Goal: Task Accomplishment & Management: Complete application form

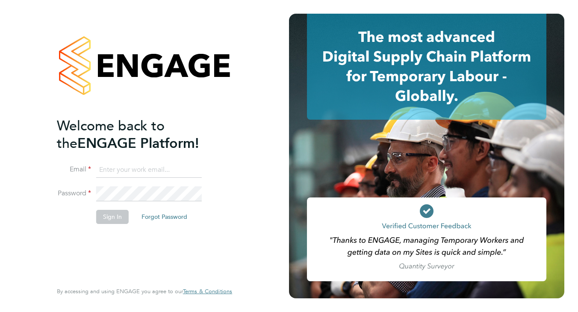
type input "codonovan@skilledcareers.co.uk"
click at [115, 218] on button "Sign In" at bounding box center [112, 217] width 33 height 14
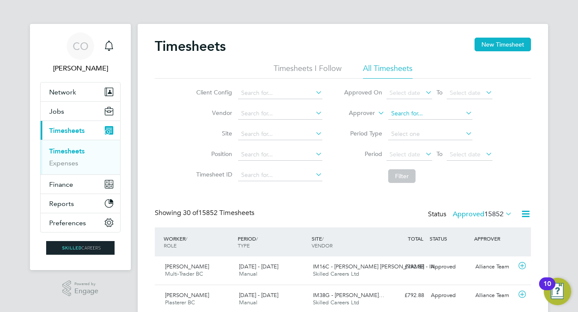
click at [427, 114] on input at bounding box center [430, 114] width 84 height 12
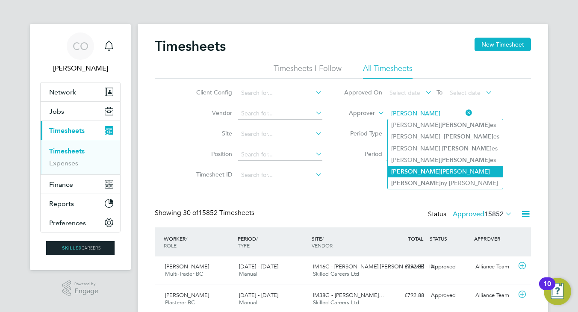
click at [438, 167] on li "Jon athan Convery" at bounding box center [445, 172] width 115 height 12
type input "Jonathan Convery"
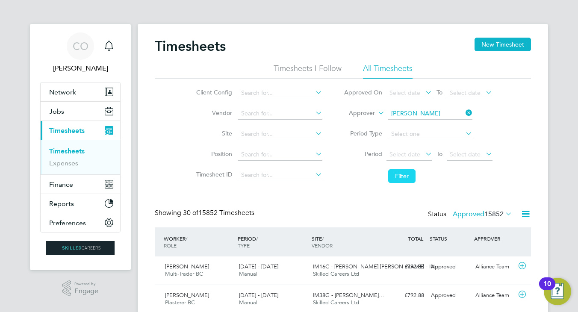
click at [407, 177] on button "Filter" at bounding box center [401, 176] width 27 height 14
click at [476, 214] on label "Approved 94" at bounding box center [488, 214] width 48 height 9
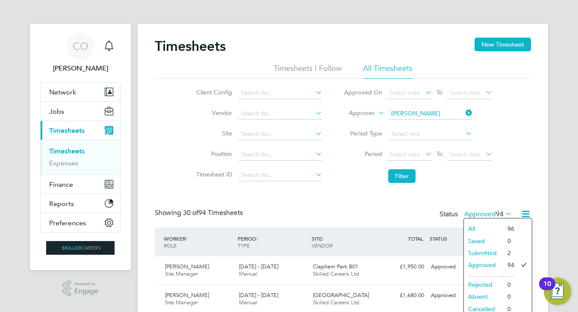
click at [481, 251] on li "Submitted" at bounding box center [483, 253] width 39 height 12
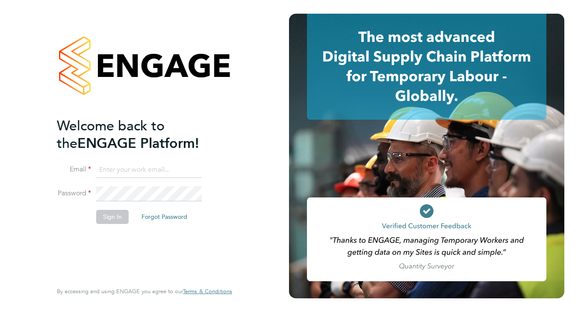
type input "codonovan@skilledcareers.co.uk"
click at [116, 219] on button "Sign In" at bounding box center [112, 217] width 33 height 14
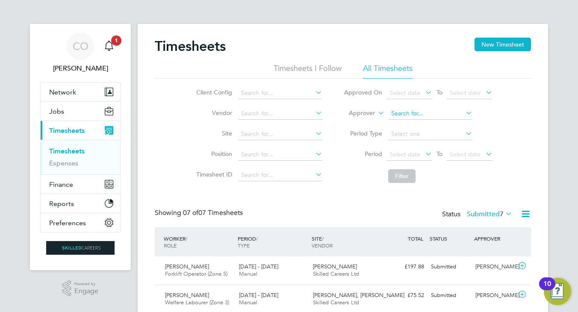
click at [398, 114] on input at bounding box center [430, 114] width 84 height 12
click at [416, 117] on input "jon con" at bounding box center [430, 114] width 84 height 12
type input "j"
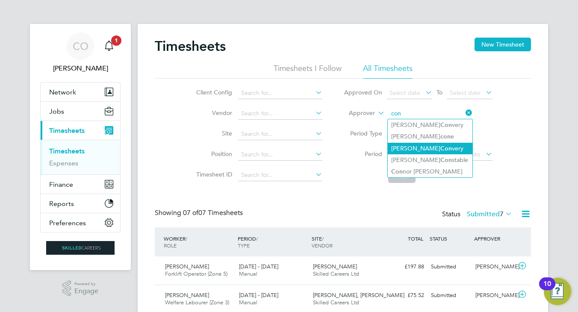
click at [441, 146] on b "Con" at bounding box center [447, 148] width 12 height 7
type input "Jonathan Convery"
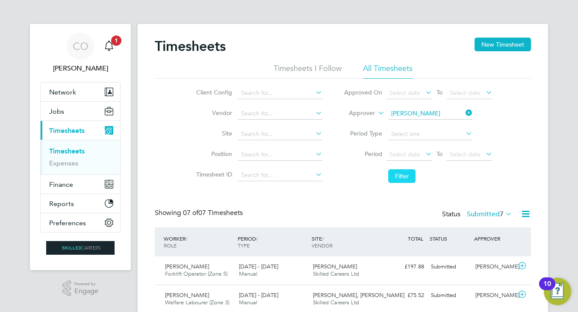
click at [405, 169] on button "Filter" at bounding box center [401, 176] width 27 height 14
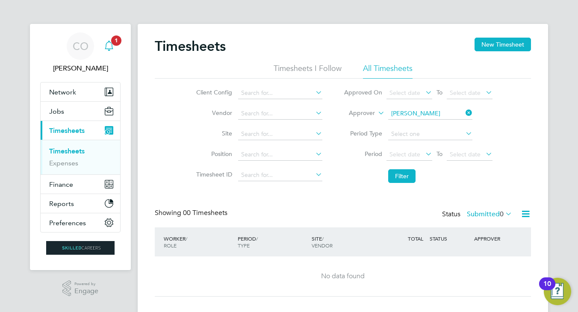
click at [112, 43] on span "1" at bounding box center [116, 40] width 10 height 10
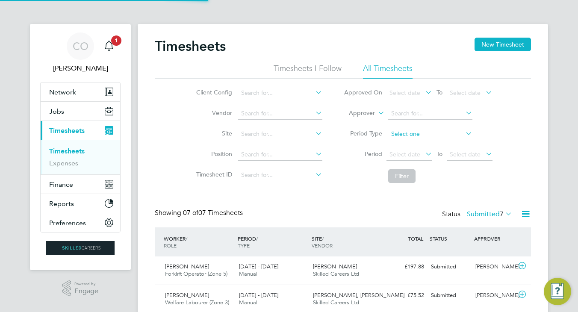
scroll to position [4, 4]
click at [399, 109] on input at bounding box center [430, 114] width 84 height 12
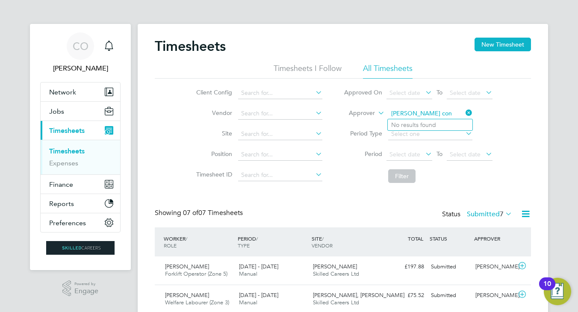
click at [426, 109] on input "jon con" at bounding box center [430, 114] width 84 height 12
type input "j"
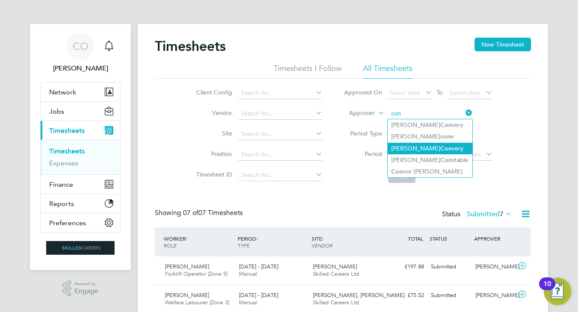
click at [431, 152] on li "Jonathan Con very" at bounding box center [430, 149] width 85 height 12
type input "Jonathan Convery"
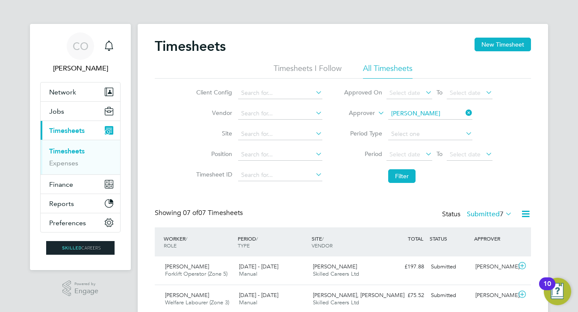
click at [477, 213] on label "Submitted 7" at bounding box center [489, 214] width 45 height 9
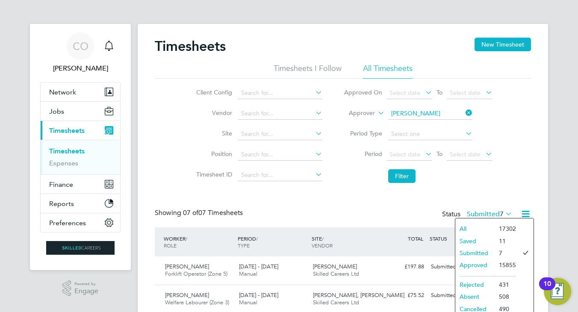
click at [485, 265] on li "Approved" at bounding box center [475, 265] width 39 height 12
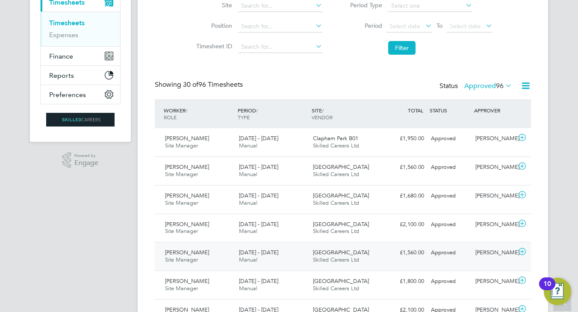
scroll to position [86, 0]
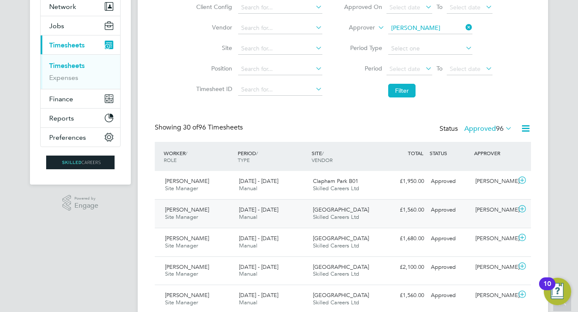
click at [365, 210] on div "Clapham Park C01 Skilled Careers Ltd" at bounding box center [347, 213] width 74 height 21
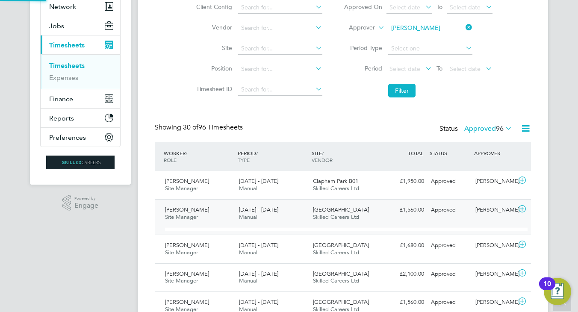
scroll to position [14, 83]
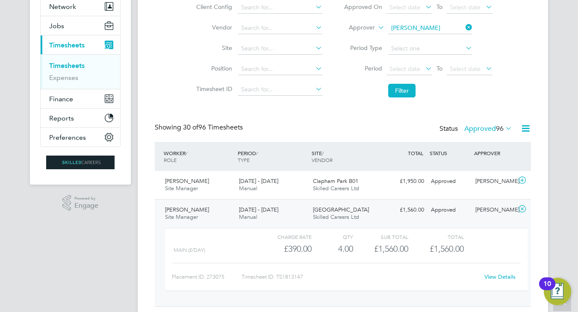
click at [494, 273] on link "View Details" at bounding box center [500, 276] width 31 height 7
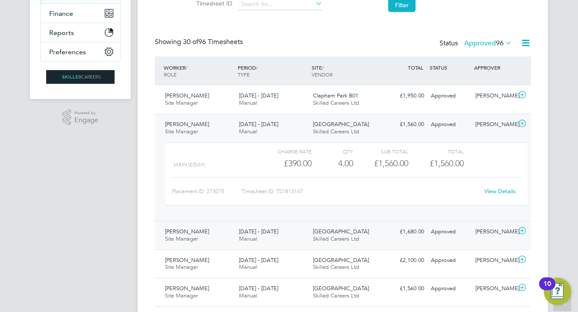
scroll to position [214, 0]
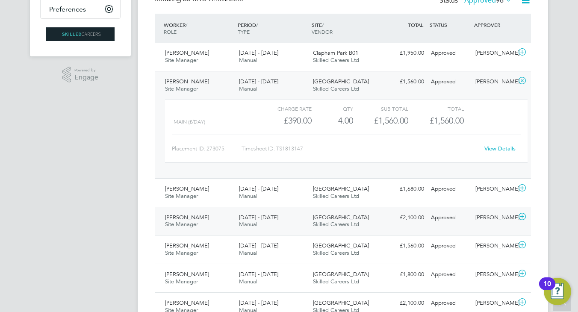
click at [290, 222] on div "18 - 24 Aug 2025 Manual" at bounding box center [273, 221] width 74 height 21
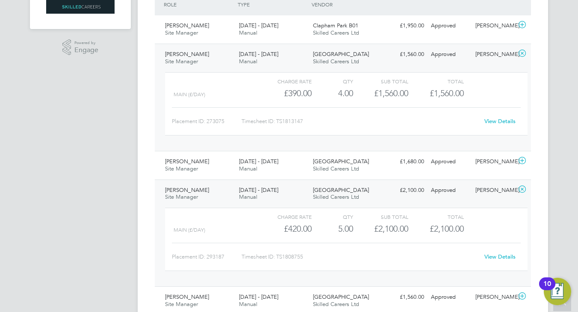
scroll to position [257, 0]
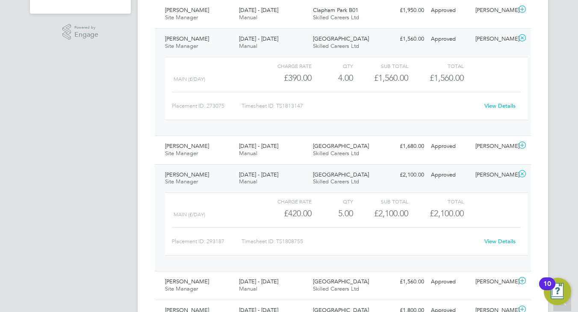
click at [500, 239] on link "View Details" at bounding box center [500, 241] width 31 height 7
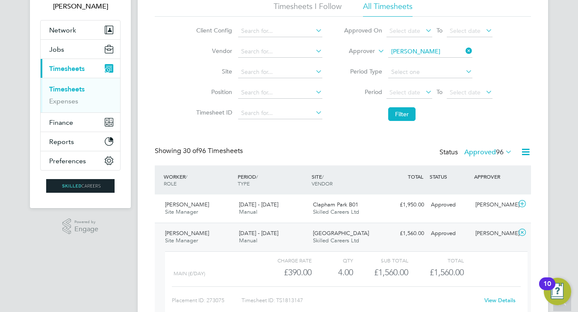
scroll to position [0, 0]
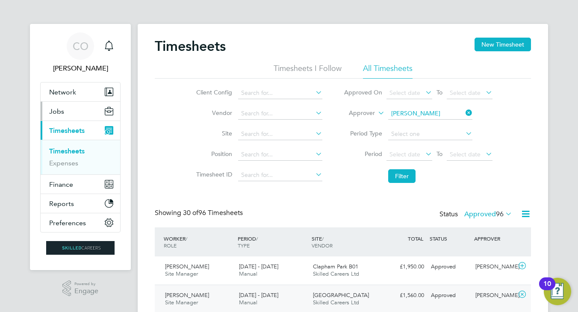
click at [62, 112] on span "Jobs" at bounding box center [56, 111] width 15 height 8
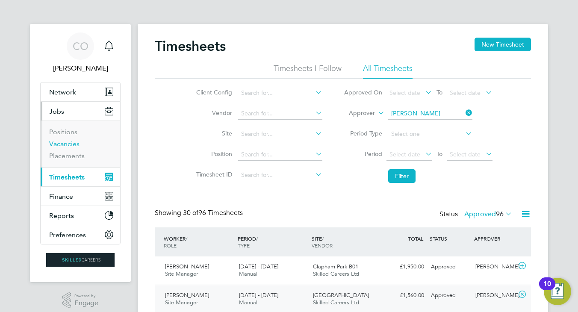
click at [69, 143] on link "Vacancies" at bounding box center [64, 144] width 30 height 8
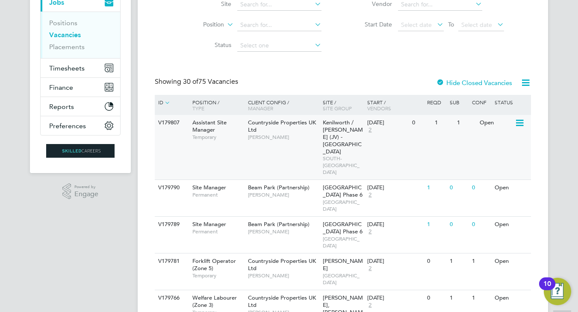
scroll to position [128, 0]
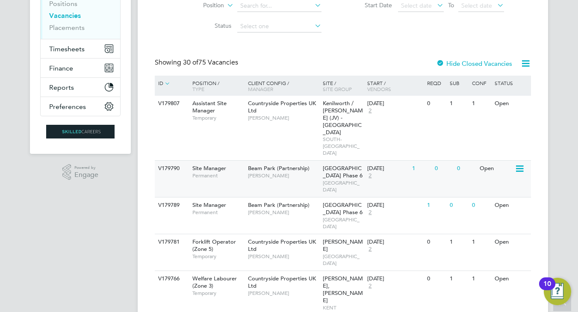
click at [283, 161] on div "Beam Park (Partnership) Kevin Schofield" at bounding box center [283, 172] width 75 height 22
click at [229, 198] on div "Site Manager Permanent" at bounding box center [216, 209] width 60 height 22
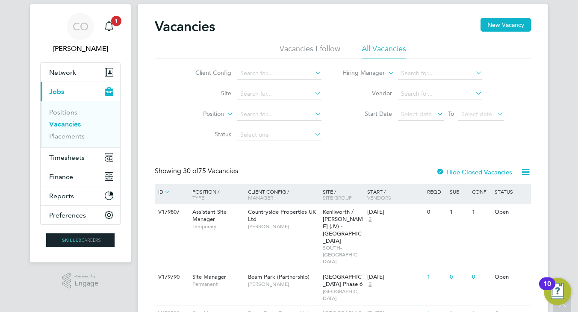
scroll to position [0, 0]
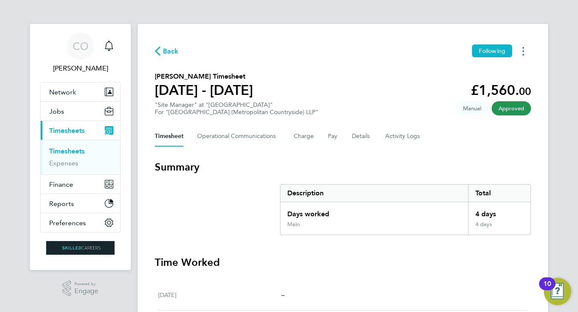
click at [525, 53] on button "Timesheets Menu" at bounding box center [523, 50] width 15 height 13
click at [478, 74] on link "Download timesheet" at bounding box center [480, 70] width 103 height 17
click at [520, 53] on button "Timesheets Menu" at bounding box center [523, 50] width 15 height 13
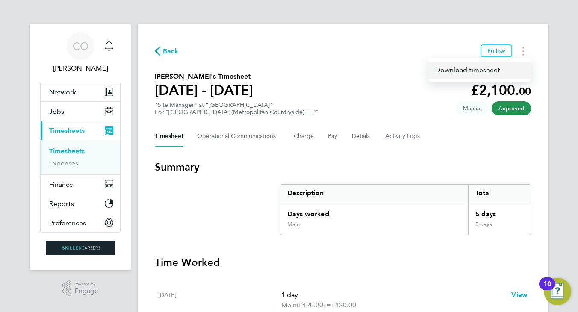
click at [476, 74] on link "Download timesheet" at bounding box center [480, 70] width 103 height 17
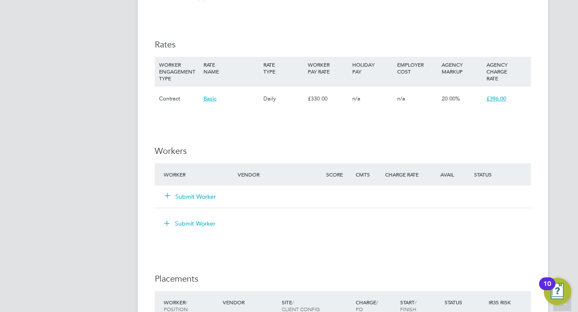
scroll to position [770, 0]
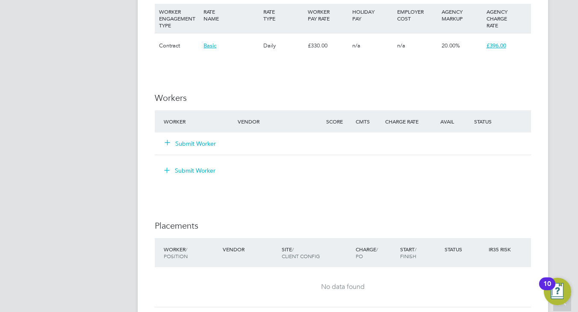
click at [195, 141] on button "Submit Worker" at bounding box center [190, 143] width 51 height 9
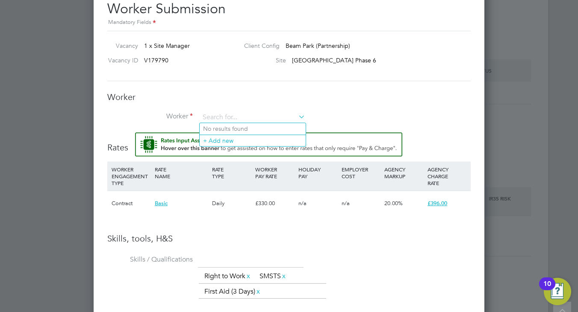
scroll to position [898, 0]
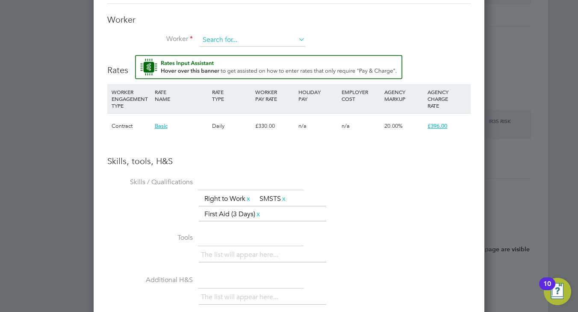
click at [228, 34] on input at bounding box center [253, 40] width 106 height 13
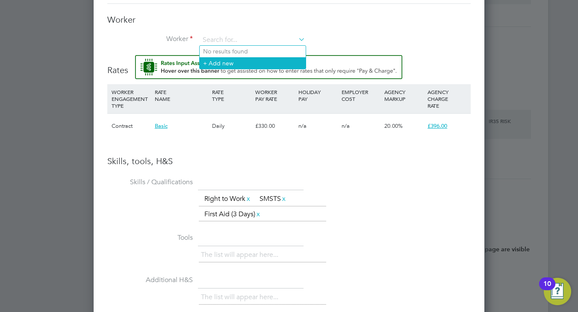
click at [227, 61] on li "+ Add new" at bounding box center [253, 63] width 106 height 12
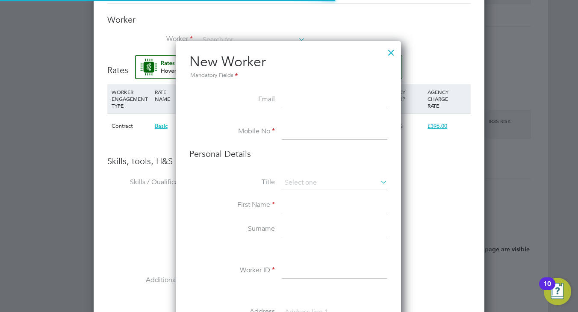
scroll to position [4, 4]
click at [294, 99] on input at bounding box center [335, 99] width 106 height 15
paste input "jsasi7@yahoo.com"
type input "jsasi7@yahoo.com"
click at [293, 133] on input at bounding box center [335, 131] width 106 height 15
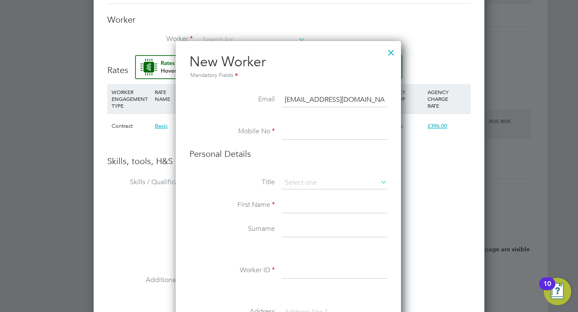
paste input "07828258088"
type input "07828258088"
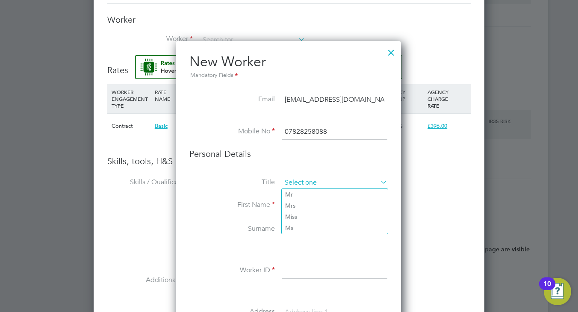
click at [295, 183] on input at bounding box center [335, 183] width 106 height 13
click at [299, 194] on li "Mr" at bounding box center [335, 194] width 106 height 11
type input "Mr"
click at [299, 201] on input at bounding box center [335, 205] width 106 height 15
paste input "Sasikumar"
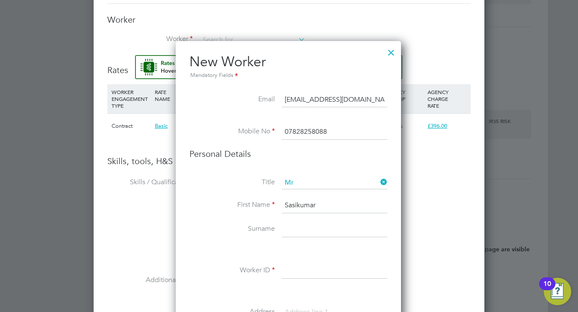
type input "Sasikumar"
click at [296, 232] on input at bounding box center [335, 229] width 106 height 15
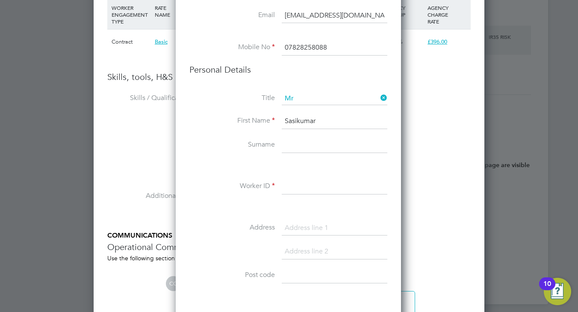
scroll to position [984, 0]
paste input "Jeyaratnam"
type input "Jeyaratnam"
click at [302, 183] on input at bounding box center [335, 185] width 106 height 15
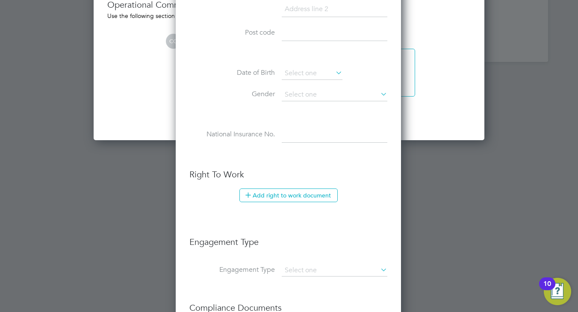
scroll to position [1283, 0]
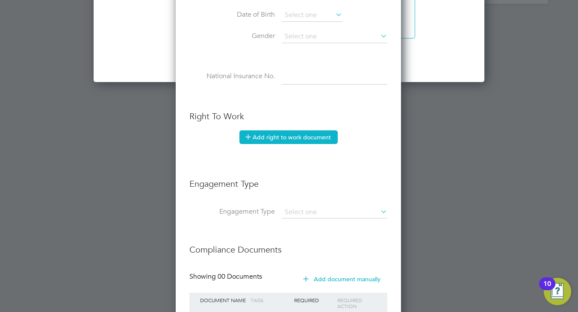
type input "Skilled Careers 88"
click at [287, 136] on button "Add right to work document" at bounding box center [289, 137] width 98 height 14
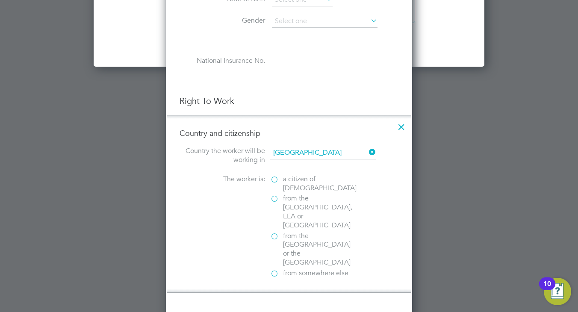
scroll to position [1326, 0]
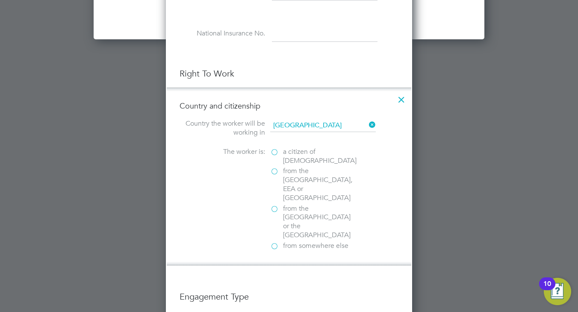
click at [275, 150] on label "a citizen of United Kingdom" at bounding box center [313, 157] width 86 height 18
click at [0, 0] on input "a citizen of United Kingdom" at bounding box center [0, 0] width 0 height 0
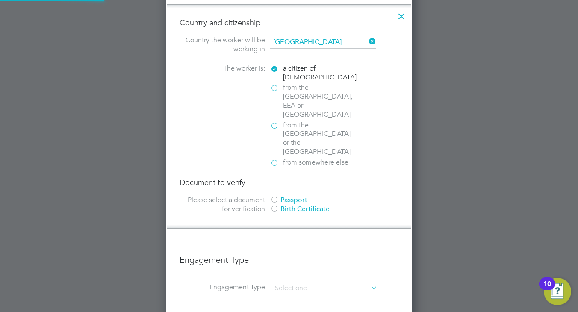
scroll to position [1411, 0]
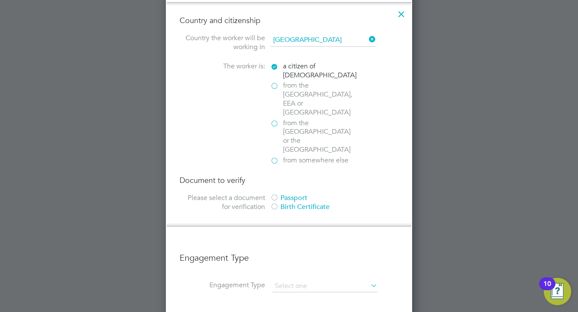
click at [277, 194] on div at bounding box center [274, 198] width 9 height 9
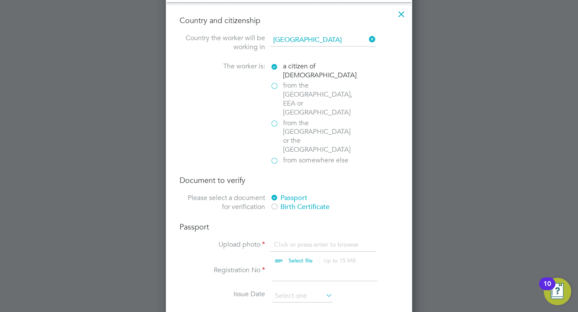
scroll to position [1454, 0]
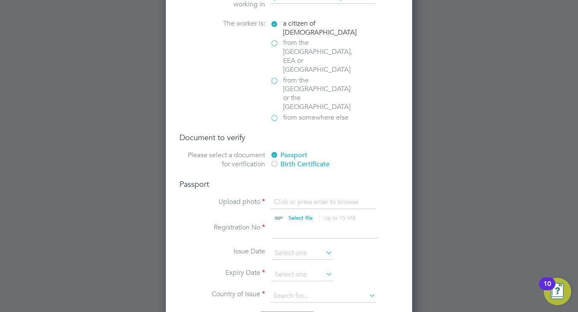
click at [296, 198] on input "file" at bounding box center [309, 211] width 134 height 26
type input "C:\fakepath\PASS PORT .jpg"
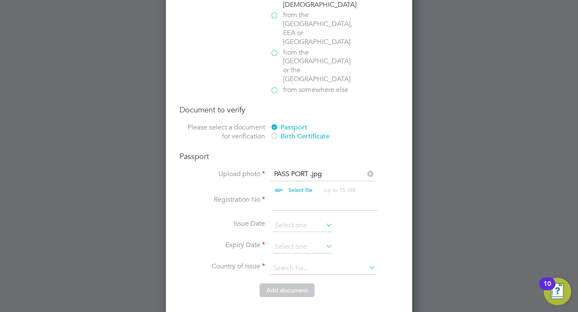
scroll to position [1497, 0]
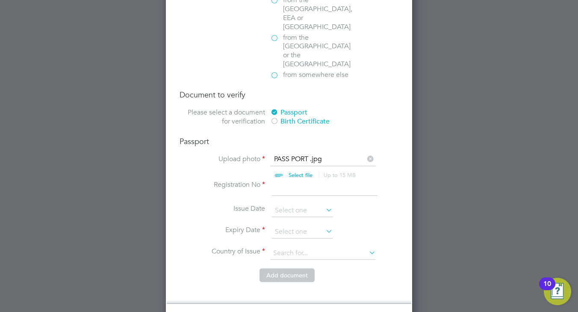
click at [287, 180] on input at bounding box center [325, 187] width 106 height 15
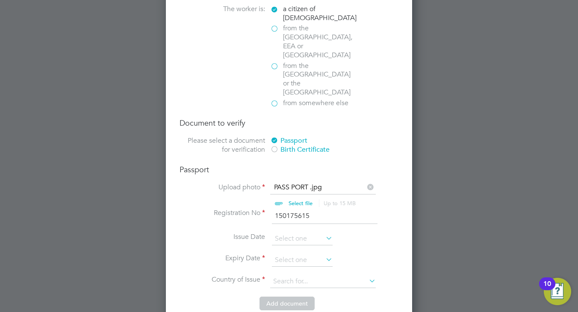
scroll to position [1454, 0]
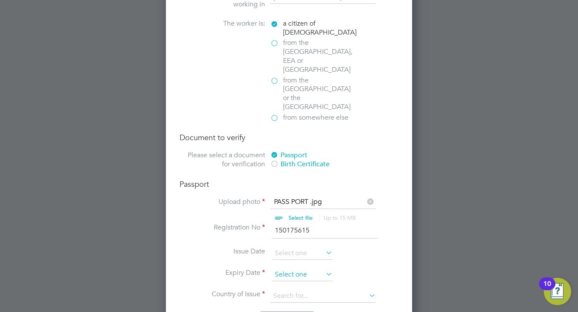
type input "150175615"
click at [283, 269] on input at bounding box center [302, 275] width 61 height 13
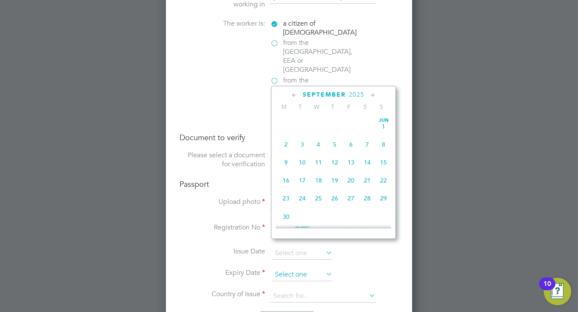
scroll to position [260, 0]
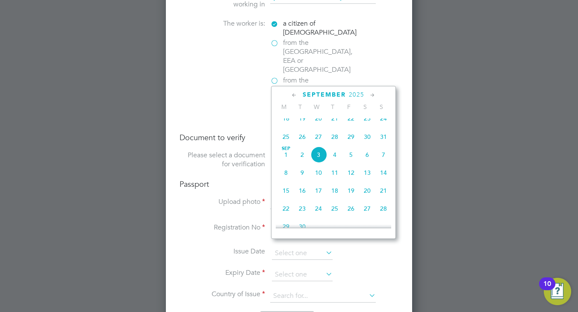
click at [346, 93] on div "September 2025" at bounding box center [333, 95] width 115 height 8
click at [365, 93] on div "September 2025" at bounding box center [333, 95] width 115 height 8
click at [358, 94] on span "2025" at bounding box center [356, 94] width 15 height 7
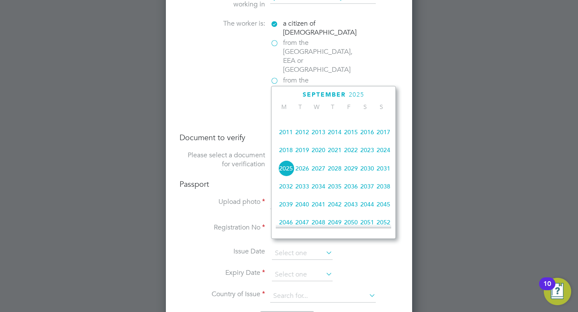
scroll to position [272, 0]
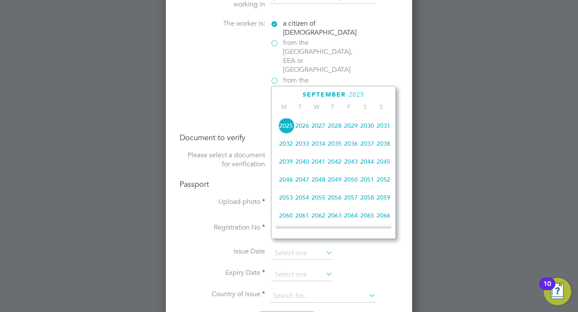
click at [318, 149] on span "2034" at bounding box center [319, 144] width 16 height 16
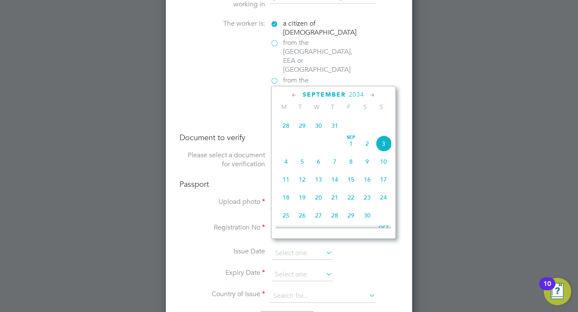
click at [186, 247] on label "Issue Date" at bounding box center [223, 251] width 86 height 9
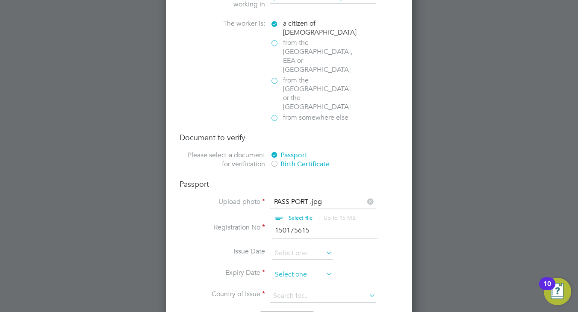
click at [278, 269] on input at bounding box center [302, 275] width 61 height 13
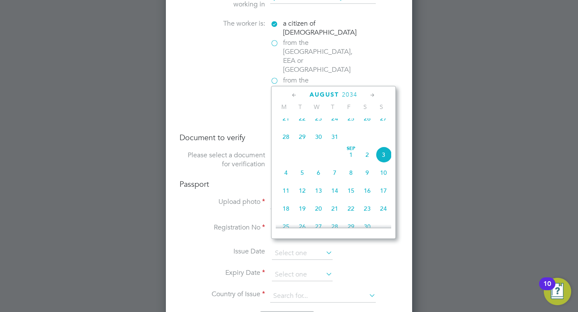
scroll to position [175, 0]
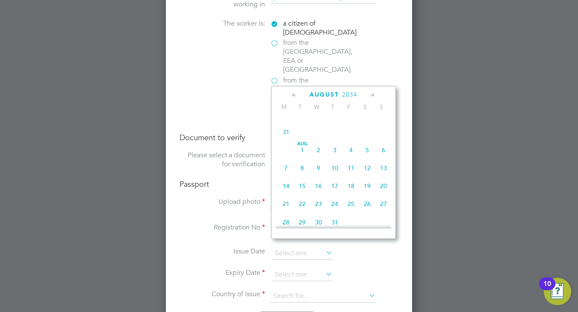
click at [287, 189] on span "14" at bounding box center [286, 186] width 16 height 16
type input "14 Aug 2034"
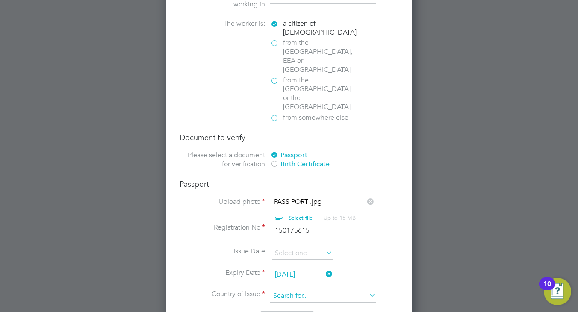
click at [293, 290] on input at bounding box center [323, 296] width 106 height 13
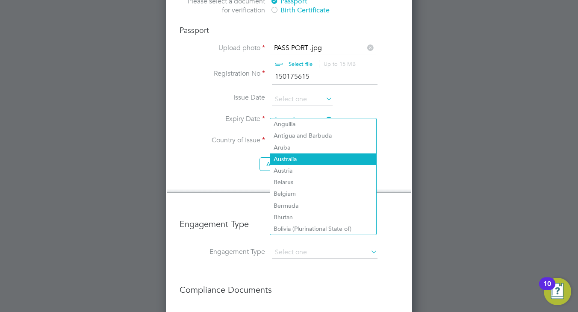
scroll to position [1625, 0]
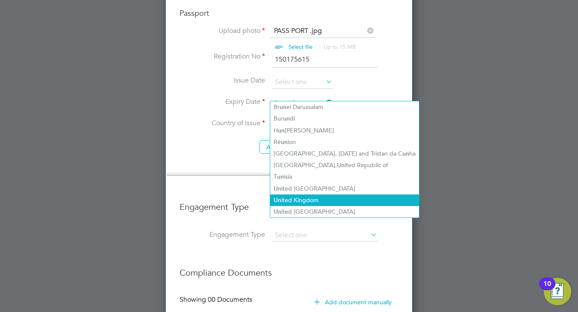
click at [307, 202] on li "Un ited Kingdom" at bounding box center [344, 201] width 149 height 12
type input "United Kingdom"
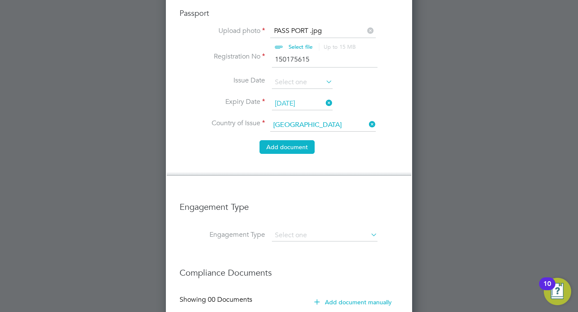
click at [301, 140] on button "Add document" at bounding box center [287, 147] width 55 height 14
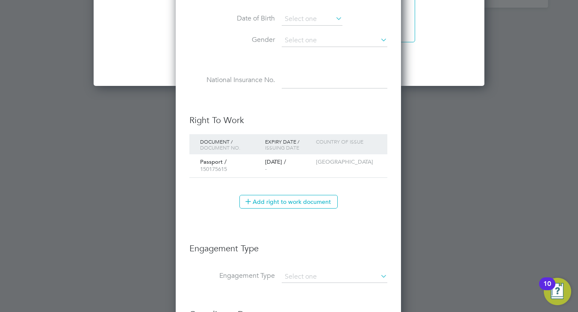
scroll to position [1408, 0]
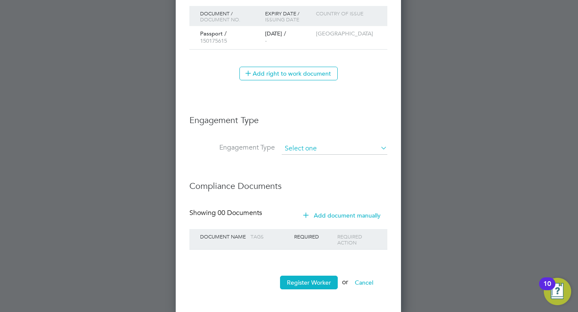
click at [308, 146] on input at bounding box center [335, 149] width 106 height 12
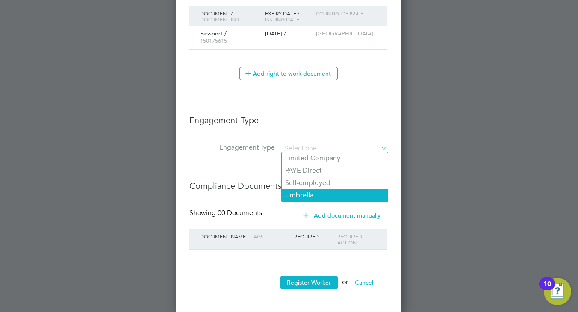
click at [314, 191] on li "Umbrella" at bounding box center [335, 195] width 106 height 12
type input "Umbrella"
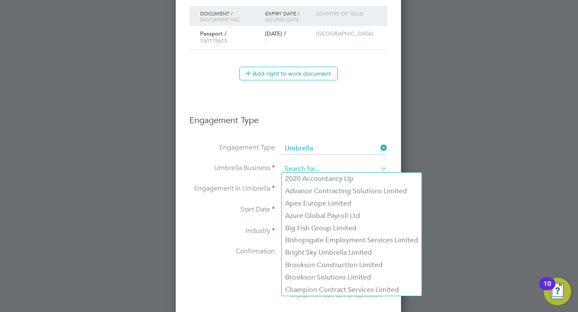
click at [305, 166] on input at bounding box center [335, 169] width 106 height 12
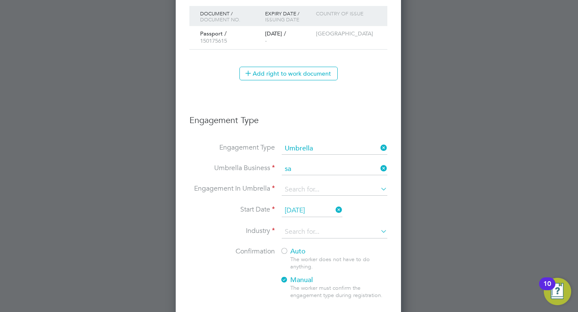
click at [315, 193] on li "Sa pphire DNP Limited" at bounding box center [335, 191] width 106 height 12
type input "Sapphire DNP Limited"
click at [324, 186] on input at bounding box center [335, 190] width 106 height 12
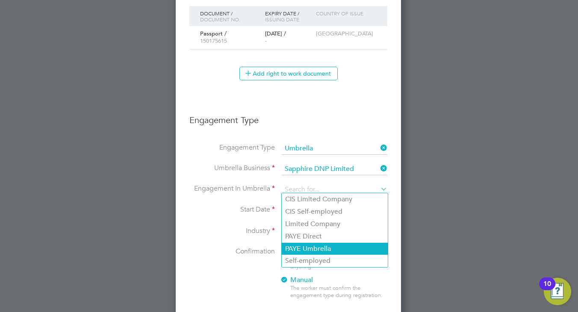
click at [324, 246] on li "PAYE Umbrella" at bounding box center [335, 249] width 106 height 12
type input "PAYE Umbrella"
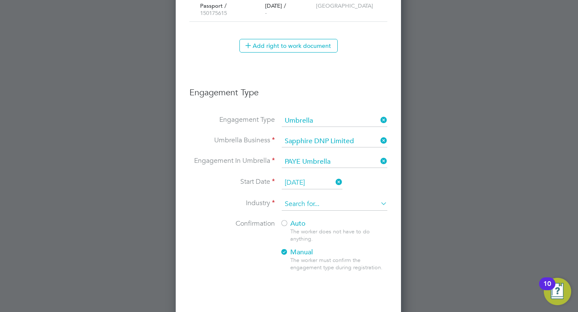
scroll to position [1450, 0]
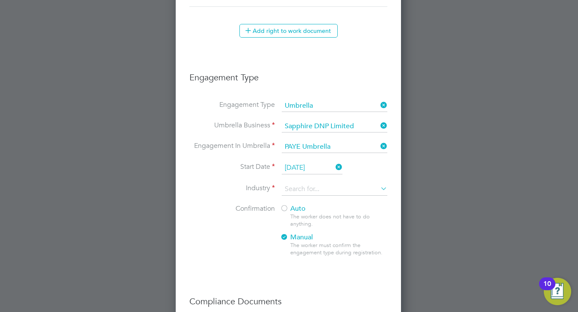
click at [299, 163] on input "03 Sep 2025" at bounding box center [312, 168] width 61 height 13
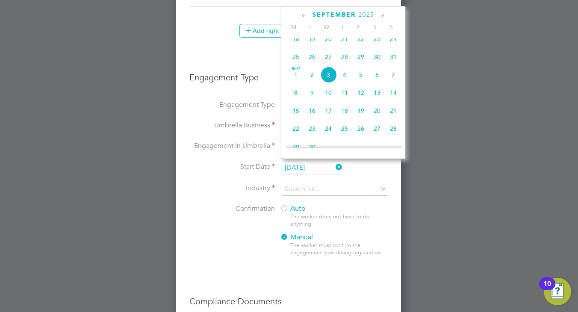
click at [296, 43] on span "18" at bounding box center [296, 39] width 16 height 16
type input "18 Aug 2025"
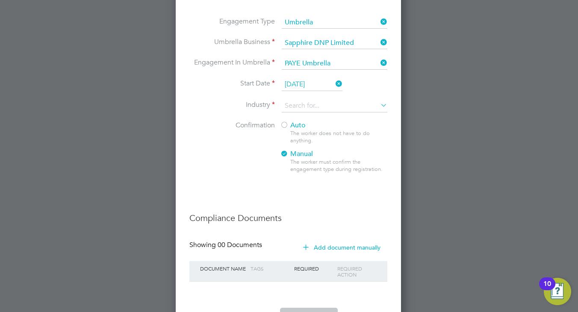
scroll to position [1536, 0]
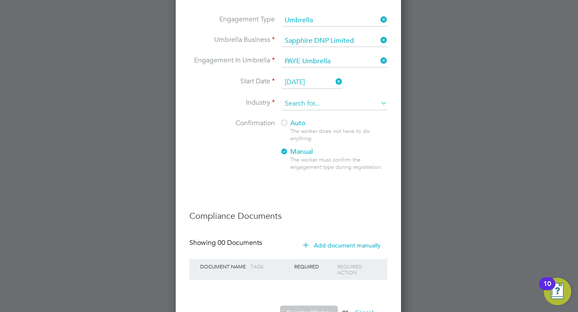
click at [294, 98] on input at bounding box center [335, 104] width 106 height 13
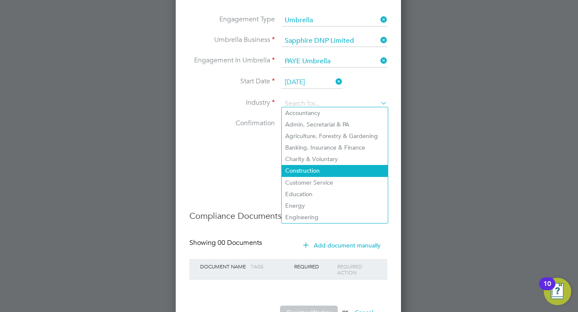
click at [314, 173] on li "Construction" at bounding box center [335, 171] width 106 height 12
type input "Construction"
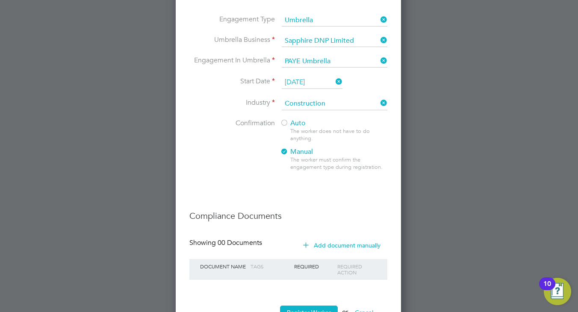
scroll to position [1565, 0]
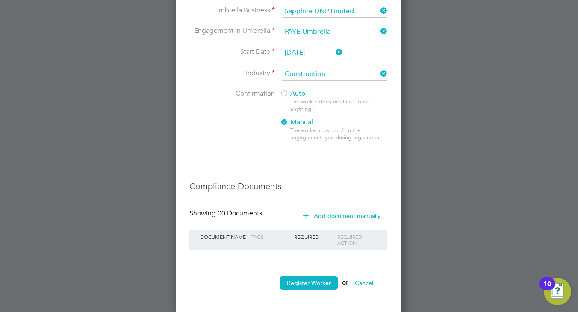
click at [287, 90] on div at bounding box center [284, 94] width 9 height 9
click at [310, 279] on button "Register Worker" at bounding box center [309, 283] width 58 height 14
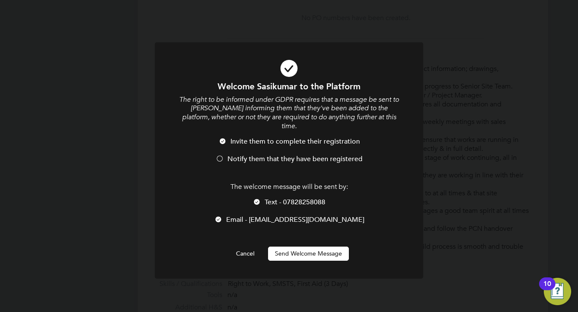
scroll to position [939, 226]
click at [223, 155] on div at bounding box center [220, 159] width 9 height 9
click at [299, 248] on button "Send Welcome Message" at bounding box center [308, 254] width 81 height 14
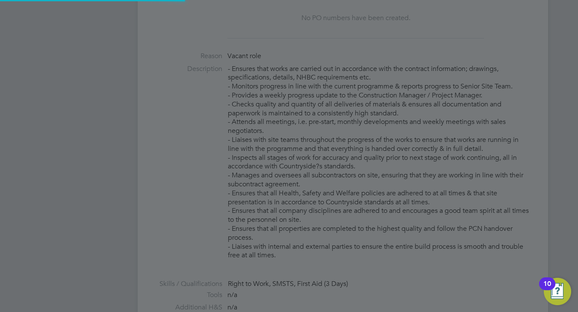
type input "Sasikumar Jeyaratnam (Skilled Careers 88)"
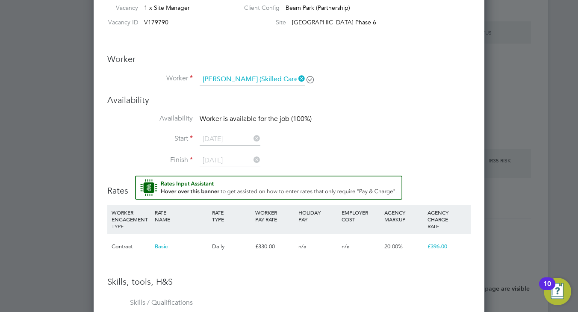
scroll to position [790, 0]
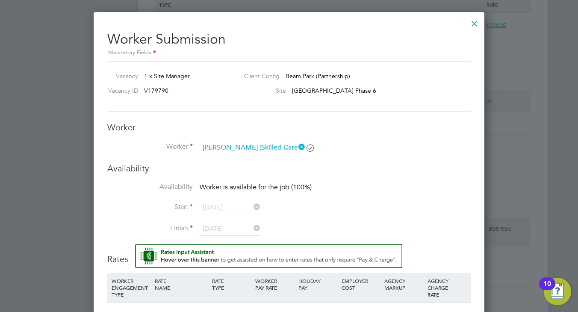
click at [252, 205] on icon at bounding box center [252, 207] width 0 height 12
click at [252, 228] on icon at bounding box center [252, 228] width 0 height 12
click at [252, 207] on icon at bounding box center [252, 207] width 0 height 12
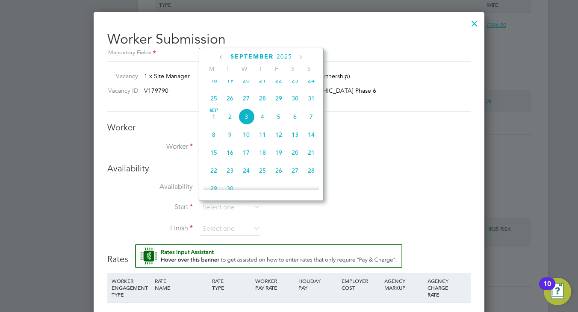
click at [213, 86] on span "18" at bounding box center [214, 80] width 16 height 16
type input "18 Aug 2025"
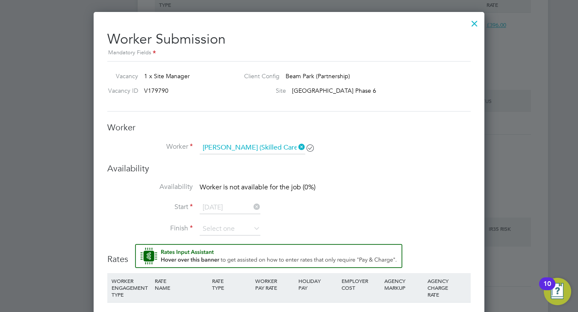
click at [252, 230] on icon at bounding box center [252, 228] width 0 height 12
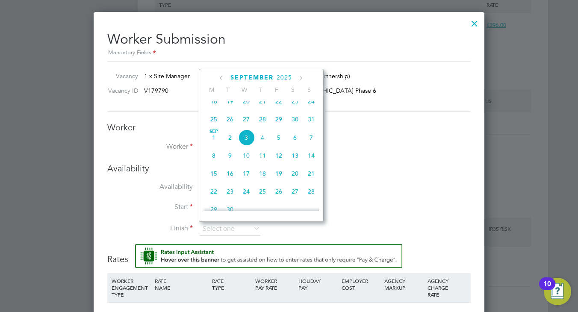
click at [299, 78] on icon at bounding box center [300, 78] width 8 height 9
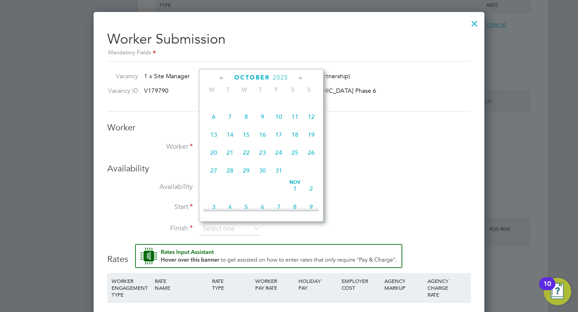
click at [300, 78] on icon at bounding box center [300, 78] width 8 height 9
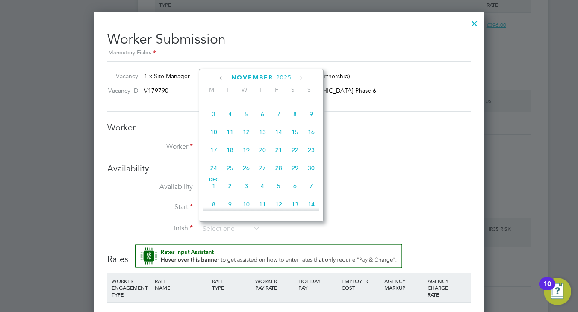
click at [300, 78] on icon at bounding box center [300, 78] width 8 height 9
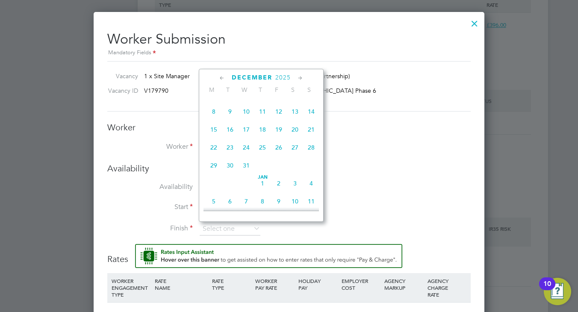
click at [277, 192] on span "2" at bounding box center [279, 183] width 16 height 16
type input "02 Jan 2026"
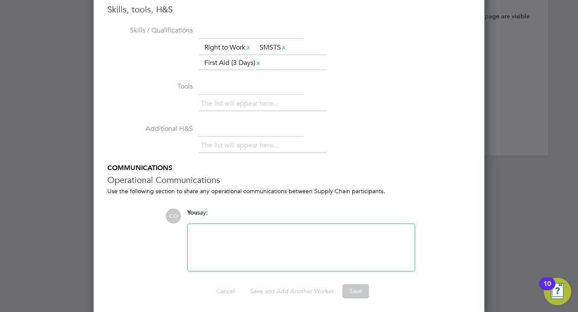
scroll to position [1133, 0]
click at [243, 243] on div at bounding box center [301, 246] width 217 height 37
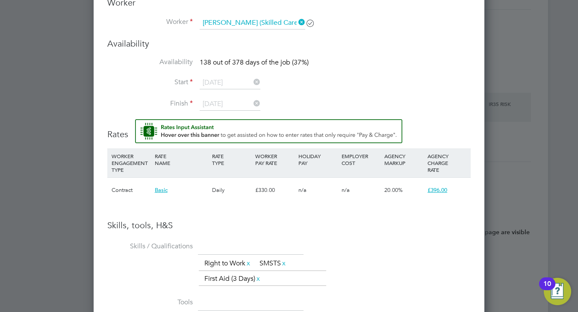
scroll to position [961, 0]
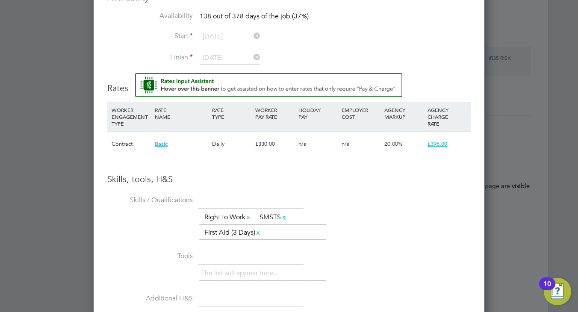
click at [245, 182] on h3 "Skills, tools, H&S" at bounding box center [289, 179] width 364 height 11
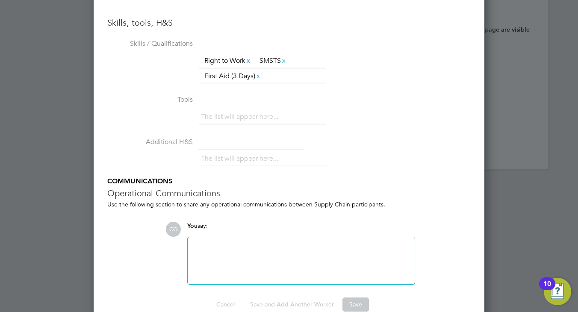
scroll to position [1133, 0]
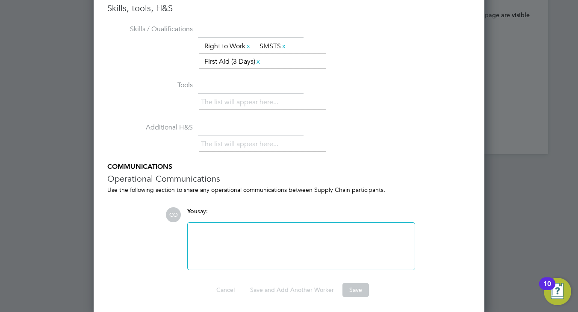
click at [243, 238] on div at bounding box center [301, 246] width 217 height 37
click at [221, 237] on div at bounding box center [301, 246] width 217 height 37
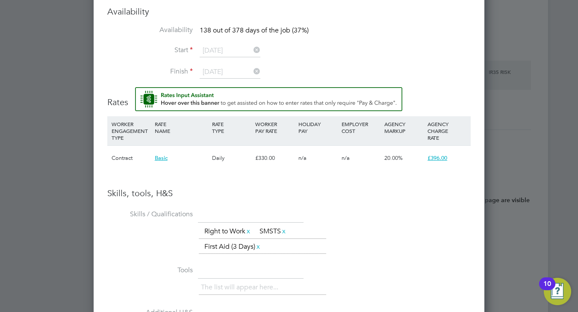
scroll to position [961, 0]
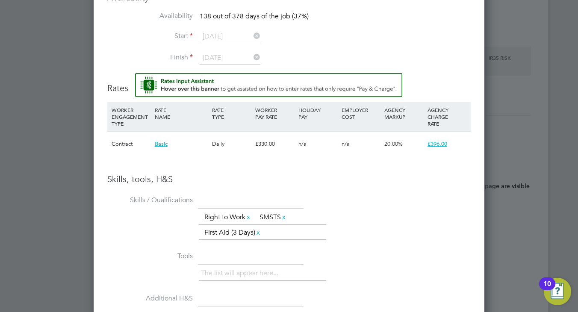
click at [437, 143] on span "£396.00" at bounding box center [438, 143] width 20 height 7
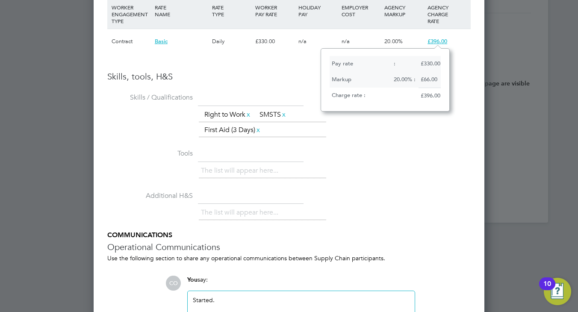
scroll to position [1004, 0]
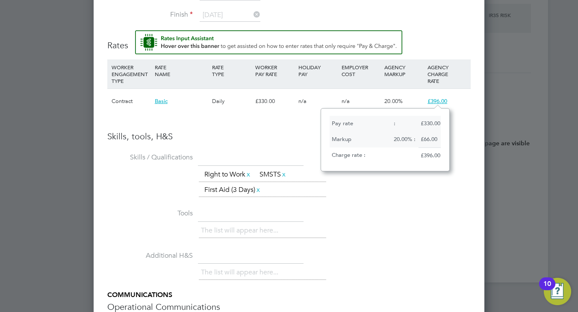
click at [390, 223] on div "The list will appear here..." at bounding box center [335, 231] width 272 height 17
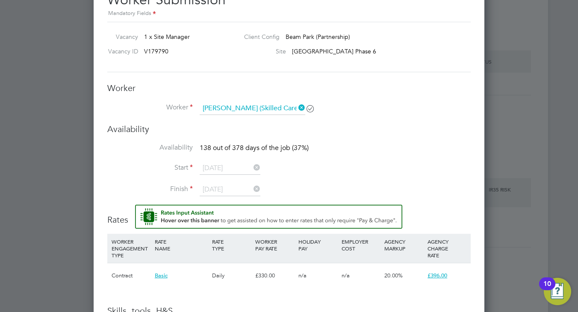
scroll to position [876, 0]
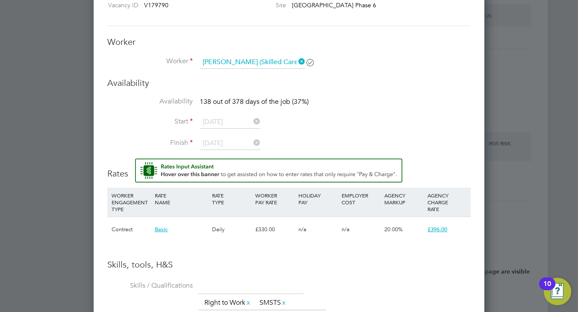
click at [252, 140] on icon at bounding box center [252, 143] width 0 height 12
click at [252, 143] on icon at bounding box center [252, 143] width 0 height 12
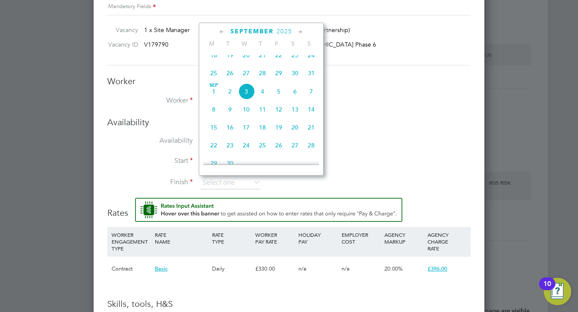
scroll to position [790, 0]
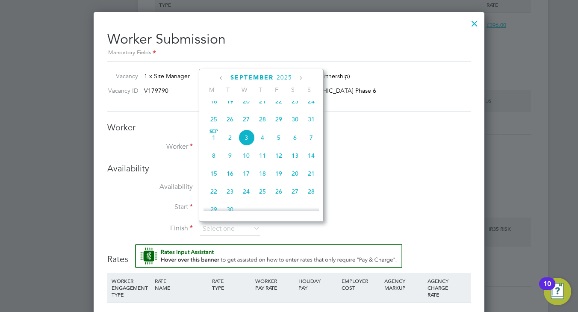
click at [301, 75] on icon at bounding box center [300, 78] width 8 height 9
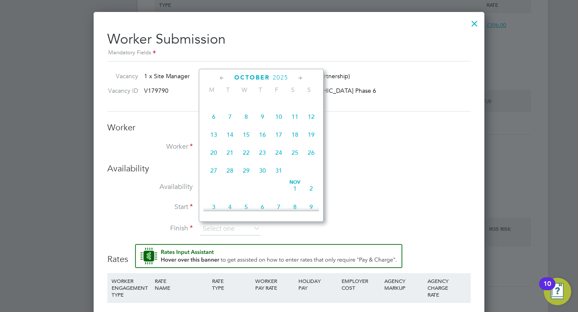
click at [301, 77] on icon at bounding box center [300, 78] width 8 height 9
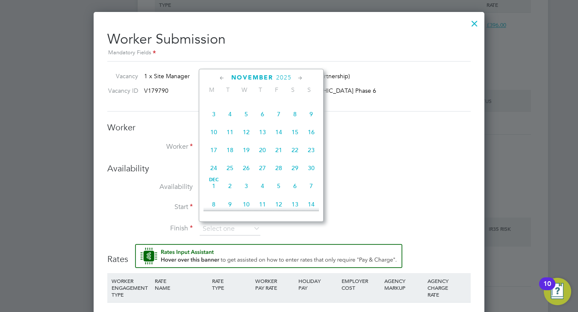
click at [301, 77] on icon at bounding box center [300, 78] width 8 height 9
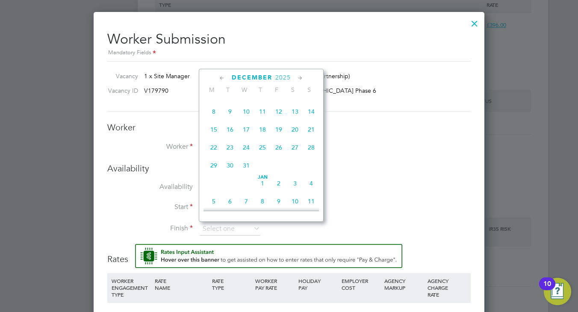
click at [301, 77] on icon at bounding box center [300, 78] width 8 height 9
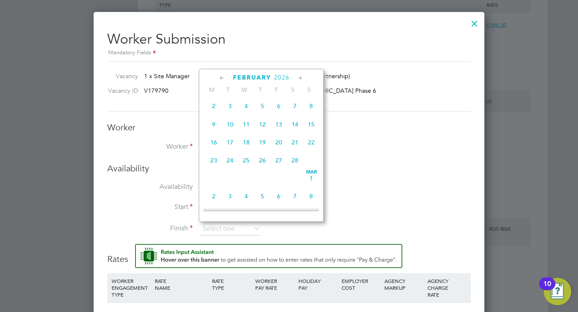
click at [301, 77] on icon at bounding box center [300, 78] width 8 height 9
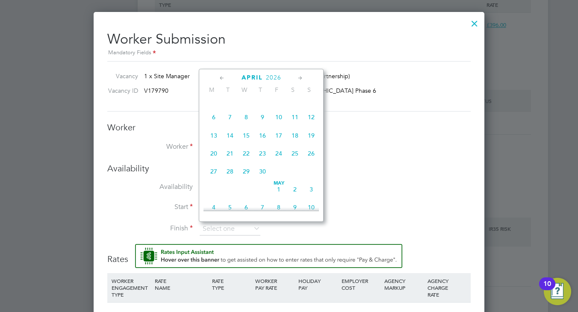
click at [301, 77] on icon at bounding box center [300, 78] width 8 height 9
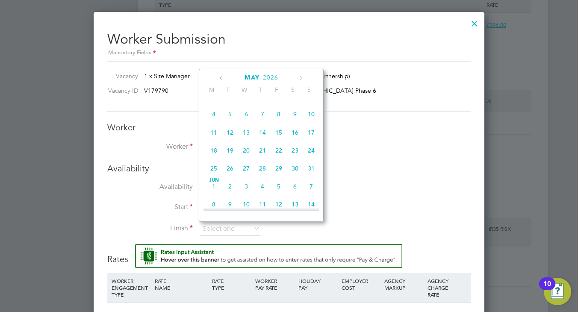
click at [301, 77] on icon at bounding box center [300, 78] width 8 height 9
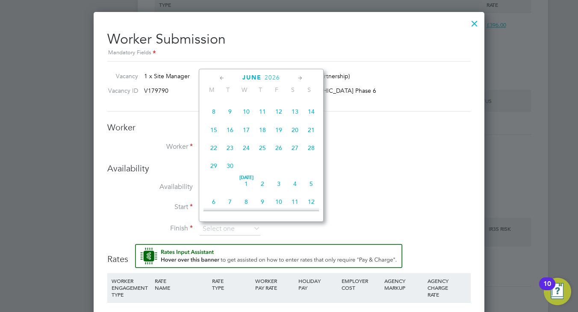
click at [301, 77] on icon at bounding box center [300, 78] width 8 height 9
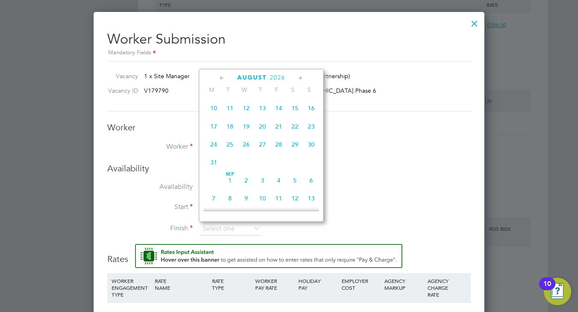
click at [301, 77] on icon at bounding box center [300, 78] width 8 height 9
click at [278, 98] on span "2" at bounding box center [279, 90] width 16 height 16
type input "02 Oct 2026"
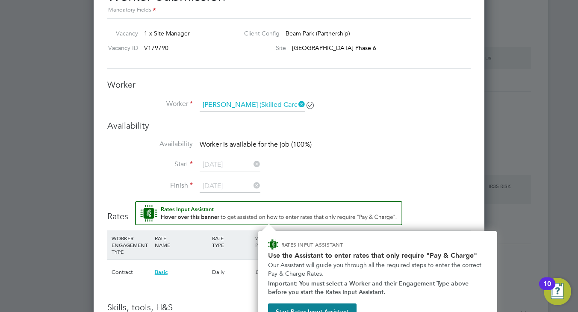
scroll to position [849, 0]
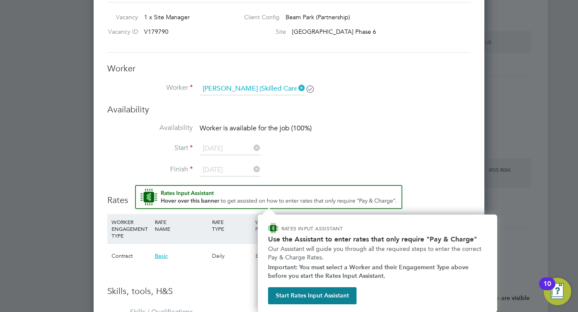
click at [382, 193] on img "Rate Assistant" at bounding box center [268, 197] width 267 height 24
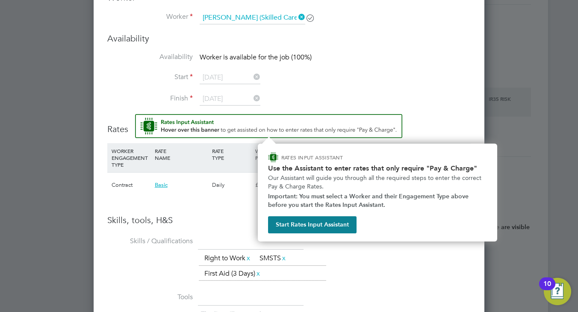
scroll to position [935, 0]
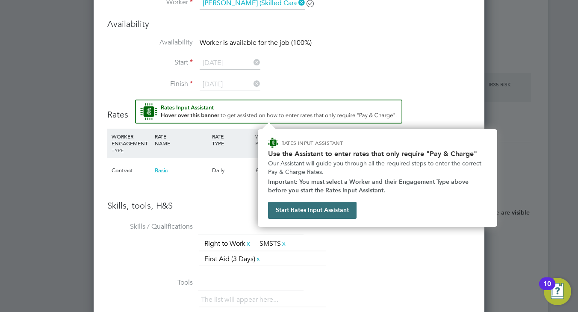
click at [317, 210] on button "Start Rates Input Assistant" at bounding box center [312, 210] width 89 height 17
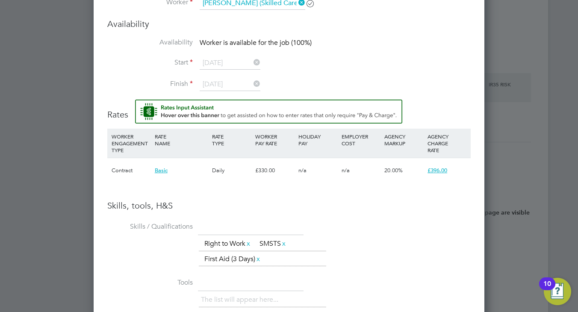
scroll to position [1020, 0]
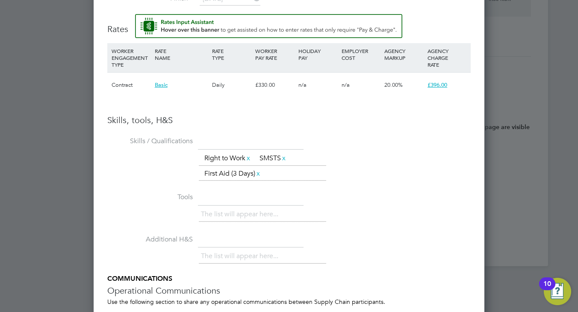
click at [122, 89] on div "Contract" at bounding box center [130, 85] width 43 height 25
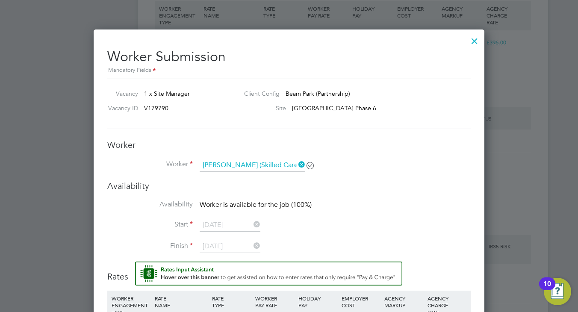
scroll to position [807, 0]
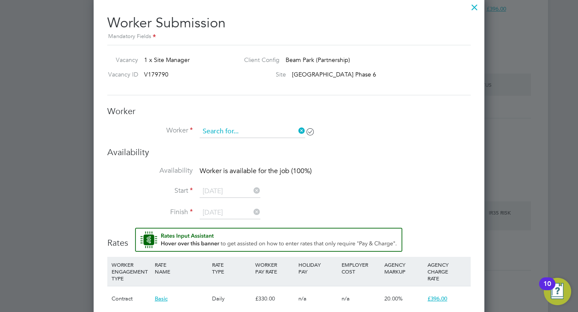
click at [282, 130] on input at bounding box center [253, 131] width 106 height 13
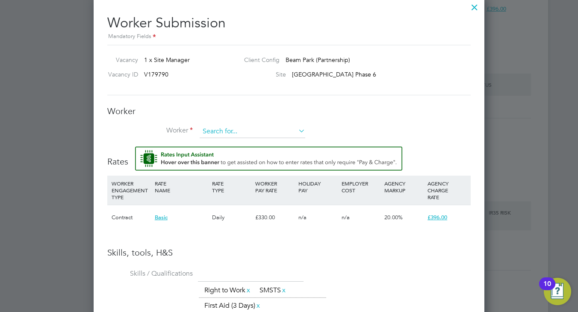
click at [226, 128] on input at bounding box center [253, 131] width 106 height 13
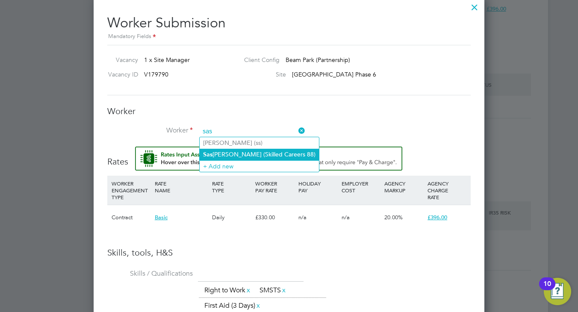
click at [233, 152] on li "Sas ikumar Jeyaratnam (Skilled Careers 88)" at bounding box center [259, 155] width 119 height 12
type input "Sasikumar Jeyaratnam (Skilled Careers 88)"
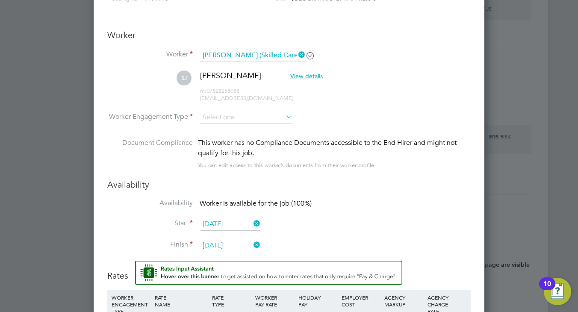
scroll to position [892, 0]
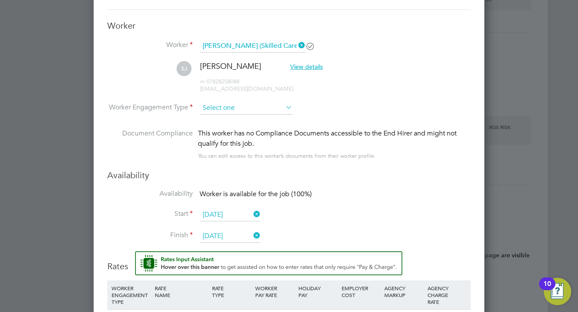
click at [224, 104] on input at bounding box center [246, 108] width 93 height 13
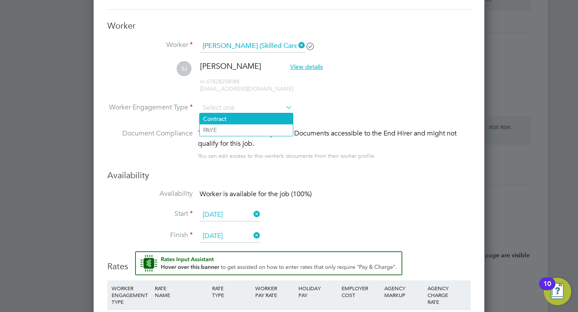
click at [225, 119] on li "Contract" at bounding box center [246, 118] width 93 height 11
type input "Contract"
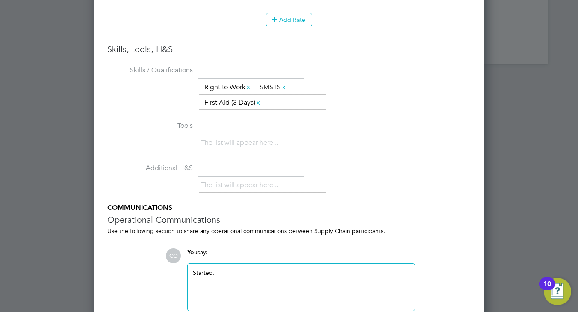
scroll to position [1263, 0]
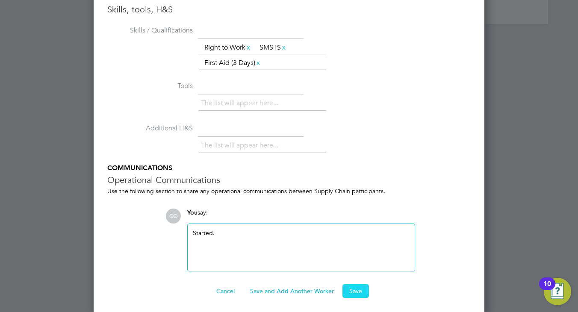
click at [356, 286] on button "Save" at bounding box center [356, 291] width 27 height 14
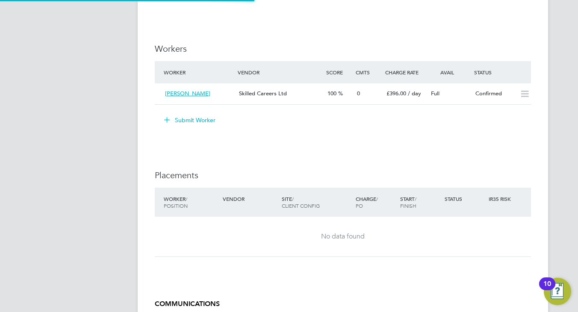
scroll to position [15, 74]
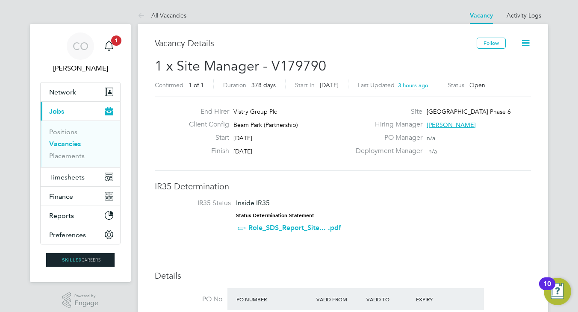
click at [527, 40] on icon at bounding box center [526, 43] width 11 height 11
click at [500, 154] on div "Deployment Manager n/a" at bounding box center [443, 153] width 184 height 13
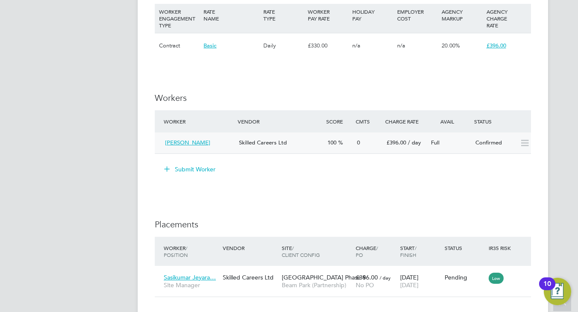
click at [524, 143] on icon at bounding box center [525, 143] width 11 height 7
click at [480, 143] on div "Confirmed" at bounding box center [494, 143] width 44 height 14
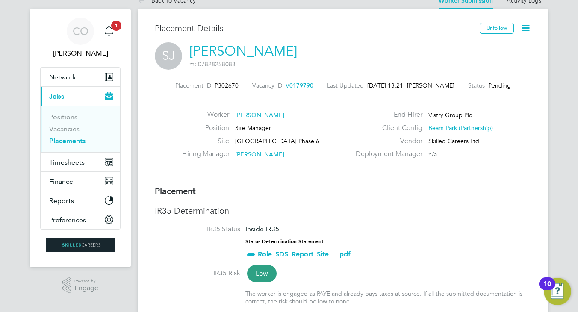
click at [527, 27] on icon at bounding box center [526, 28] width 11 height 11
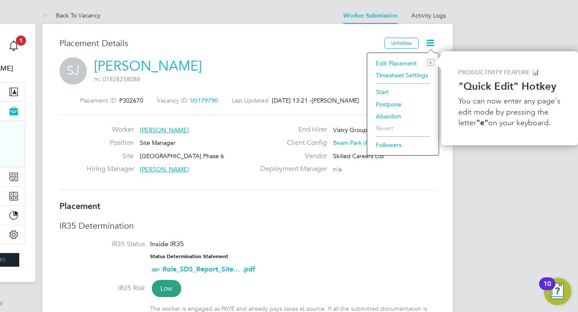
click at [327, 46] on h3 "Placement Details" at bounding box center [218, 43] width 319 height 11
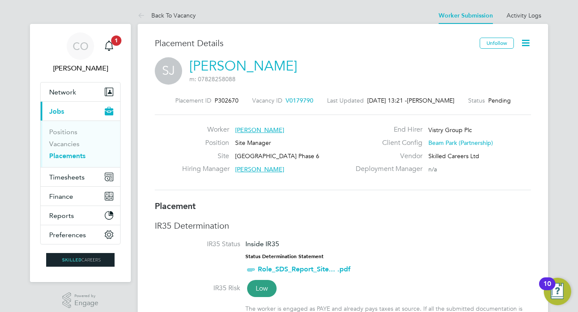
click at [524, 43] on icon at bounding box center [526, 43] width 11 height 11
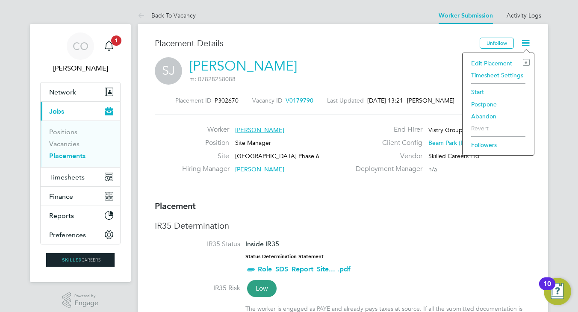
click at [482, 90] on li "Start" at bounding box center [498, 92] width 63 height 12
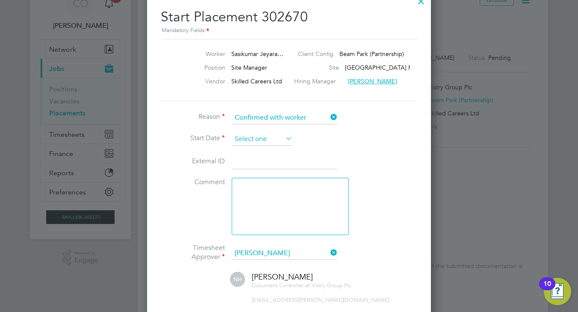
click at [263, 138] on input at bounding box center [262, 139] width 61 height 13
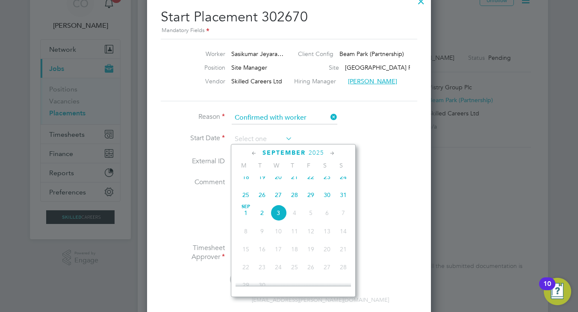
click at [243, 181] on span "18" at bounding box center [246, 177] width 16 height 16
type input "18 Aug 2025"
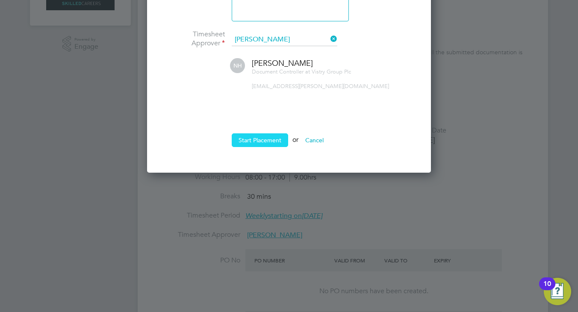
click at [268, 138] on button "Start Placement" at bounding box center [260, 140] width 56 height 14
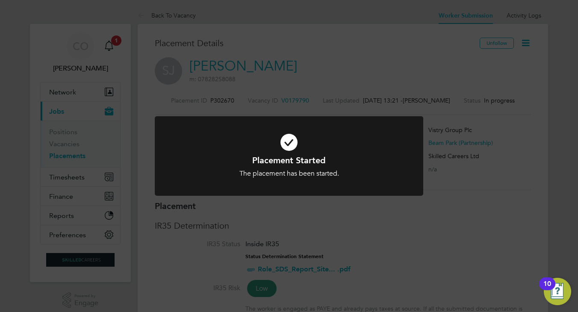
drag, startPoint x: 453, startPoint y: 251, endPoint x: 426, endPoint y: 243, distance: 28.7
click at [453, 251] on div "Placement Started The placement has been started. Cancel Okay" at bounding box center [289, 156] width 578 height 312
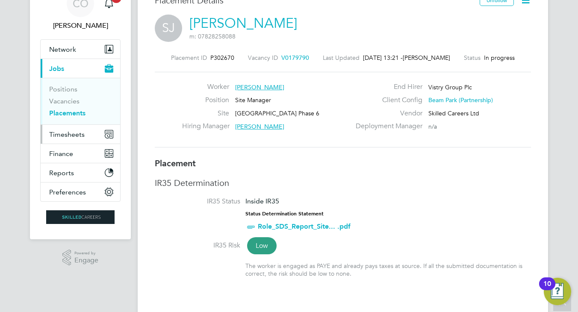
click at [68, 132] on span "Timesheets" at bounding box center [66, 134] width 35 height 8
click at [76, 134] on span "Timesheets" at bounding box center [66, 134] width 35 height 8
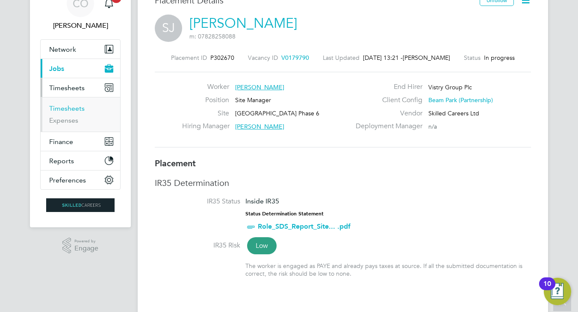
click at [76, 107] on link "Timesheets" at bounding box center [66, 108] width 35 height 8
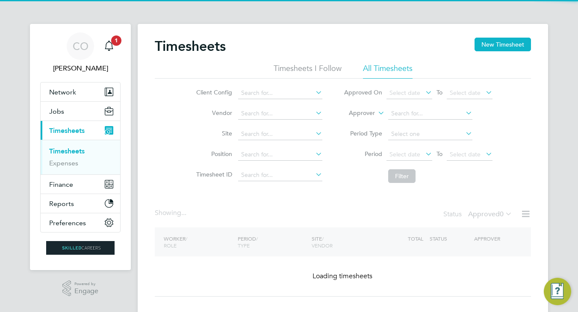
click at [78, 149] on link "Timesheets" at bounding box center [66, 151] width 35 height 8
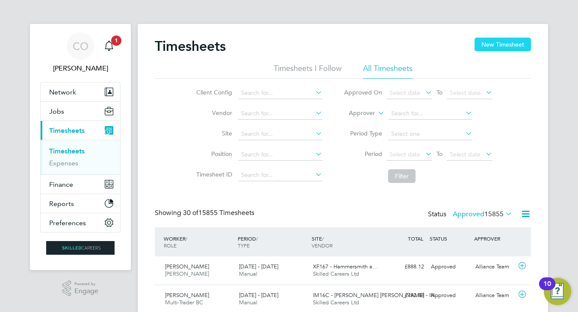
click at [494, 45] on button "New Timesheet" at bounding box center [503, 45] width 56 height 14
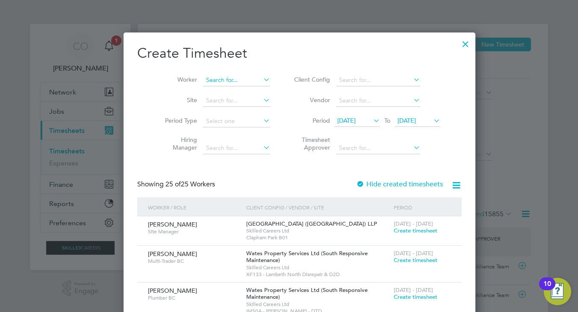
click at [221, 82] on input at bounding box center [236, 80] width 67 height 12
click at [224, 101] on li "Sas ikumar Jeyaratnam" at bounding box center [226, 103] width 68 height 12
type input "Sasikumar Jeyaratnam"
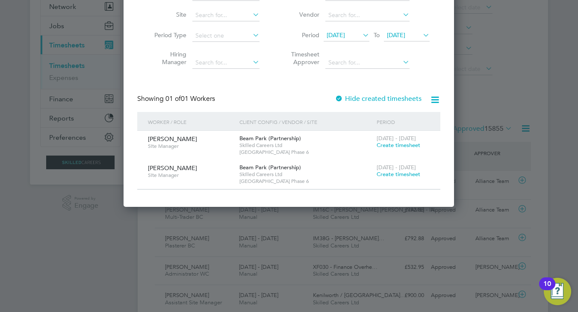
click at [397, 144] on span "Create timesheet" at bounding box center [399, 145] width 44 height 7
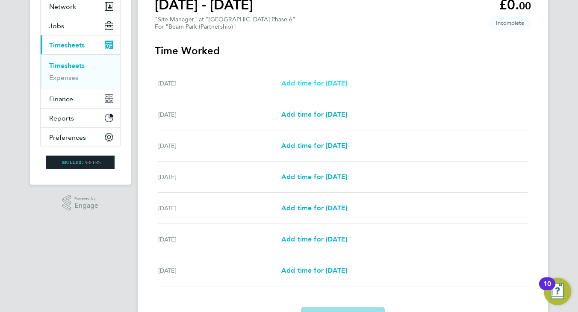
drag, startPoint x: 331, startPoint y: 81, endPoint x: 348, endPoint y: 87, distance: 18.1
click at [331, 81] on span "Add time for Mon 18 Aug" at bounding box center [314, 83] width 66 height 8
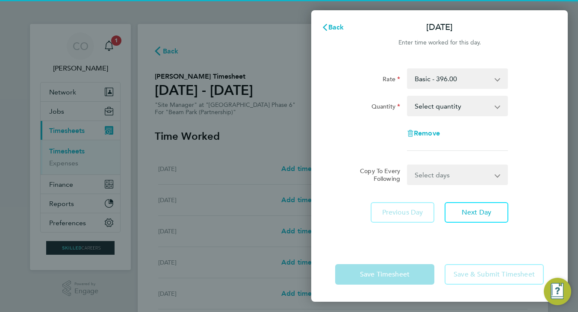
click at [438, 107] on select "Select quantity 0.5 1" at bounding box center [452, 106] width 89 height 19
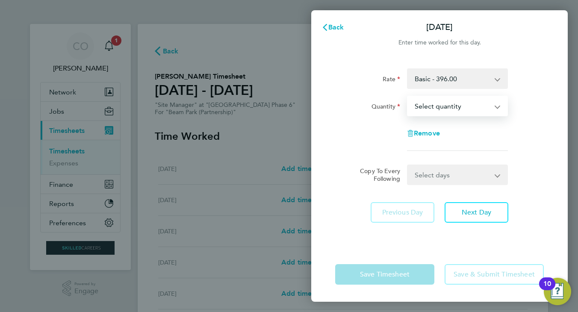
select select "1"
click at [408, 97] on select "Select quantity 0.5 1" at bounding box center [452, 106] width 89 height 19
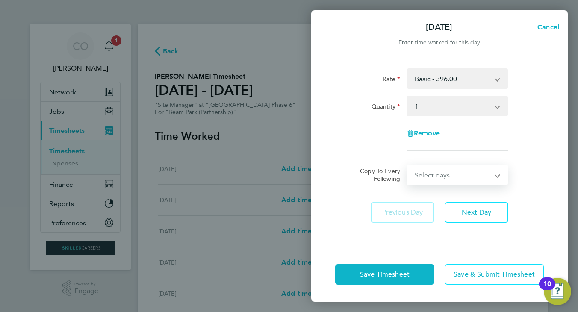
click at [431, 170] on select "Select days Day Weekday (Mon-Fri) Weekend (Sat-Sun) Tuesday Wednesday Thursday …" at bounding box center [453, 175] width 90 height 19
select select "WEEKDAY"
click at [408, 166] on select "Select days Day Weekday (Mon-Fri) Weekend (Sat-Sun) Tuesday Wednesday Thursday …" at bounding box center [453, 175] width 90 height 19
select select "2025-08-24"
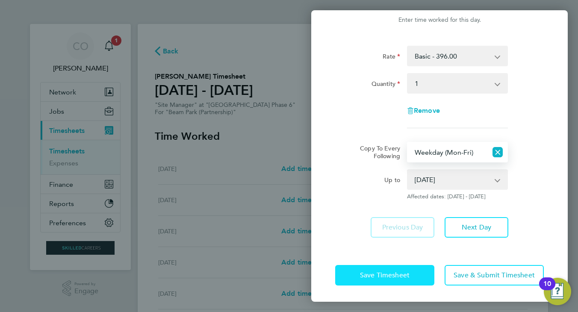
click at [372, 269] on button "Save Timesheet" at bounding box center [384, 275] width 99 height 21
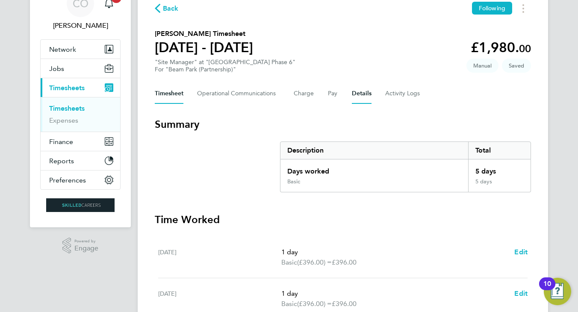
click at [358, 96] on button "Details" at bounding box center [362, 93] width 20 height 21
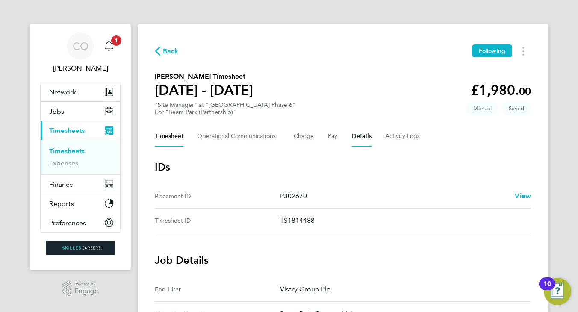
click at [168, 132] on button "Timesheet" at bounding box center [169, 136] width 29 height 21
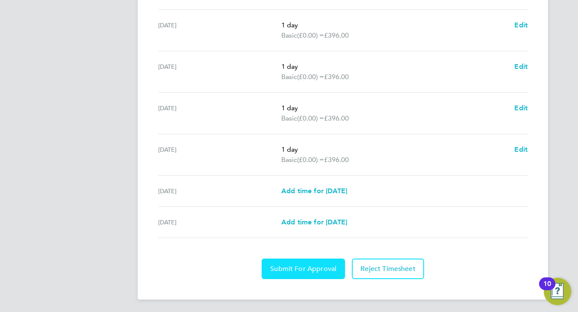
click at [306, 268] on span "Submit For Approval" at bounding box center [303, 269] width 66 height 9
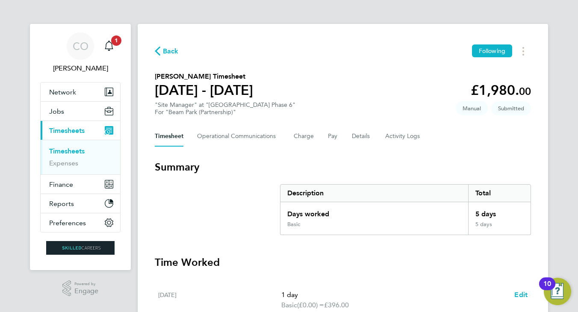
click at [65, 150] on link "Timesheets" at bounding box center [66, 151] width 35 height 8
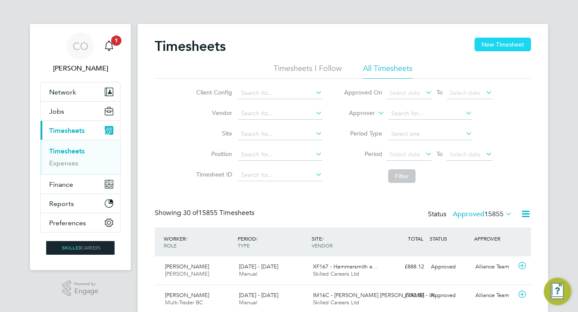
click at [512, 46] on button "New Timesheet" at bounding box center [503, 45] width 56 height 14
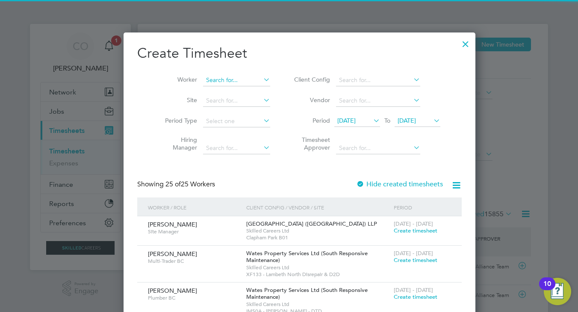
click at [203, 85] on input at bounding box center [236, 80] width 67 height 12
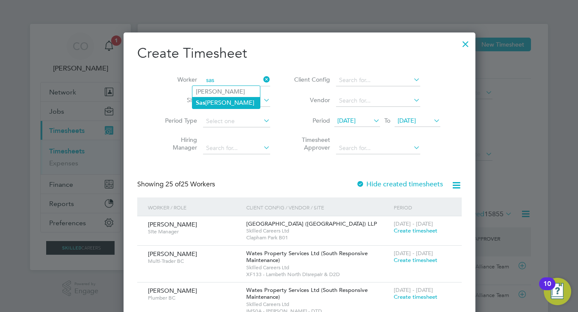
click at [215, 102] on li "Sas ikumar Jeyaratnam" at bounding box center [226, 103] width 68 height 12
type input "Sasikumar Jeyaratnam"
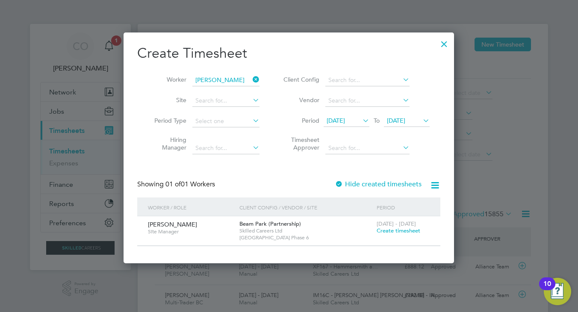
click at [399, 229] on span "Create timesheet" at bounding box center [399, 230] width 44 height 7
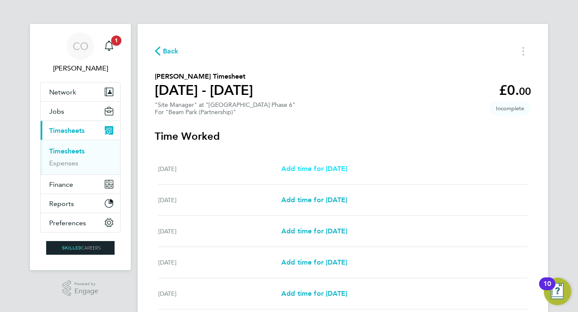
click at [347, 170] on span "Add time for Mon 25 Aug" at bounding box center [314, 169] width 66 height 8
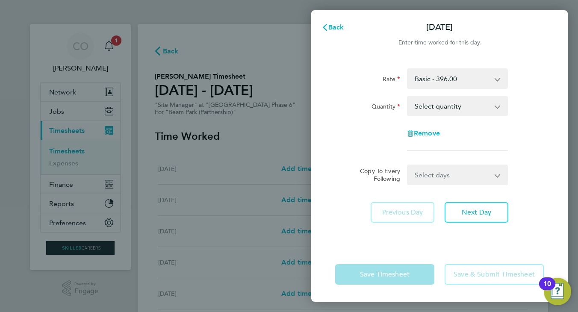
click at [467, 105] on select "Select quantity 0.5 1" at bounding box center [452, 106] width 89 height 19
select select "1"
click at [408, 97] on select "Select quantity 0.5 1" at bounding box center [452, 106] width 89 height 19
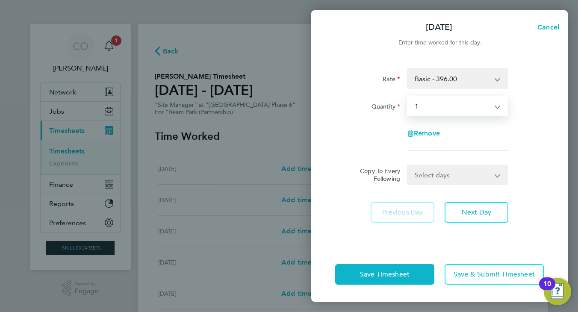
click at [448, 177] on select "Select days Day Weekday (Mon-Fri) Weekend (Sat-Sun) Tuesday Wednesday Thursday …" at bounding box center [453, 175] width 90 height 19
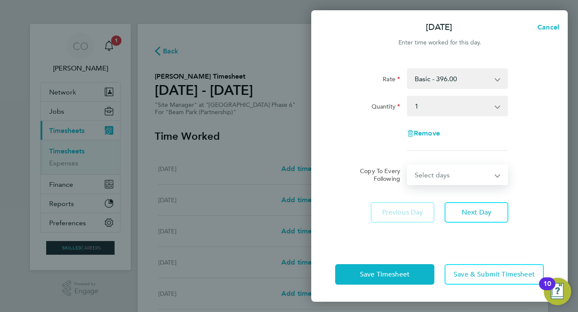
select select "WEEKDAY"
click at [408, 166] on select "Select days Day Weekday (Mon-Fri) Weekend (Sat-Sun) Tuesday Wednesday Thursday …" at bounding box center [453, 175] width 90 height 19
select select "2025-08-31"
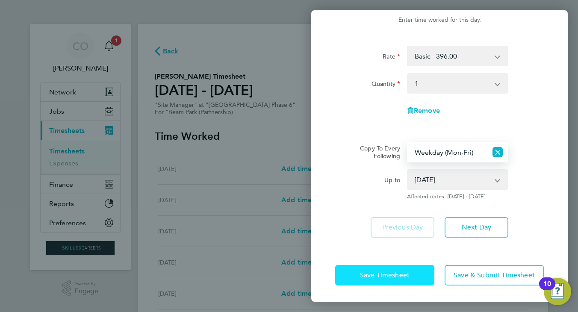
click at [399, 273] on span "Save Timesheet" at bounding box center [385, 275] width 50 height 9
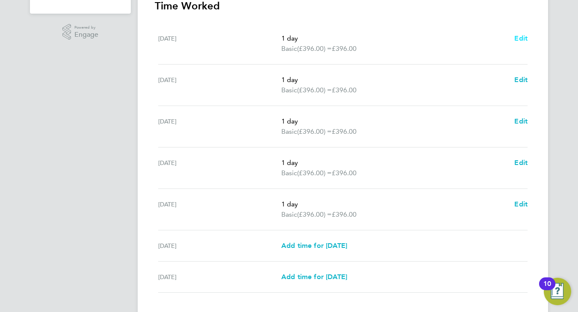
click at [524, 35] on span "Edit" at bounding box center [521, 38] width 13 height 8
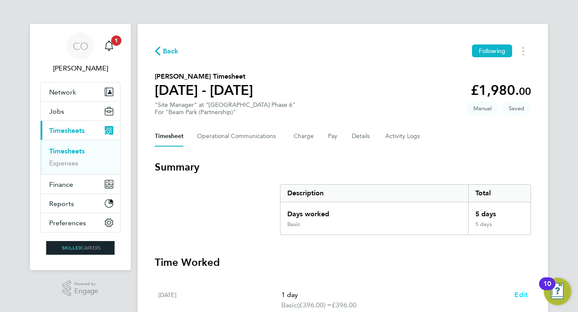
select select "1"
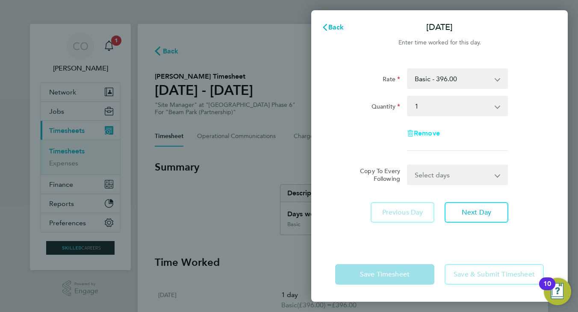
click at [430, 133] on span "Remove" at bounding box center [427, 133] width 26 height 8
select select "null"
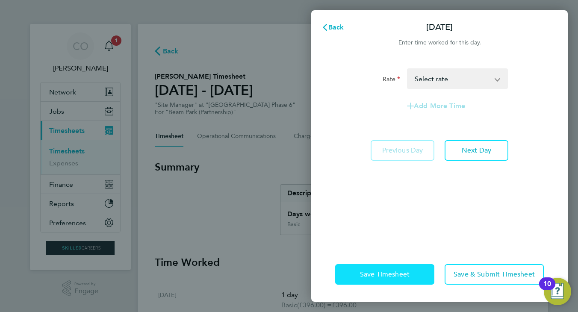
click at [408, 273] on span "Save Timesheet" at bounding box center [385, 274] width 50 height 9
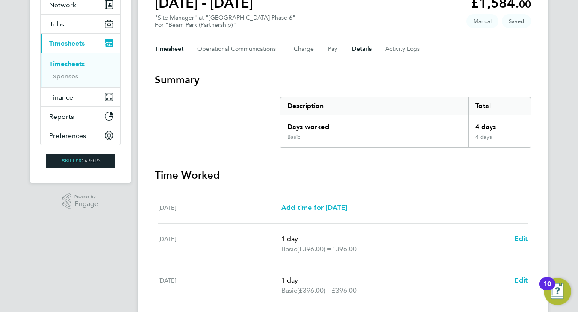
click at [360, 51] on button "Details" at bounding box center [362, 49] width 20 height 21
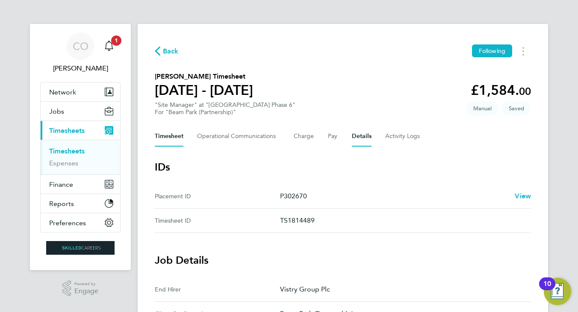
click at [169, 136] on button "Timesheet" at bounding box center [169, 136] width 29 height 21
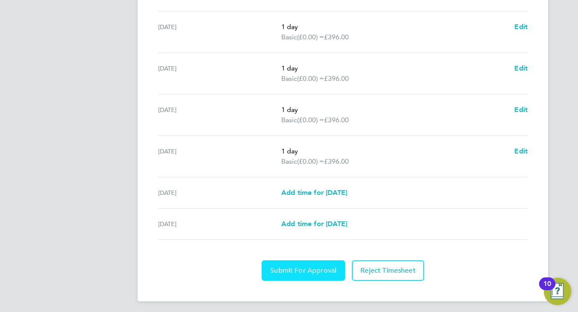
click at [299, 270] on span "Submit For Approval" at bounding box center [303, 270] width 66 height 9
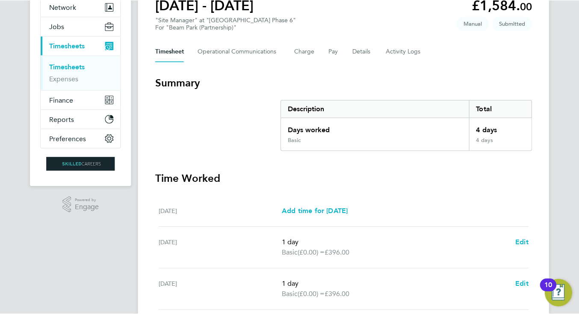
scroll to position [86, 0]
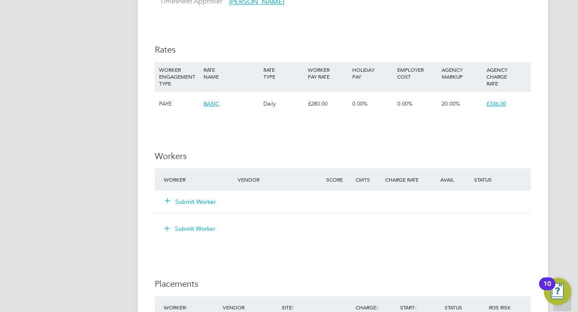
scroll to position [813, 0]
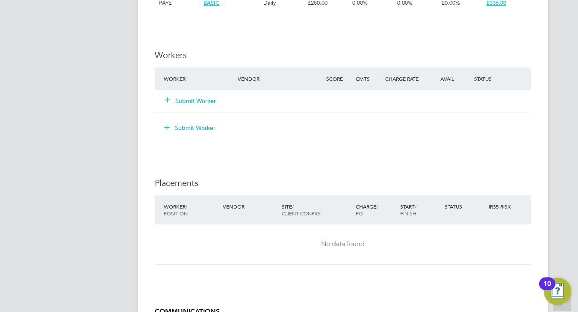
click at [183, 99] on button "Submit Worker" at bounding box center [190, 101] width 51 height 9
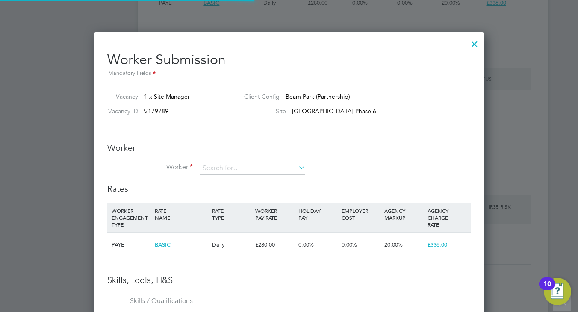
scroll to position [0, 0]
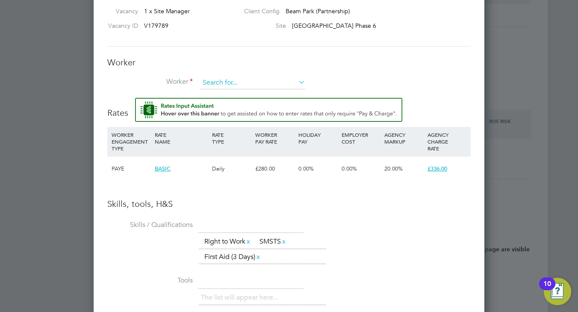
click at [222, 82] on input at bounding box center [253, 83] width 106 height 13
click at [213, 81] on input at bounding box center [253, 83] width 106 height 13
type input "c"
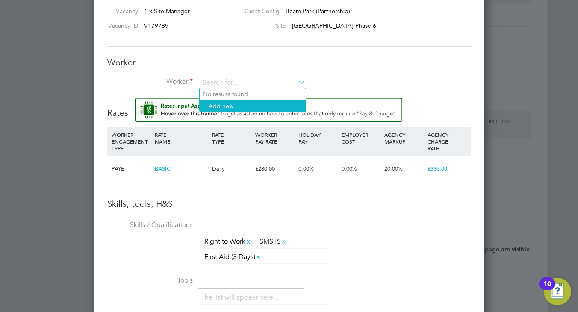
click at [223, 107] on li "+ Add new" at bounding box center [253, 106] width 106 height 12
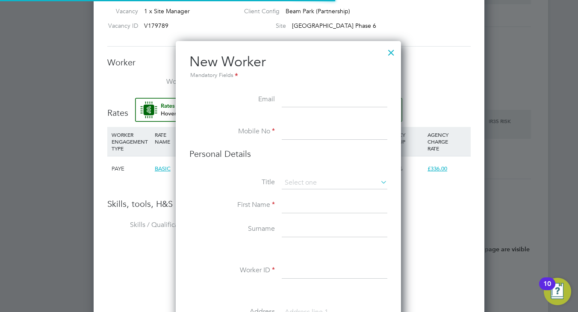
scroll to position [720, 226]
click at [287, 98] on input at bounding box center [335, 99] width 106 height 15
paste input "the112fireman@yahoo.com"
type input "the112fireman@yahoo.com"
click at [301, 137] on input at bounding box center [335, 131] width 106 height 15
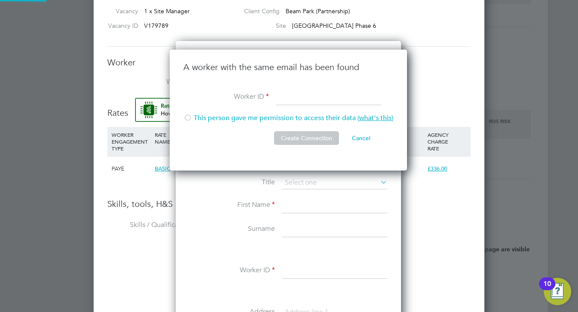
scroll to position [121, 238]
click at [187, 115] on div at bounding box center [187, 118] width 9 height 9
click at [294, 140] on button "Create Connection" at bounding box center [306, 138] width 65 height 14
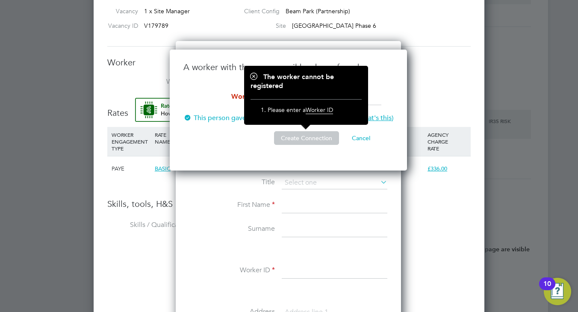
click at [358, 133] on button "Cancel" at bounding box center [361, 138] width 32 height 14
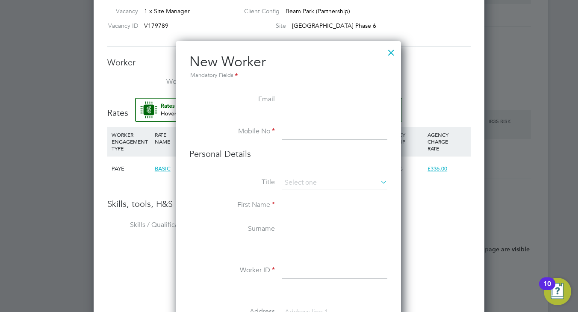
scroll to position [941, 0]
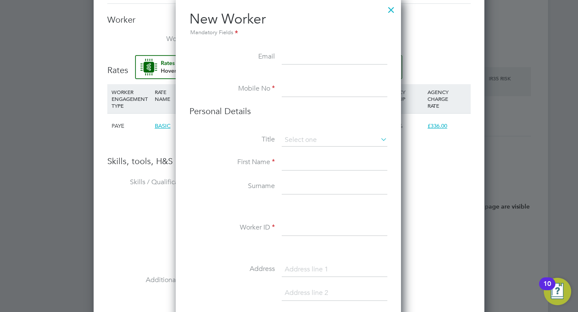
click at [297, 90] on input at bounding box center [335, 89] width 106 height 15
paste input "07533112217"
type input "07533112217"
click at [303, 138] on input at bounding box center [335, 140] width 106 height 13
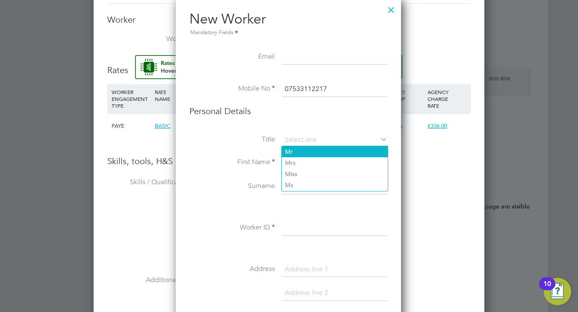
click at [299, 151] on li "Mr" at bounding box center [335, 151] width 106 height 11
type input "Mr"
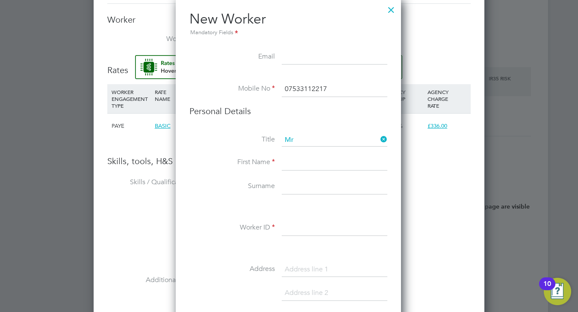
click at [298, 164] on input at bounding box center [335, 162] width 106 height 15
drag, startPoint x: 343, startPoint y: 10, endPoint x: 347, endPoint y: 18, distance: 8.6
click at [343, 10] on h2 "New Worker Mandatory Fields" at bounding box center [288, 23] width 198 height 27
click at [393, 11] on div at bounding box center [391, 7] width 15 height 15
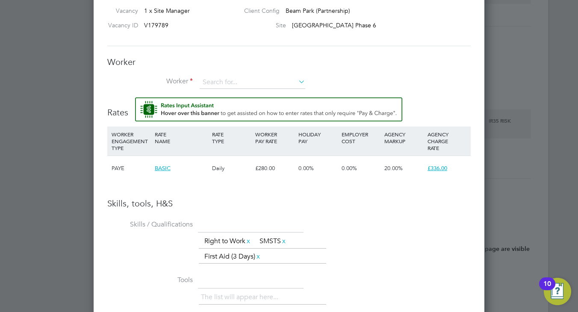
scroll to position [898, 0]
click at [237, 79] on input at bounding box center [253, 83] width 106 height 13
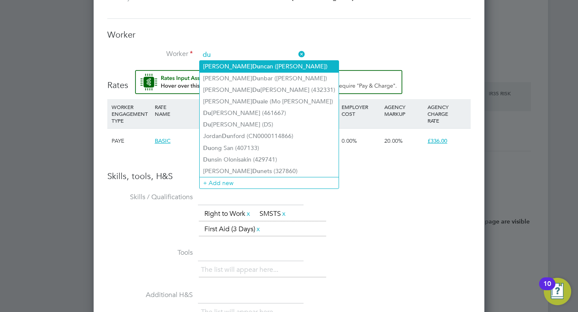
scroll to position [941, 0]
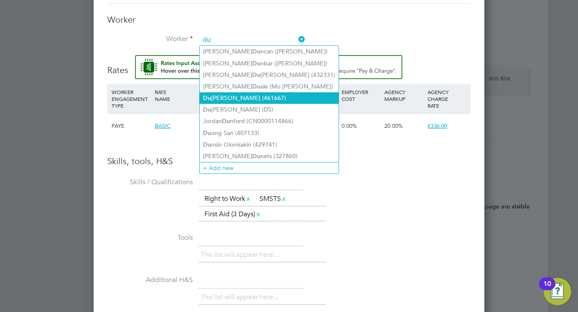
click at [249, 98] on li "Du mitru Dorul (461667)" at bounding box center [269, 98] width 139 height 12
type input "Dumitru Dorul (461667)"
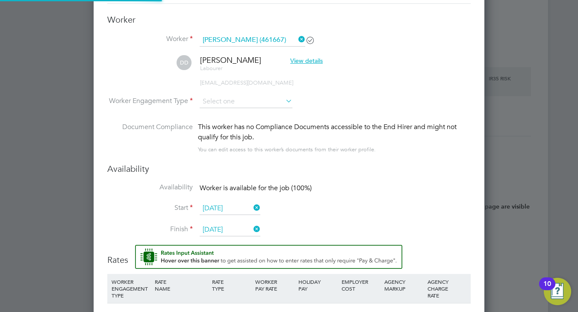
scroll to position [751, 391]
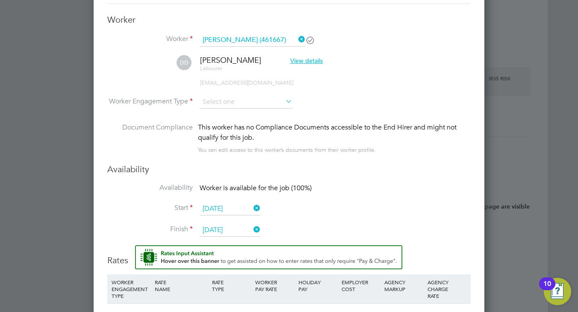
click at [297, 38] on icon at bounding box center [297, 39] width 0 height 12
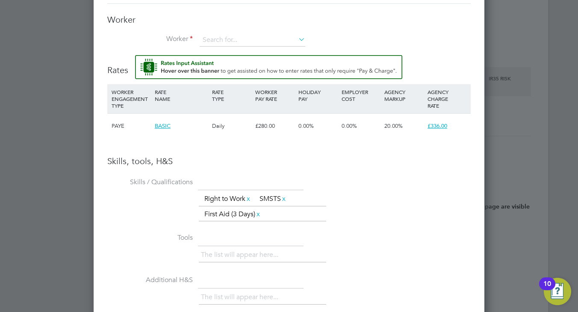
scroll to position [4, 4]
click at [304, 10] on div "Worker Submission Mandatory Fields Vacancy 1 x Site Manager Client Config Beam …" at bounding box center [289, 183] width 364 height 534
click at [224, 39] on input at bounding box center [253, 40] width 106 height 13
paste input "[PERSON_NAME]"
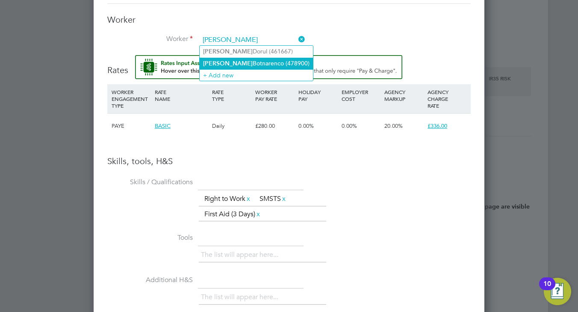
click at [250, 64] on li "Dumitru Botnarenco (478900)" at bounding box center [256, 64] width 113 height 12
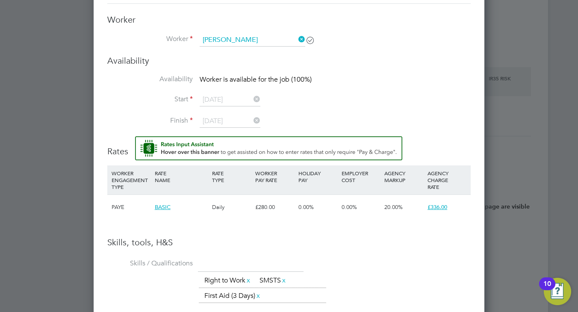
type input "Dumitru Botnarenco (478900)"
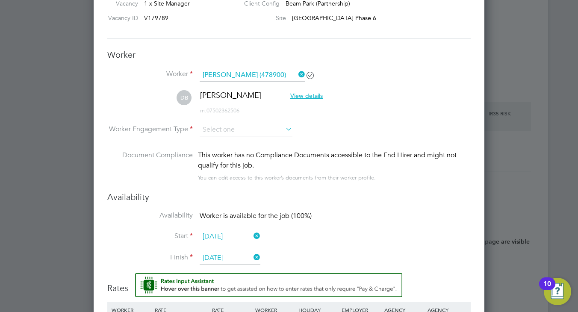
scroll to position [898, 0]
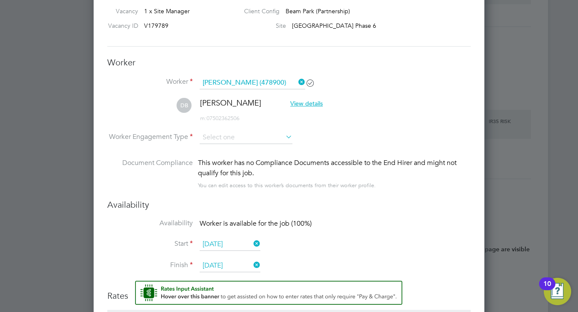
click at [204, 9] on div "Vacancy 1 x Site Manager" at bounding box center [170, 13] width 133 height 13
click at [297, 80] on icon at bounding box center [297, 82] width 0 height 12
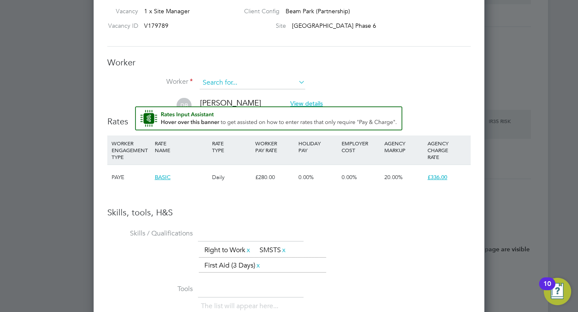
scroll to position [4, 4]
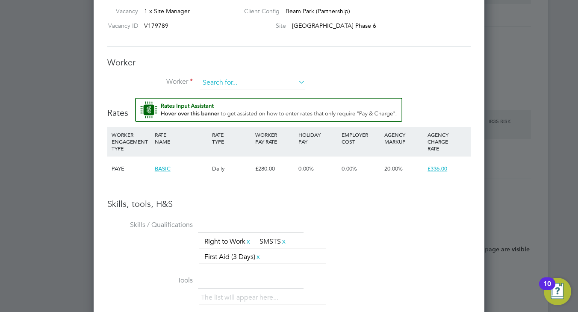
click at [224, 82] on input at bounding box center [253, 83] width 106 height 13
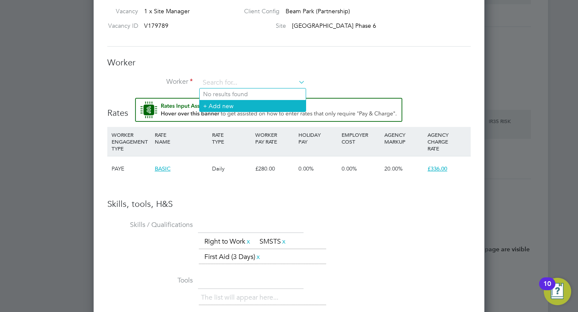
click at [228, 107] on li "+ Add new" at bounding box center [253, 106] width 106 height 12
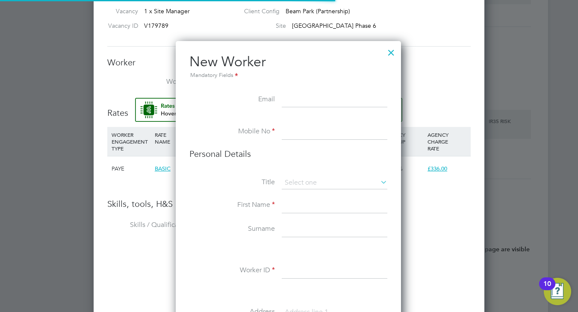
scroll to position [720, 226]
paste input "Dumitru"
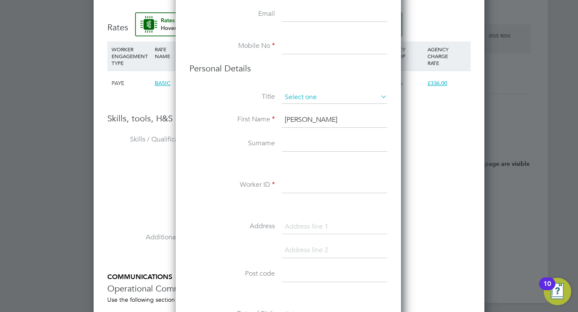
type input "Dumitru"
click at [305, 95] on input at bounding box center [335, 97] width 106 height 13
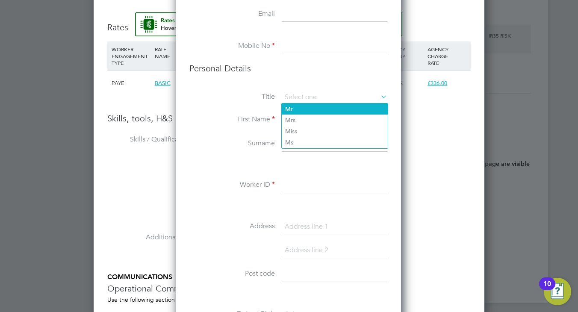
click at [312, 108] on li "Mr" at bounding box center [335, 109] width 106 height 11
type input "Mr"
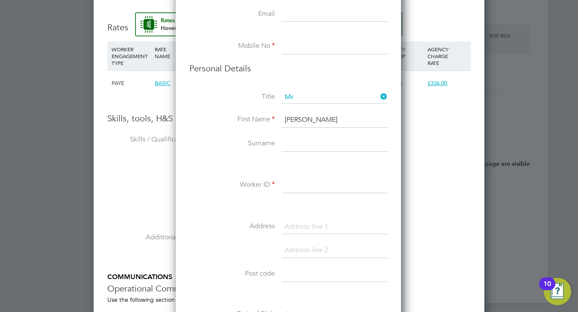
click at [305, 145] on input at bounding box center [335, 143] width 106 height 15
click at [291, 184] on input at bounding box center [335, 185] width 106 height 15
drag, startPoint x: 368, startPoint y: 179, endPoint x: 353, endPoint y: 181, distance: 14.6
click at [368, 179] on input "Ski" at bounding box center [335, 185] width 106 height 15
click at [346, 185] on input "Ski" at bounding box center [335, 185] width 106 height 15
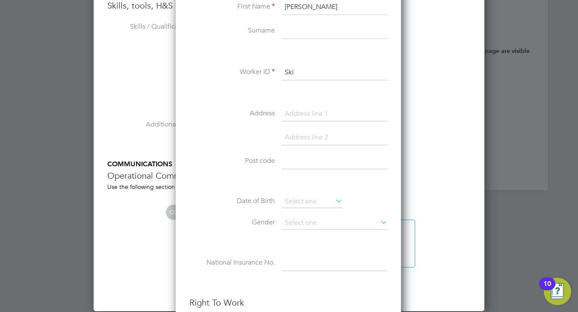
scroll to position [1098, 0]
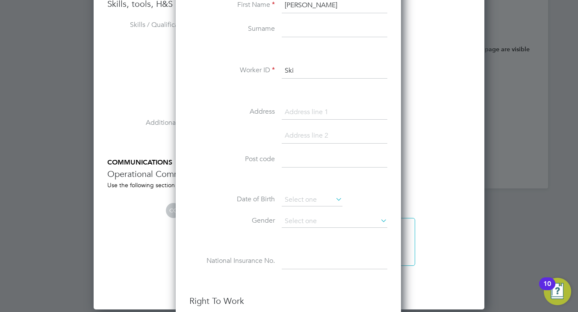
click at [313, 70] on input "Ski" at bounding box center [335, 70] width 106 height 15
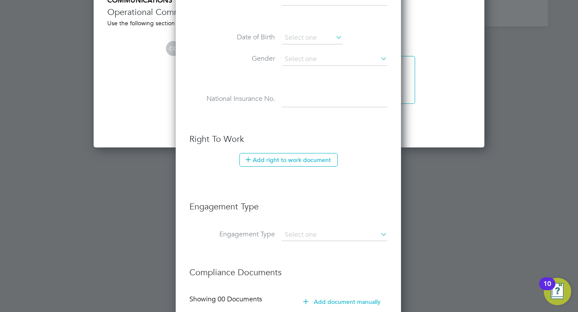
scroll to position [1312, 0]
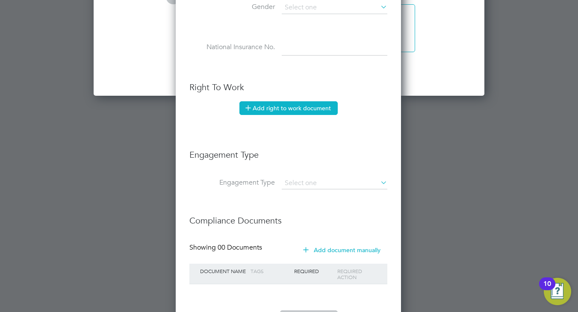
type input "Skilled Careers 89"
click at [291, 102] on button "Add right to work document" at bounding box center [289, 108] width 98 height 14
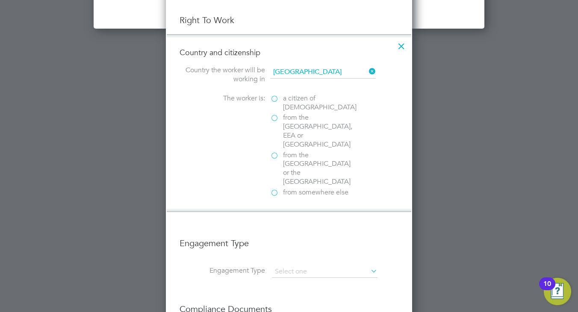
scroll to position [1398, 0]
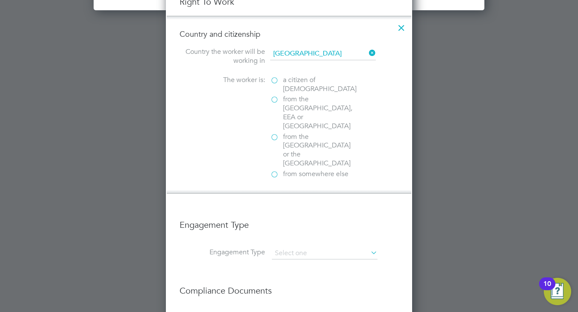
click at [274, 170] on label "from somewhere else" at bounding box center [313, 174] width 86 height 9
click at [0, 0] on input "from somewhere else" at bounding box center [0, 0] width 0 height 0
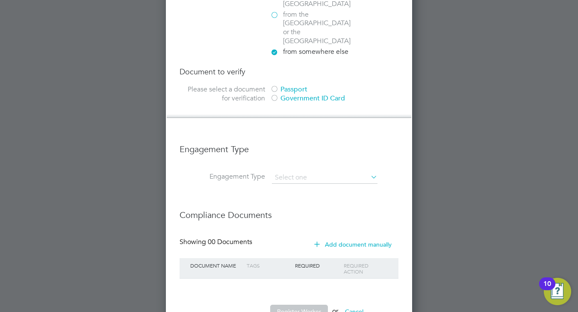
scroll to position [1523, 0]
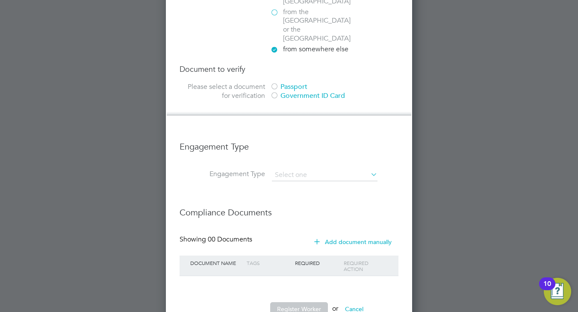
click at [275, 83] on div at bounding box center [274, 87] width 9 height 9
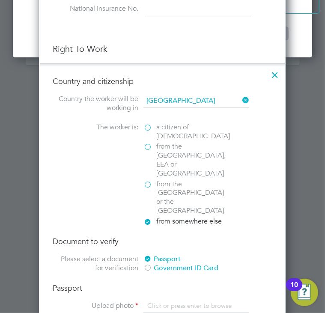
scroll to position [1694, 0]
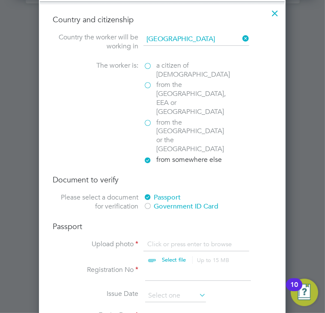
click at [148, 84] on label "from the EU, EEA or Switzerland" at bounding box center [186, 97] width 86 height 35
click at [0, 0] on input "from the EU, EEA or Switzerland" at bounding box center [0, 0] width 0 height 0
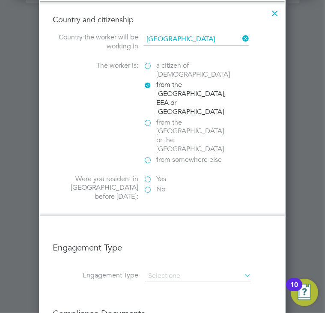
scroll to position [879, 247]
click at [150, 175] on label "Yes" at bounding box center [186, 179] width 86 height 9
click at [0, 0] on input "Yes" at bounding box center [0, 0] width 0 height 0
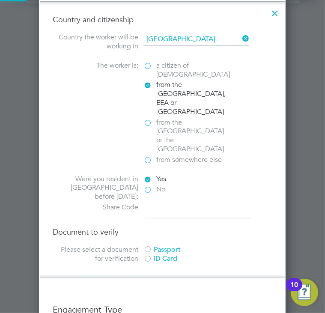
scroll to position [941, 247]
click at [152, 203] on input at bounding box center [198, 210] width 106 height 15
type input "WJWSMC66T"
click at [147, 246] on div at bounding box center [147, 250] width 9 height 9
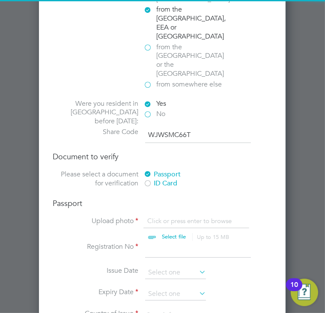
scroll to position [1779, 0]
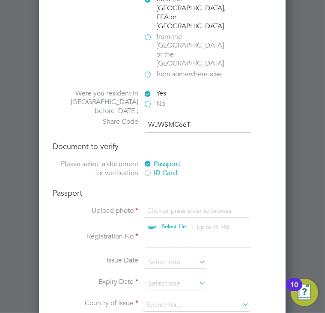
click at [166, 206] on input "file" at bounding box center [182, 219] width 134 height 26
type input "C:\fakepath\Passport (3).jpg"
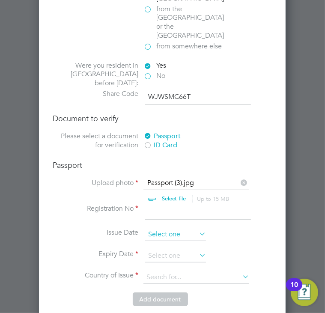
scroll to position [1822, 0]
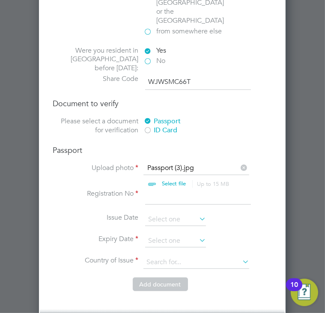
click at [161, 189] on input at bounding box center [198, 196] width 106 height 15
type input "057041563"
click at [154, 234] on input at bounding box center [175, 240] width 61 height 13
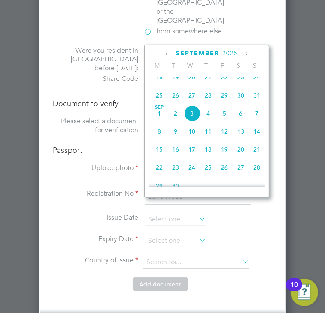
click at [221, 49] on div "September 2025" at bounding box center [206, 53] width 115 height 8
click at [226, 51] on span "2025" at bounding box center [229, 53] width 15 height 7
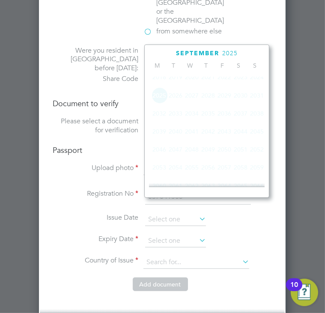
scroll to position [229, 0]
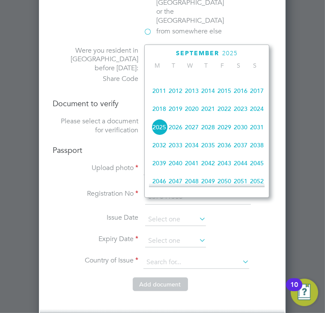
click at [226, 132] on span "2029" at bounding box center [224, 127] width 16 height 16
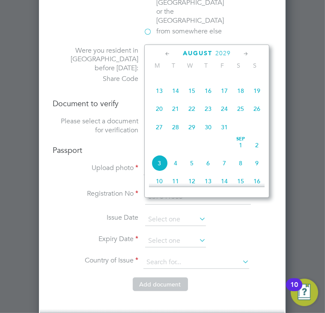
click at [166, 53] on icon at bounding box center [167, 53] width 8 height 9
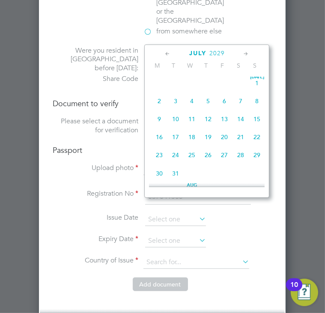
click at [166, 53] on icon at bounding box center [167, 53] width 8 height 9
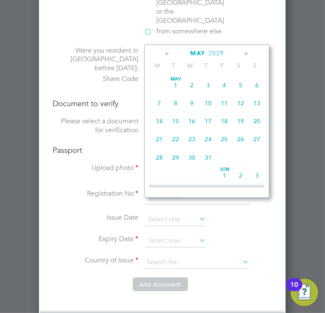
click at [166, 53] on icon at bounding box center [167, 53] width 8 height 9
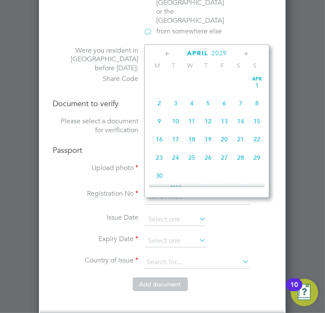
click at [166, 53] on icon at bounding box center [167, 53] width 8 height 9
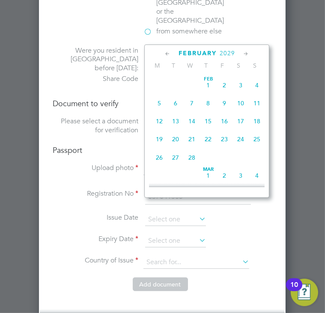
click at [255, 136] on span "25" at bounding box center [256, 139] width 16 height 16
type input "25 Feb 2029"
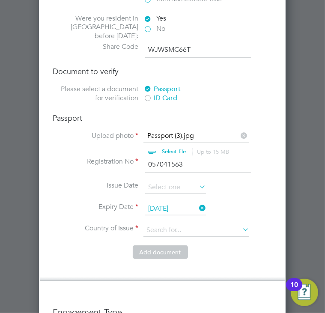
scroll to position [1865, 0]
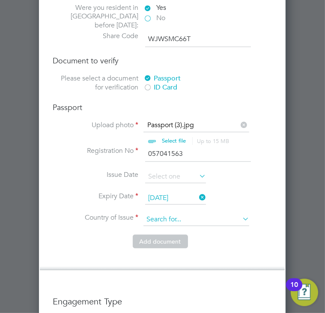
click at [160, 213] on input at bounding box center [196, 219] width 106 height 13
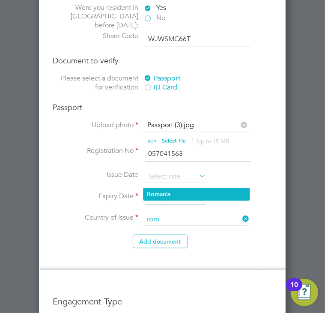
click at [162, 195] on li "Rom ania" at bounding box center [196, 194] width 106 height 12
type input "Romania"
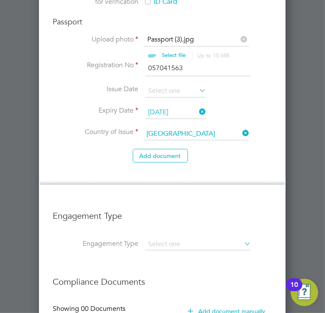
scroll to position [1993, 0]
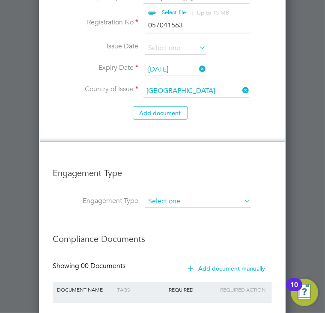
click at [154, 195] on input at bounding box center [198, 201] width 106 height 12
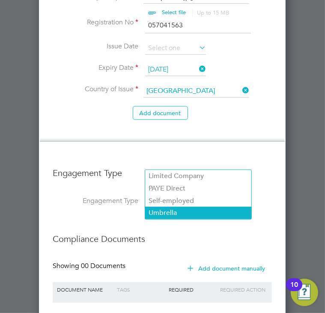
click at [169, 213] on li "Umbrella" at bounding box center [198, 213] width 106 height 12
type input "Umbrella"
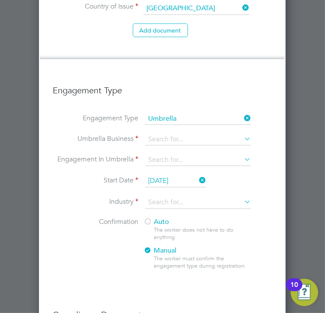
scroll to position [2079, 0]
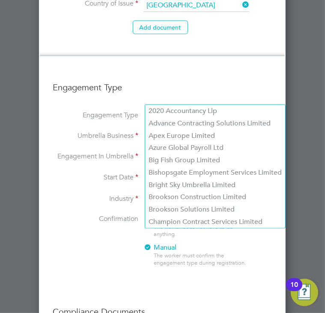
click at [161, 130] on input at bounding box center [198, 136] width 106 height 12
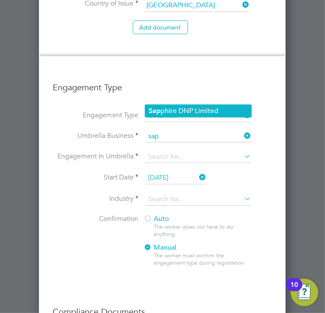
click at [180, 114] on li "Sap phire DNP Limited" at bounding box center [198, 111] width 106 height 12
type input "Sapphire DNP Limited"
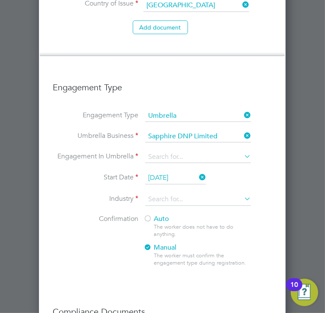
click at [165, 172] on input "03 Sep 2025" at bounding box center [175, 178] width 61 height 13
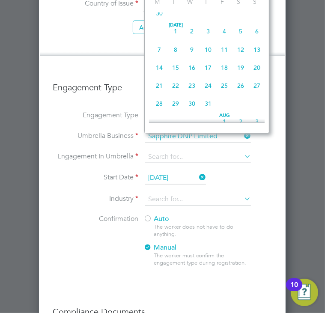
scroll to position [311, 0]
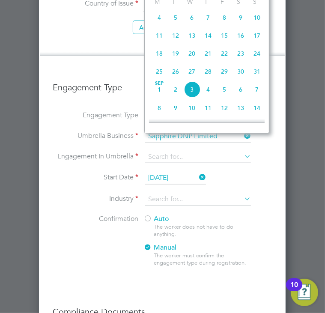
click at [93, 214] on li "Confirmation Auto The worker does not have to do anything. Manual The worker mu…" at bounding box center [162, 247] width 219 height 66
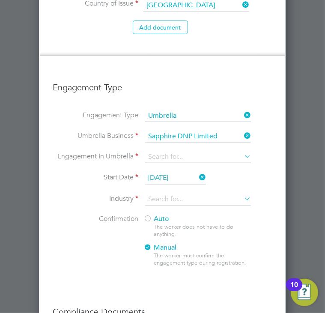
click at [157, 172] on input "03 Sep 2025" at bounding box center [175, 178] width 61 height 13
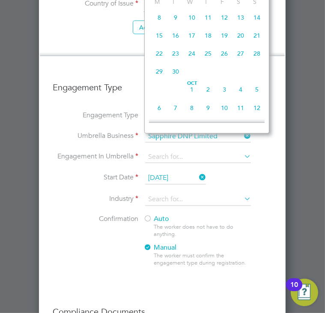
scroll to position [260, 0]
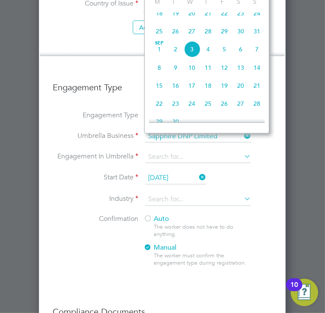
click at [208, 37] on span "28" at bounding box center [208, 31] width 16 height 16
type input "28 Aug 2025"
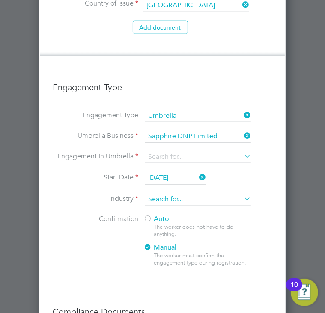
click at [163, 193] on input at bounding box center [198, 199] width 106 height 13
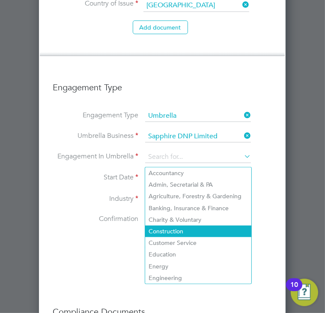
click at [175, 227] on li "Construction" at bounding box center [198, 231] width 106 height 12
type input "Construction"
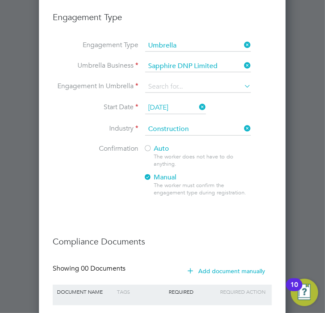
scroll to position [2167, 0]
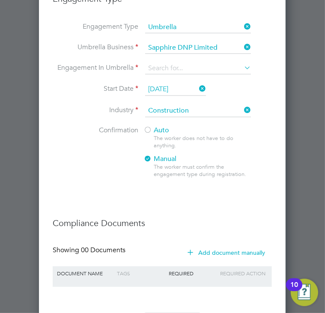
click at [149, 126] on div at bounding box center [147, 130] width 9 height 9
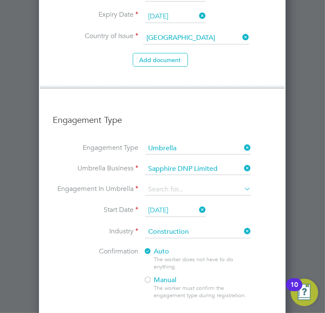
scroll to position [2039, 0]
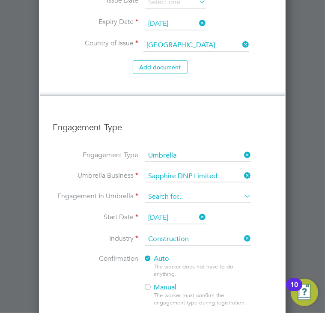
click at [161, 191] on input at bounding box center [198, 197] width 106 height 12
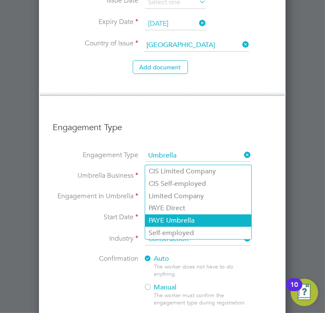
click at [173, 215] on li "PAYE Umbrella" at bounding box center [198, 220] width 106 height 12
type input "PAYE Umbrella"
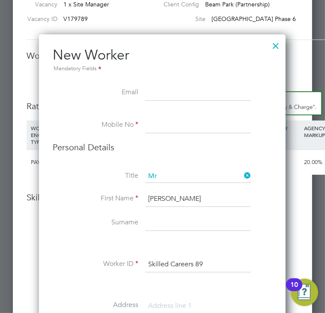
scroll to position [1183, 0]
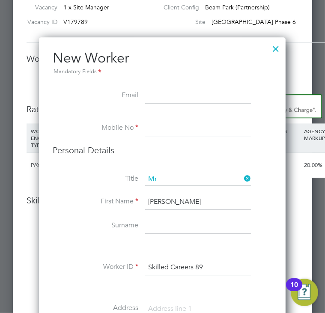
click at [164, 128] on input at bounding box center [198, 128] width 106 height 15
paste input "07533112217"
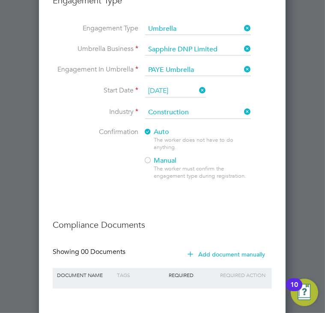
scroll to position [2167, 0]
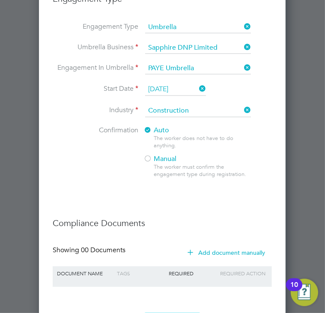
type input "07533112217"
click at [172, 312] on button "Register Worker" at bounding box center [172, 320] width 58 height 14
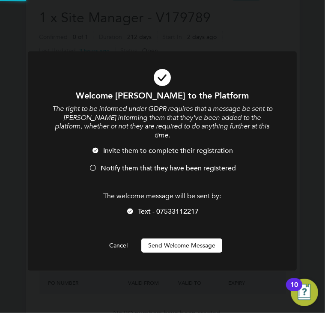
scroll to position [0, 0]
click at [92, 164] on div at bounding box center [93, 168] width 9 height 9
click at [159, 238] on button "Send Welcome Message" at bounding box center [181, 245] width 81 height 14
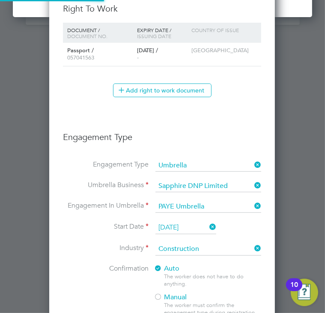
scroll to position [939, 226]
type input "Dumitru (Skilled Careers 89)"
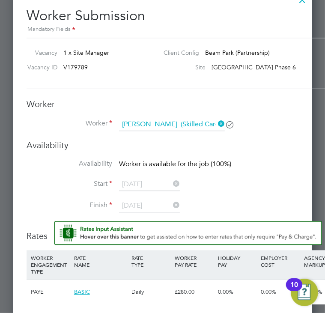
scroll to position [1240, 0]
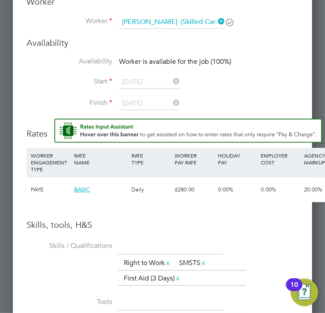
click at [171, 79] on icon at bounding box center [171, 81] width 0 height 12
click at [171, 102] on icon at bounding box center [171, 103] width 0 height 12
click at [171, 82] on icon at bounding box center [171, 81] width 0 height 12
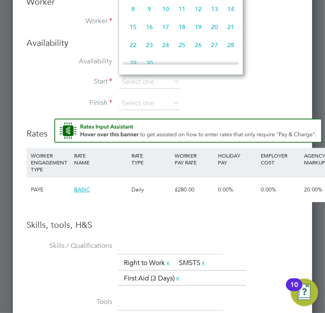
scroll to position [218, 0]
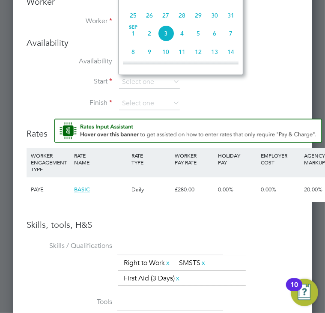
click at [182, 21] on span "28" at bounding box center [182, 15] width 16 height 16
type input "28 Aug 2025"
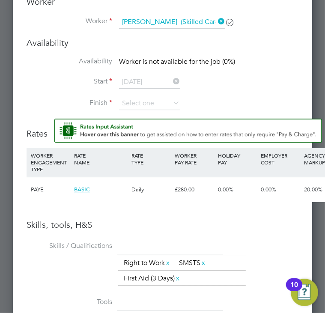
click at [171, 101] on icon at bounding box center [171, 103] width 0 height 12
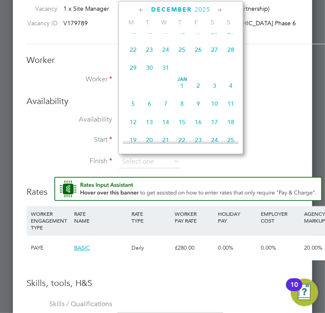
scroll to position [1112, 0]
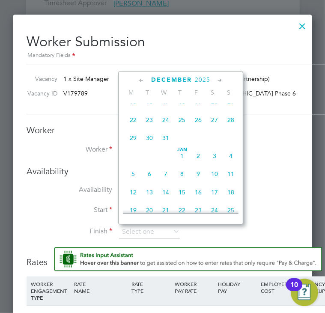
click at [196, 163] on span "2" at bounding box center [198, 155] width 16 height 16
type input "02 Jan 2026"
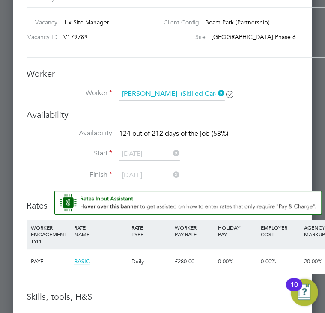
scroll to position [1198, 0]
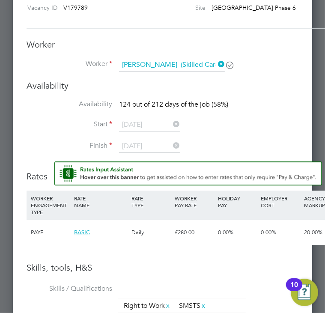
click at [171, 144] on icon at bounding box center [171, 145] width 0 height 12
click at [171, 146] on icon at bounding box center [171, 145] width 0 height 12
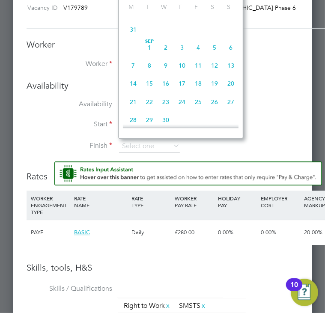
scroll to position [1474, 0]
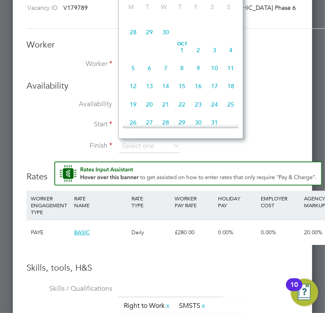
click at [167, 40] on span "30" at bounding box center [165, 32] width 16 height 16
type input "30 Sep 2026"
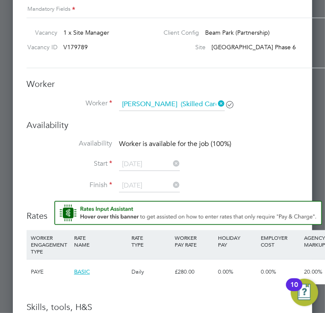
scroll to position [1071, 0]
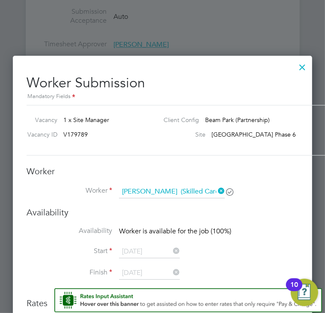
click at [216, 186] on icon at bounding box center [216, 191] width 0 height 12
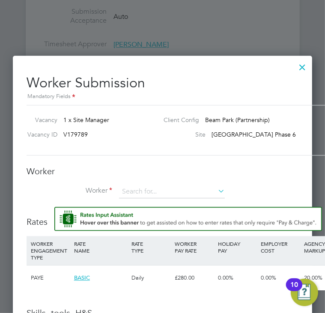
scroll to position [4, 4]
click at [169, 193] on input at bounding box center [172, 191] width 106 height 13
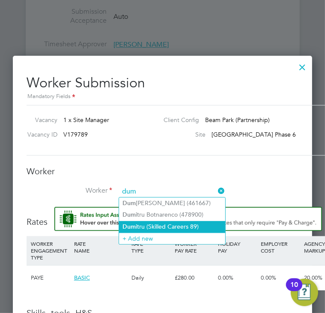
click at [173, 225] on li "Dum itru (Skilled Careers 89)" at bounding box center [172, 227] width 106 height 12
type input "Dumitru (Skilled Careers 89)"
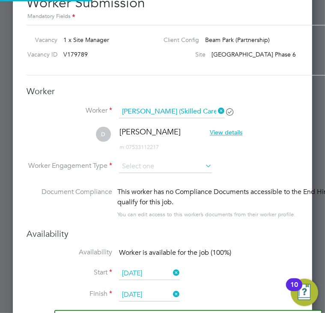
scroll to position [1157, 0]
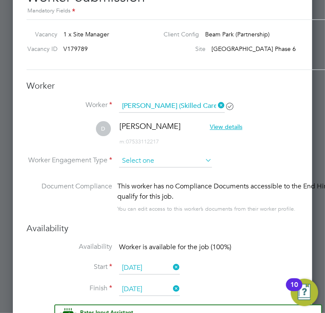
click at [140, 157] on input at bounding box center [165, 160] width 93 height 13
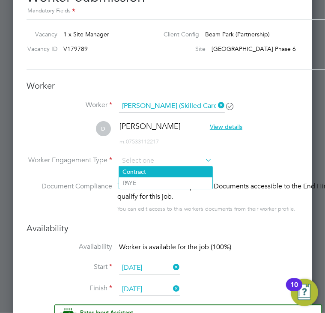
click at [141, 170] on li "Contract" at bounding box center [165, 171] width 93 height 11
type input "Contract"
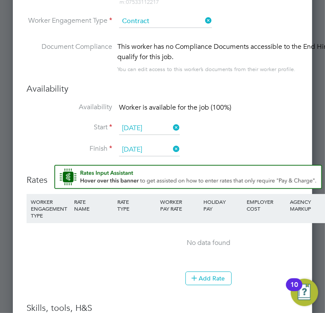
scroll to position [1328, 0]
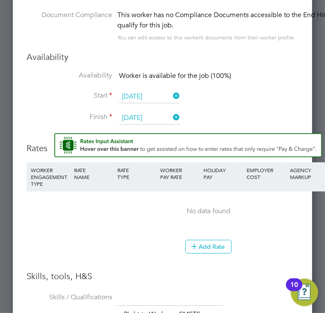
click at [141, 94] on input "01 Sep 2025" at bounding box center [149, 96] width 61 height 13
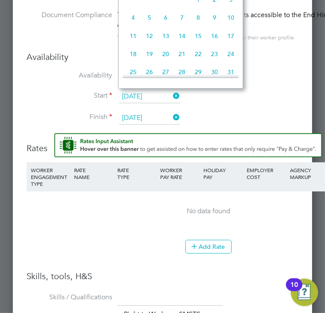
scroll to position [218, 0]
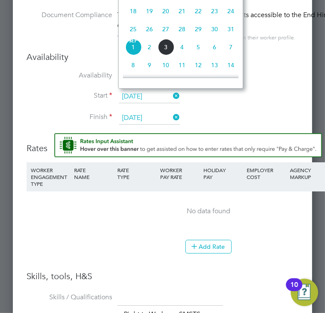
click at [180, 32] on span "28" at bounding box center [182, 29] width 16 height 16
type input "28 Aug 2025"
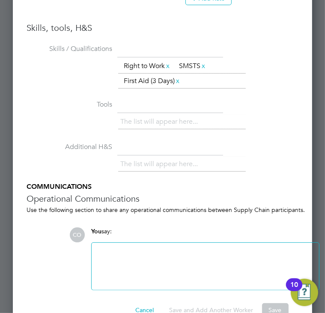
scroll to position [1593, 0]
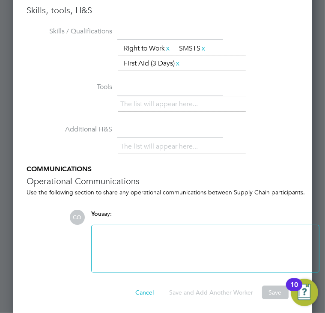
click at [277, 290] on button "Save" at bounding box center [275, 292] width 27 height 14
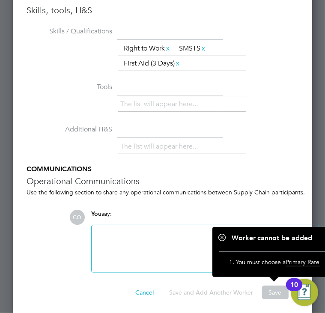
click at [214, 142] on ul "The list will appear here..." at bounding box center [181, 146] width 127 height 15
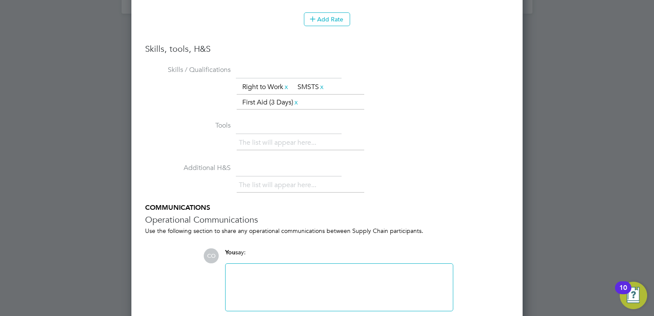
scroll to position [4, 4]
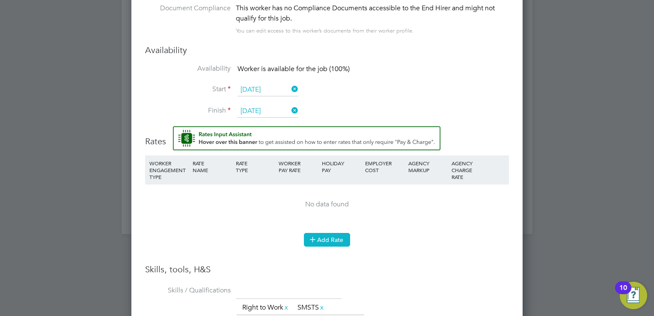
click at [337, 239] on button "Add Rate" at bounding box center [327, 240] width 46 height 14
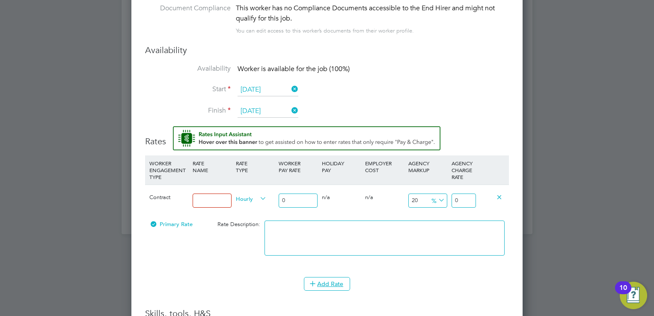
click at [205, 201] on input at bounding box center [211, 200] width 39 height 14
type input "Main"
click at [258, 199] on icon at bounding box center [258, 198] width 0 height 12
click at [258, 194] on icon at bounding box center [258, 198] width 0 height 12
click at [250, 198] on span "Hourly" at bounding box center [251, 197] width 31 height 9
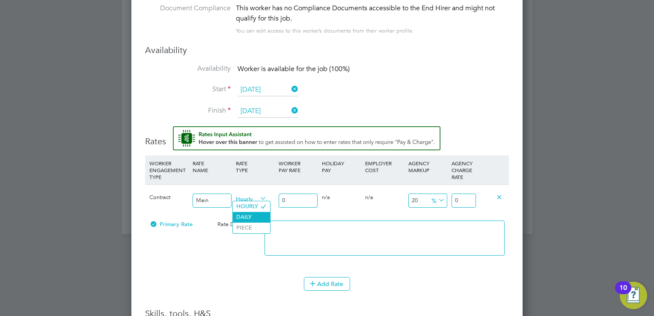
click at [253, 217] on li "DAILY" at bounding box center [251, 217] width 37 height 11
click at [301, 198] on input "0" at bounding box center [297, 200] width 39 height 14
type input "02"
type input "2.4"
type input "028"
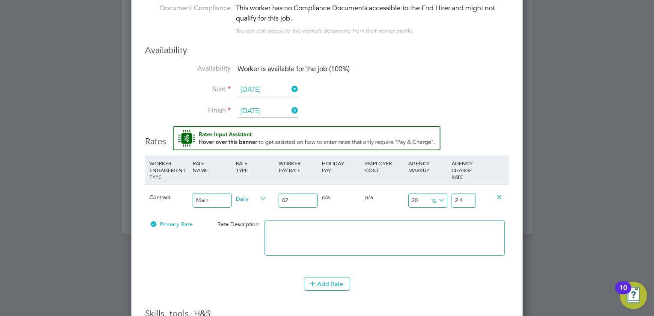
type input "33.6"
type input "0280"
type input "336"
type input "028"
type input "33.6"
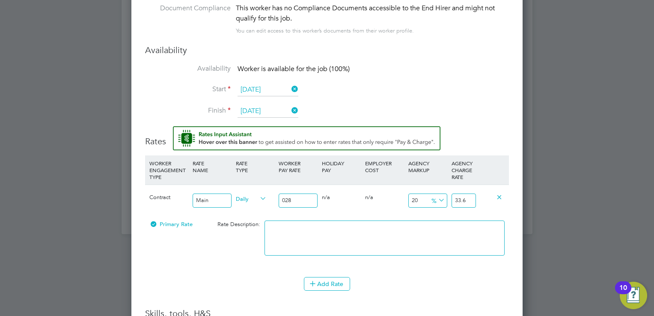
type input "02"
type input "2.4"
type input "0"
type input "28"
type input "33.6"
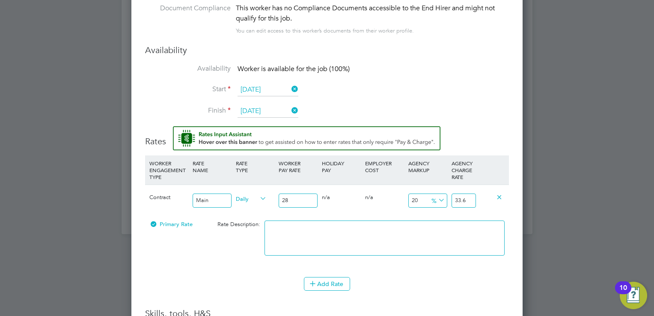
type input "280"
type input "336"
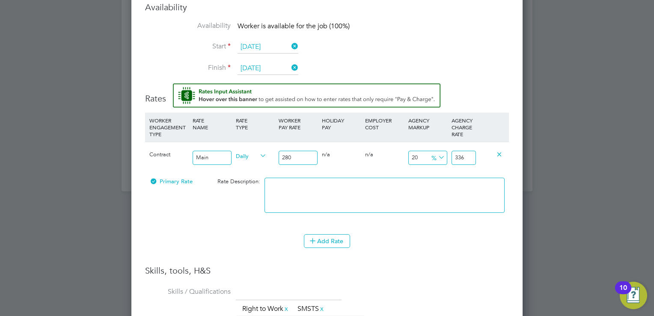
type input "280"
click at [215, 231] on li "WORKER ENGAGEMENT TYPE RATE NAME RATE TYPE WORKER PAY RATE HOLIDAY PAY EMPLOYER…" at bounding box center [327, 172] width 364 height 121
click at [330, 239] on button "Add Rate" at bounding box center [327, 241] width 46 height 14
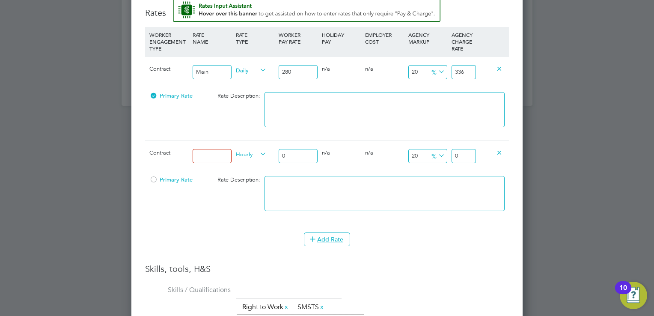
click at [500, 149] on icon at bounding box center [499, 152] width 6 height 6
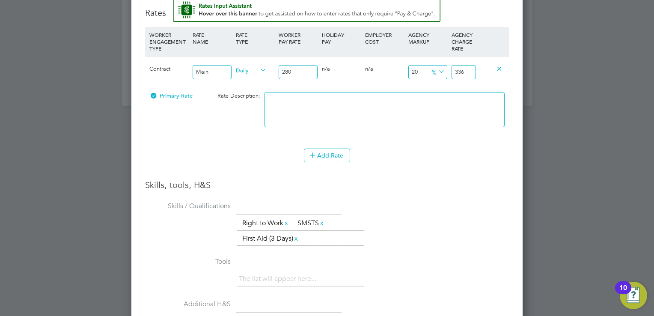
click at [345, 108] on textarea at bounding box center [384, 109] width 240 height 35
type textarea "M"
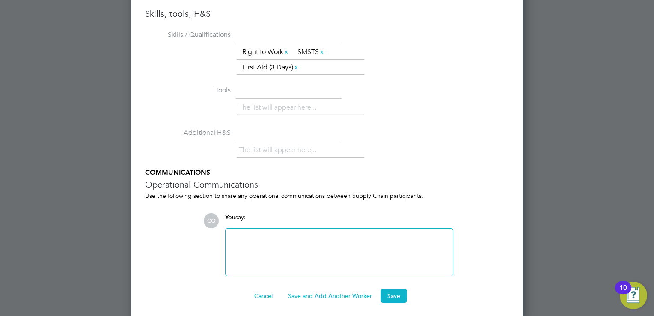
scroll to position [1353, 0]
click at [392, 288] on button "Save" at bounding box center [393, 295] width 27 height 14
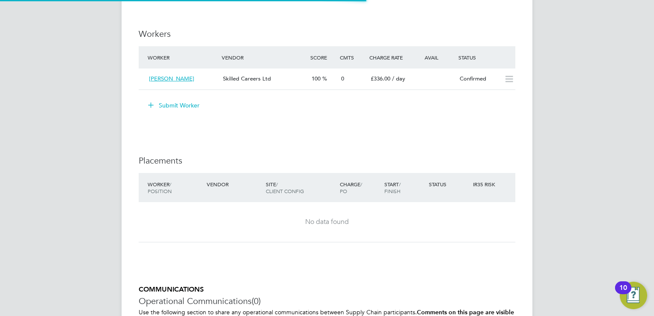
scroll to position [15, 74]
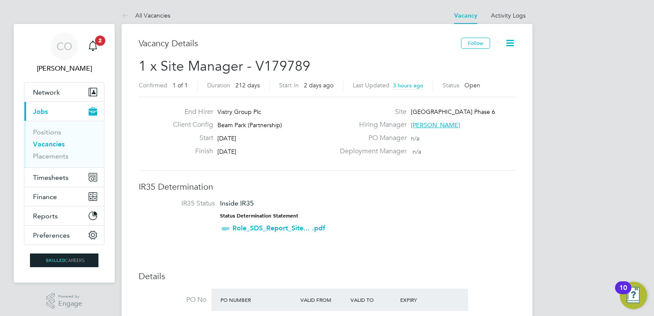
click at [511, 42] on icon at bounding box center [509, 43] width 11 height 11
click at [498, 167] on div "End Hirer Vistry Group Plc Client Config Beam Park (Partnership) Start 01 Sep 2…" at bounding box center [327, 134] width 376 height 74
click at [510, 42] on icon at bounding box center [509, 43] width 11 height 11
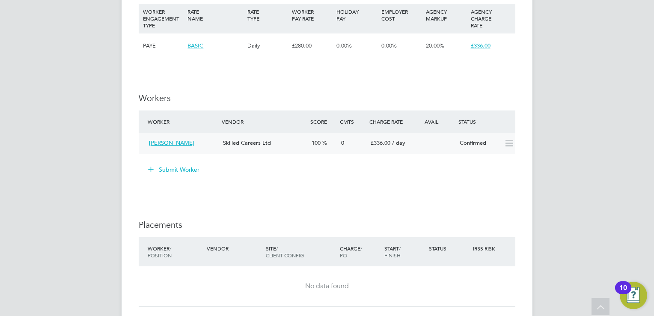
click at [503, 142] on icon at bounding box center [508, 143] width 11 height 7
click at [475, 143] on div "Confirmed" at bounding box center [478, 143] width 44 height 14
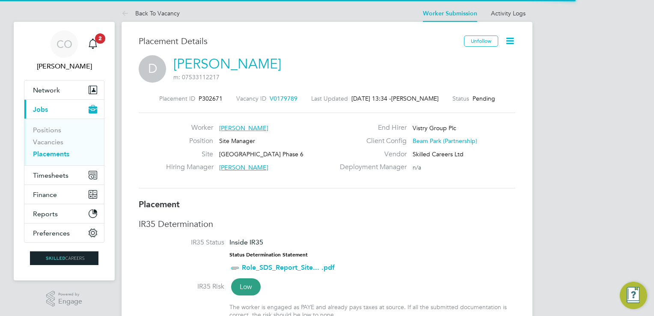
scroll to position [4, 4]
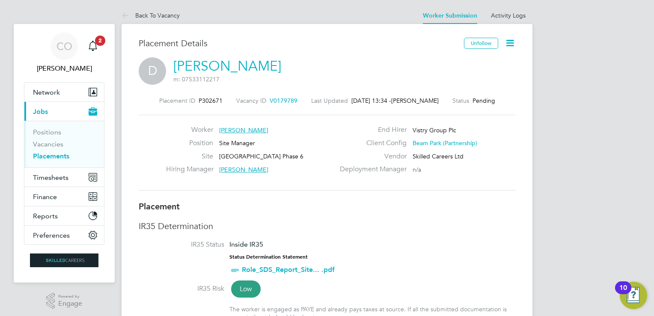
click at [512, 43] on icon at bounding box center [509, 43] width 11 height 11
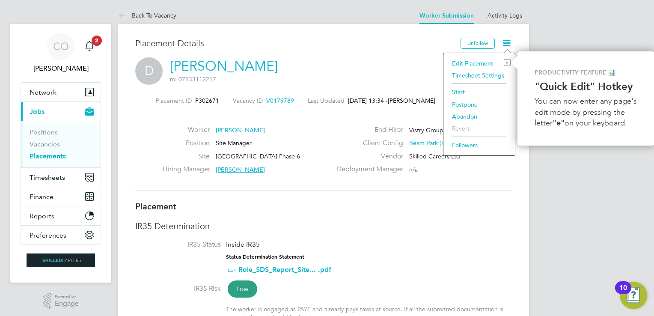
click at [459, 90] on li "Start" at bounding box center [478, 92] width 63 height 12
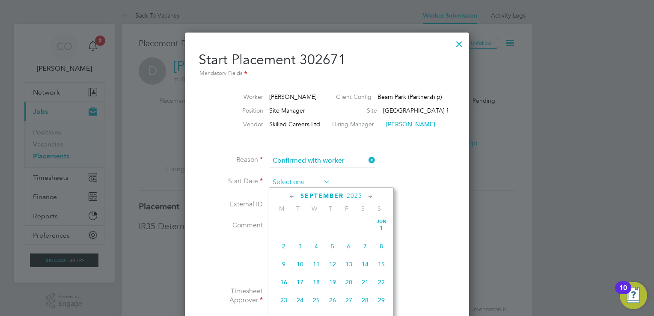
click at [305, 179] on input at bounding box center [299, 182] width 61 height 13
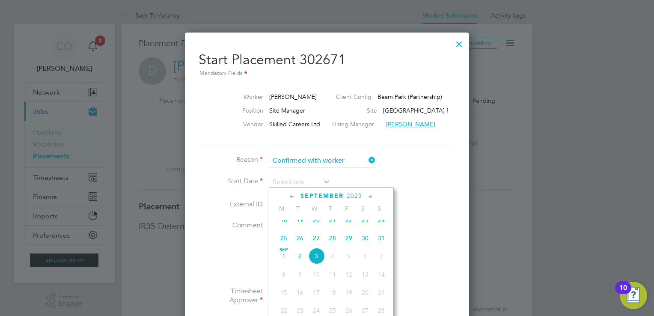
click at [289, 193] on icon at bounding box center [292, 196] width 8 height 9
click at [332, 257] on span "28" at bounding box center [332, 251] width 16 height 16
type input "28 Aug 2025"
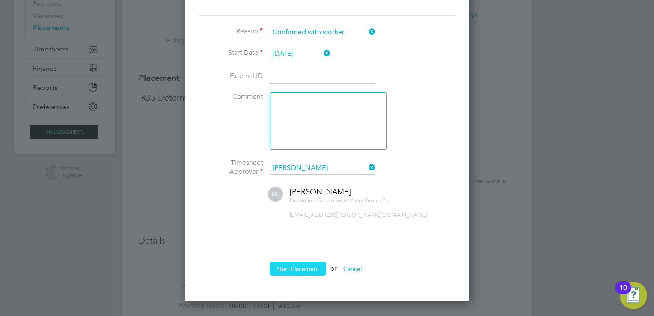
click at [305, 263] on button "Start Placement" at bounding box center [297, 269] width 56 height 14
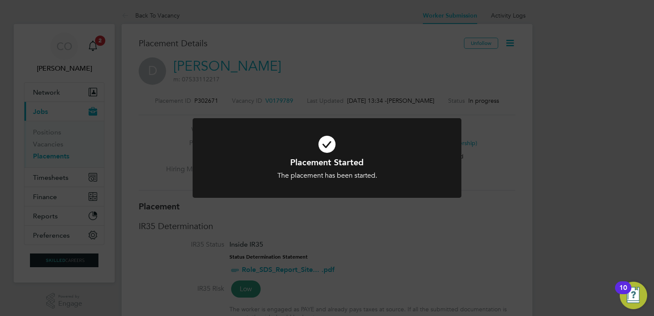
drag, startPoint x: 281, startPoint y: 249, endPoint x: 201, endPoint y: 218, distance: 86.0
click at [276, 246] on div "Placement Started The placement has been started. Cancel Okay" at bounding box center [327, 158] width 654 height 316
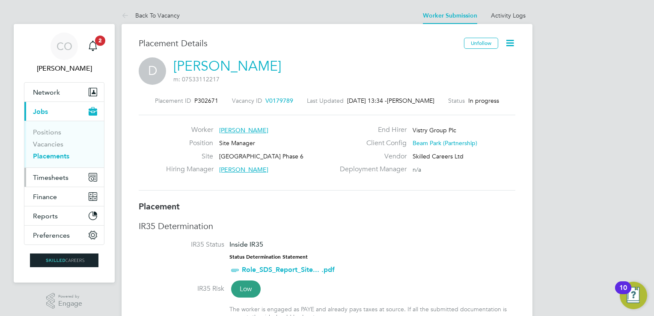
click at [51, 174] on span "Timesheets" at bounding box center [50, 177] width 35 height 8
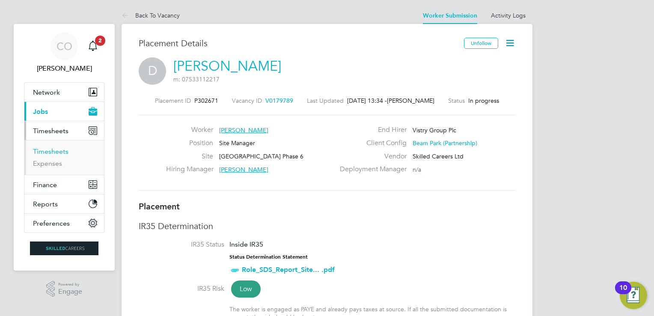
click at [50, 152] on link "Timesheets" at bounding box center [50, 151] width 35 height 8
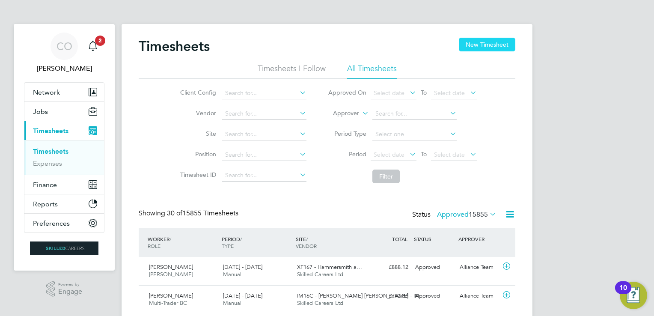
click at [488, 44] on button "New Timesheet" at bounding box center [486, 45] width 56 height 14
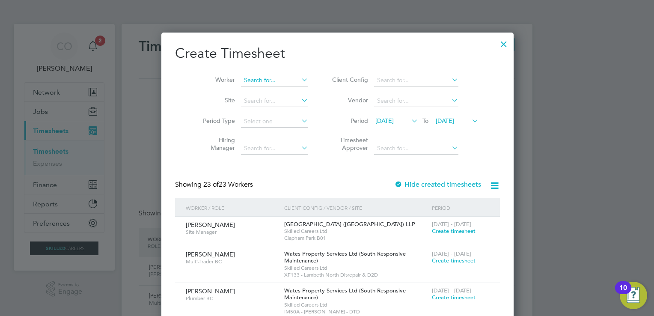
click at [243, 80] on input at bounding box center [274, 80] width 67 height 12
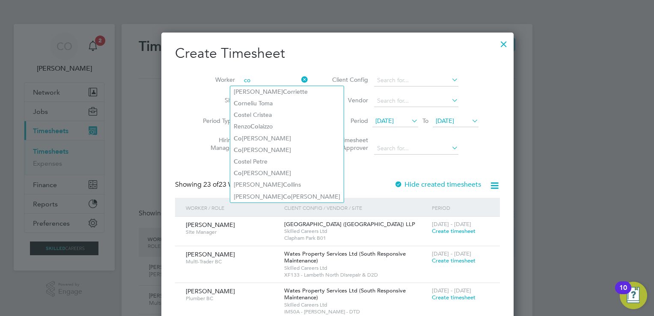
type input "c"
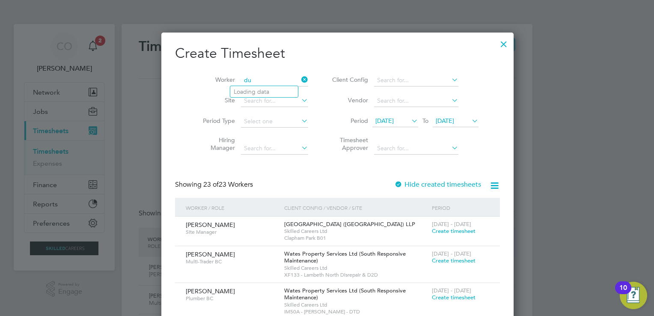
type input "d"
type input "cosmin"
click at [299, 80] on icon at bounding box center [299, 80] width 0 height 12
click at [496, 40] on div at bounding box center [503, 41] width 15 height 15
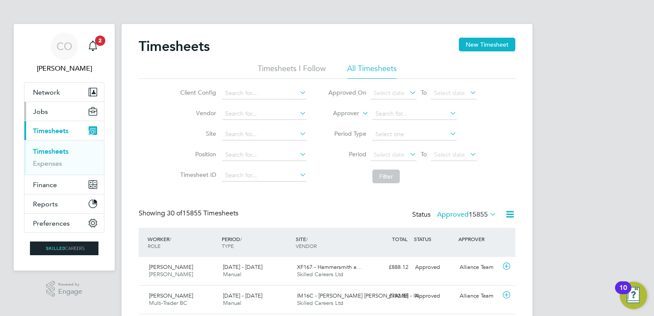
click at [44, 112] on span "Jobs" at bounding box center [40, 111] width 15 height 8
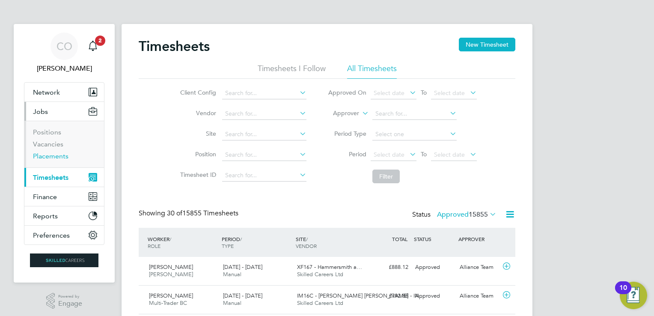
click at [53, 156] on link "Placements" at bounding box center [50, 156] width 35 height 8
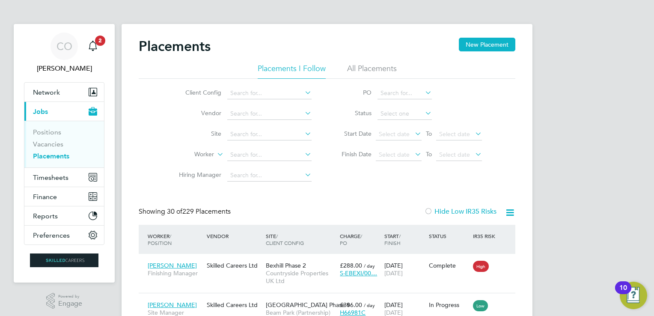
click at [353, 67] on li "All Placements" at bounding box center [372, 70] width 50 height 15
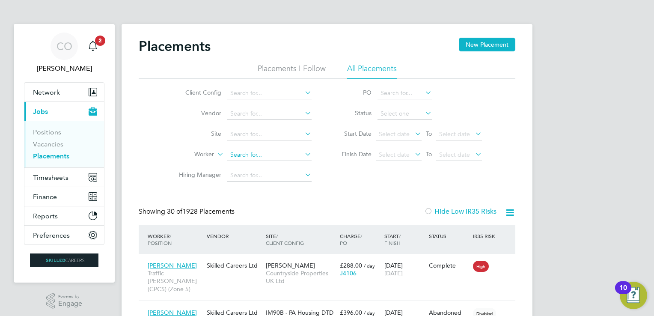
click at [248, 151] on input at bounding box center [269, 155] width 84 height 12
type input "c"
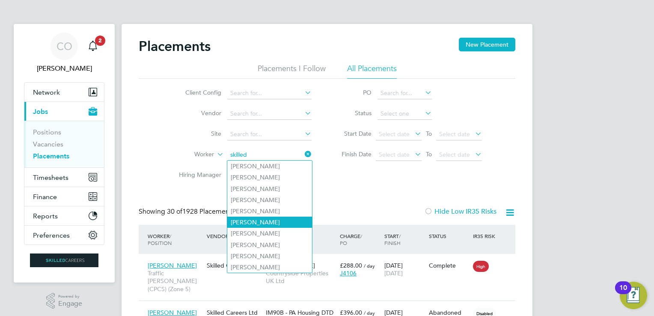
click at [244, 224] on li "Dumitru" at bounding box center [269, 221] width 85 height 11
type input "Dumitru"
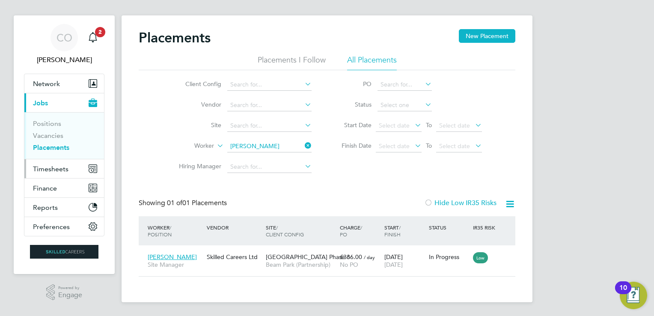
click at [50, 168] on span "Timesheets" at bounding box center [50, 169] width 35 height 8
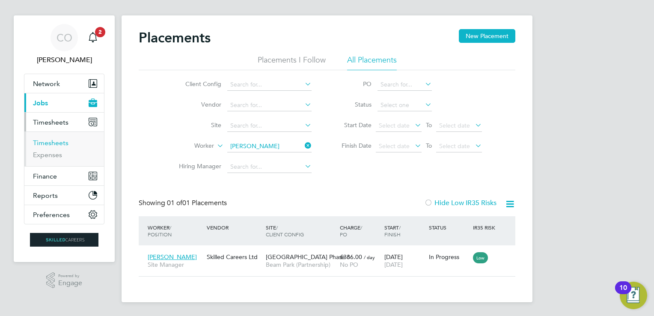
click at [54, 142] on link "Timesheets" at bounding box center [50, 143] width 35 height 8
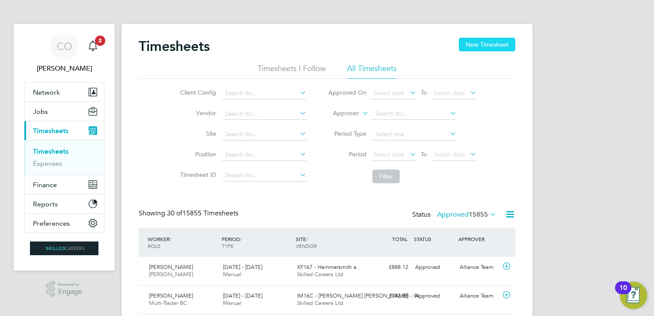
click at [490, 46] on button "New Timesheet" at bounding box center [486, 45] width 56 height 14
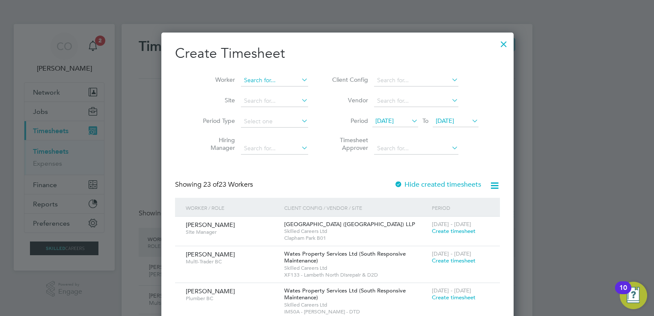
click at [247, 81] on input at bounding box center [274, 80] width 67 height 12
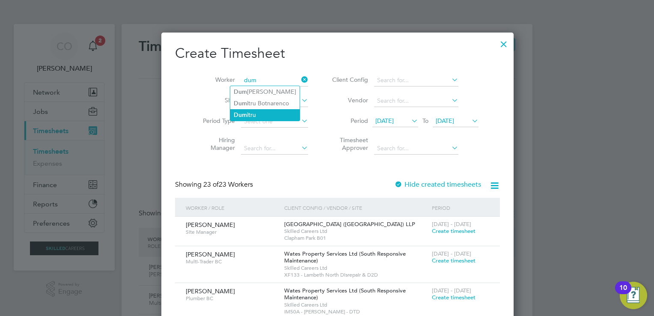
click at [259, 115] on li "Dum itru" at bounding box center [264, 115] width 69 height 12
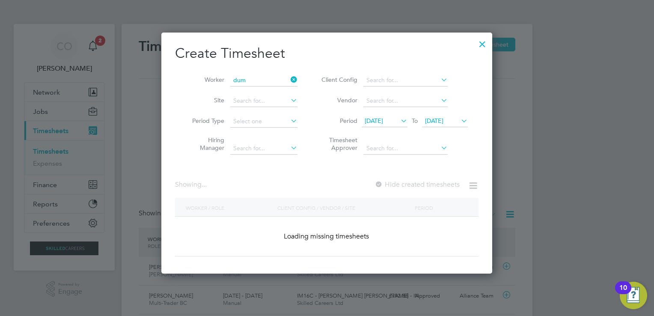
type input "Dumitru"
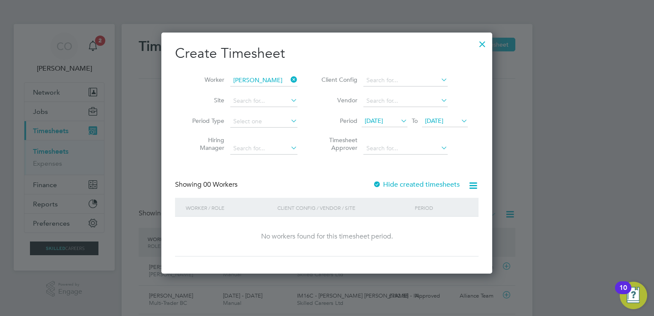
click at [383, 118] on span "20 Aug 2025" at bounding box center [373, 121] width 18 height 8
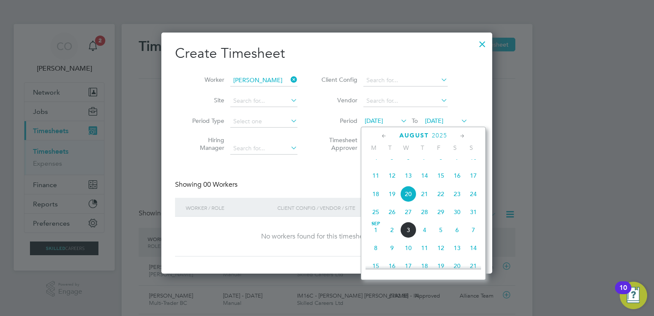
click at [374, 220] on span "25" at bounding box center [375, 212] width 16 height 16
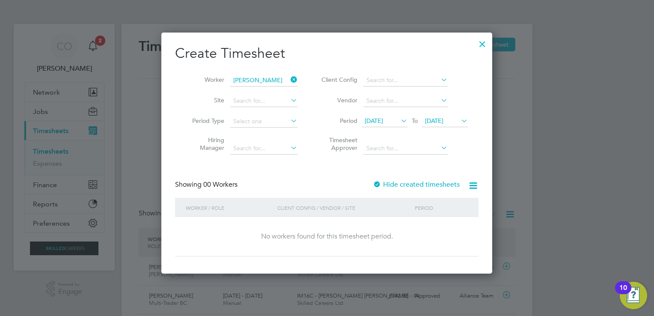
click at [441, 119] on span "27 Aug 2025" at bounding box center [434, 121] width 18 height 8
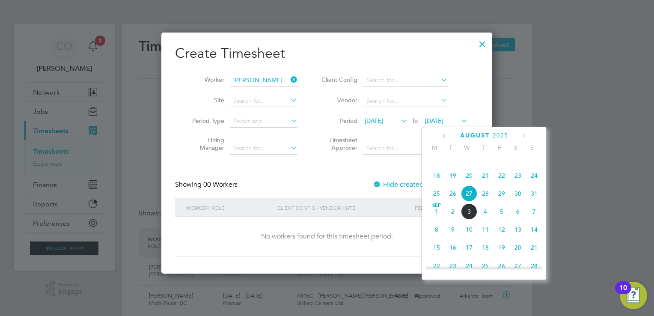
click at [485, 201] on span "28" at bounding box center [485, 193] width 16 height 16
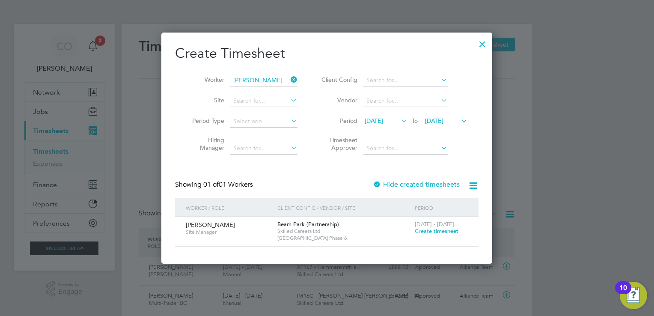
click at [431, 229] on span "Create timesheet" at bounding box center [436, 230] width 44 height 7
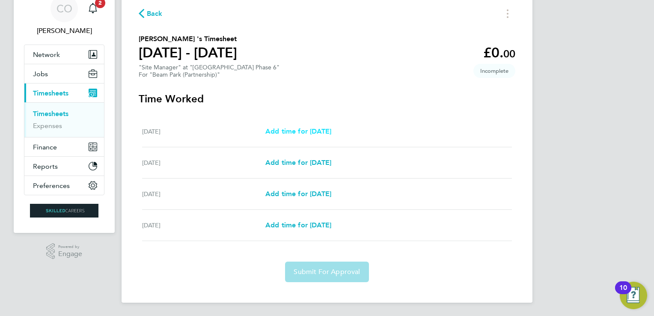
click at [327, 127] on span "Add time for Thu 28 Aug" at bounding box center [298, 131] width 66 height 8
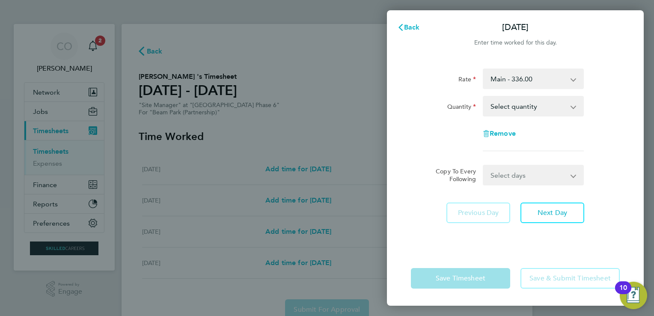
click at [531, 106] on select "Select quantity 0.5 1" at bounding box center [527, 106] width 89 height 19
select select "1"
click at [483, 97] on select "Select quantity 0.5 1" at bounding box center [527, 106] width 89 height 19
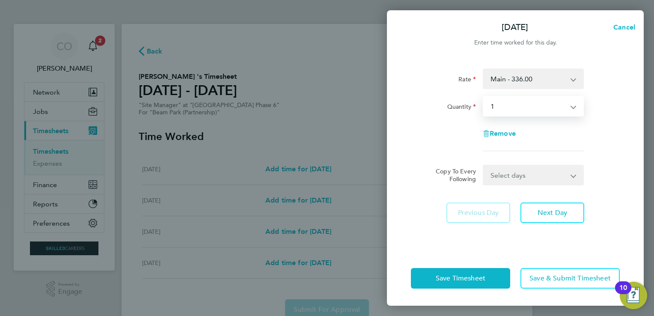
click at [535, 180] on select "Select days Day Weekend (Sat-Sun) Friday Saturday Sunday" at bounding box center [528, 175] width 90 height 19
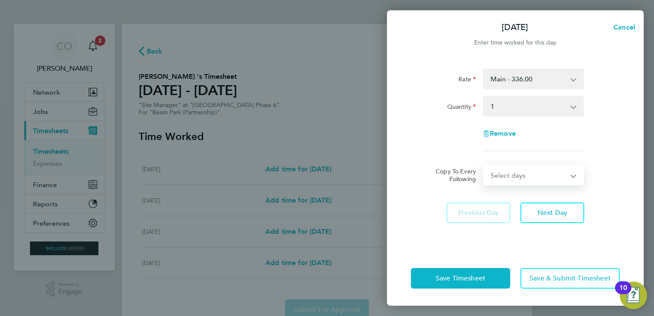
select select "DAY"
click at [483, 166] on select "Select days Day Weekend (Sat-Sun) Friday Saturday Sunday" at bounding box center [528, 175] width 90 height 19
select select "2025-08-31"
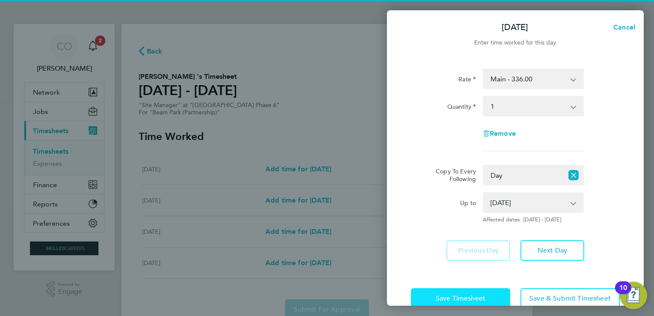
click at [459, 294] on span "Save Timesheet" at bounding box center [460, 298] width 50 height 9
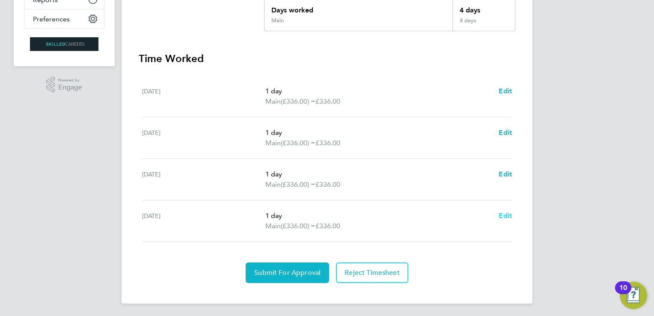
click at [503, 216] on span "Edit" at bounding box center [504, 215] width 13 height 8
select select "1"
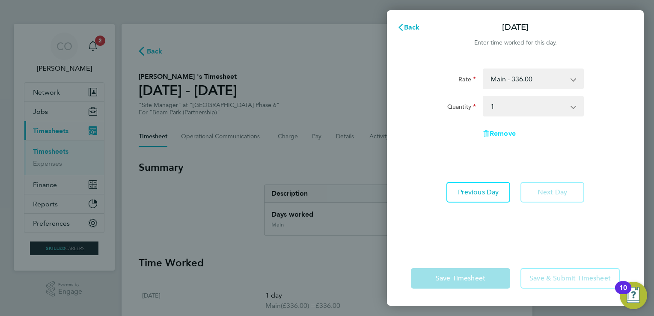
click at [497, 131] on span "Remove" at bounding box center [502, 133] width 26 height 8
select select "null"
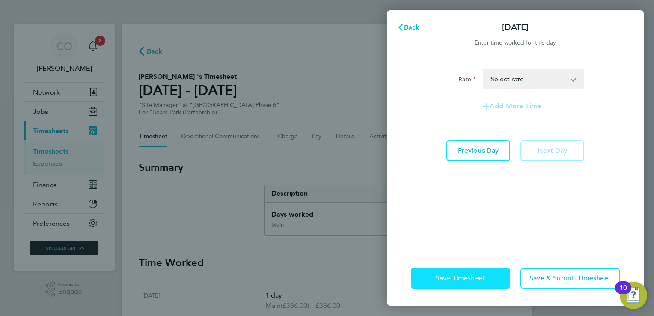
click at [474, 271] on button "Save Timesheet" at bounding box center [460, 278] width 99 height 21
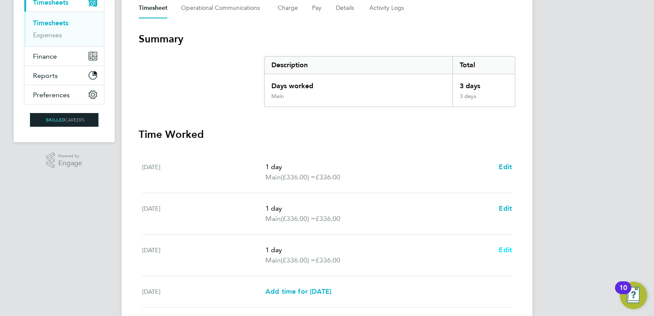
click at [503, 249] on span "Edit" at bounding box center [504, 250] width 13 height 8
select select "1"
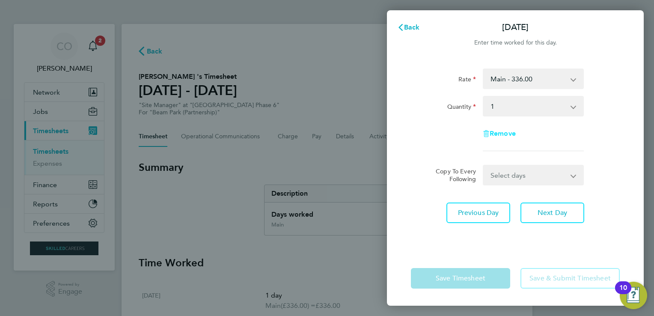
click at [500, 132] on span "Remove" at bounding box center [502, 133] width 26 height 8
select select "null"
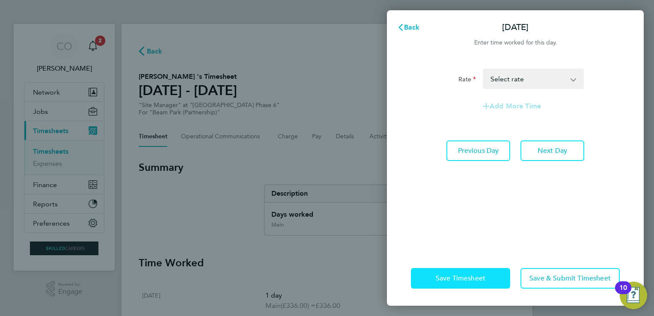
click at [464, 270] on button "Save Timesheet" at bounding box center [460, 278] width 99 height 21
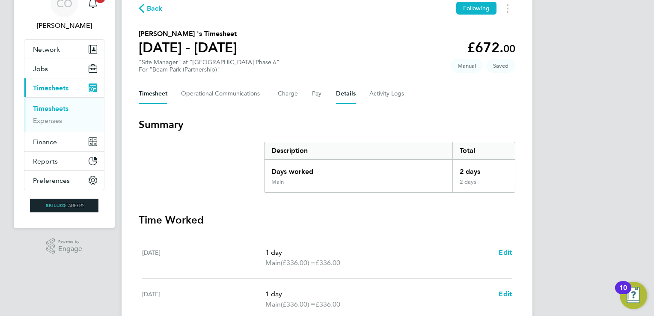
click at [338, 94] on button "Details" at bounding box center [346, 93] width 20 height 21
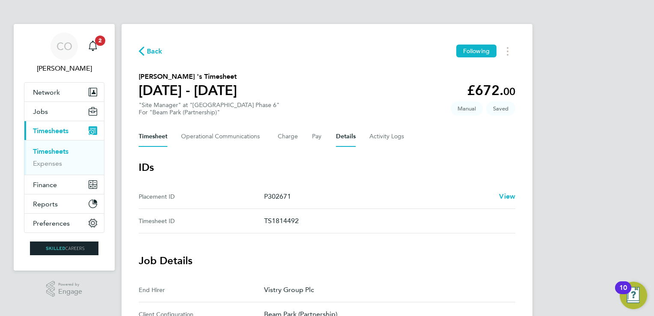
click at [159, 134] on button "Timesheet" at bounding box center [153, 136] width 29 height 21
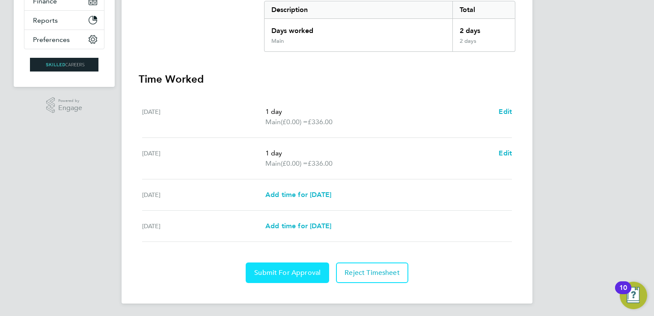
click at [314, 269] on span "Submit For Approval" at bounding box center [287, 272] width 66 height 9
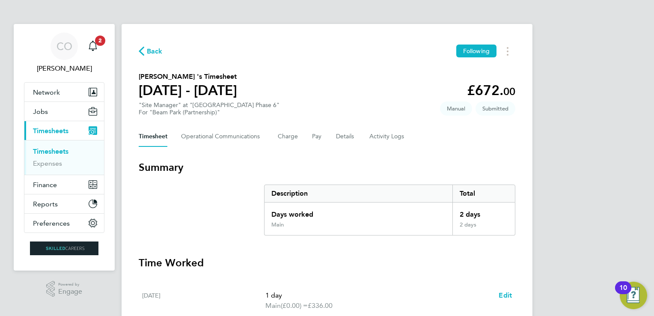
click at [53, 150] on link "Timesheets" at bounding box center [50, 151] width 35 height 8
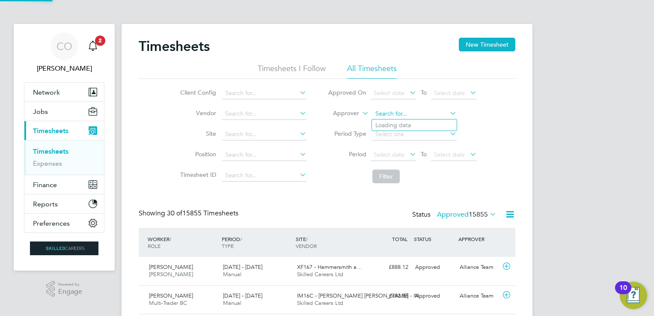
click at [387, 111] on input at bounding box center [414, 114] width 84 height 12
click at [392, 122] on li "Nik ki Hobden" at bounding box center [414, 125] width 85 height 12
type input "Nikki Hobden"
click at [447, 212] on label "Approved 15855" at bounding box center [466, 214] width 59 height 9
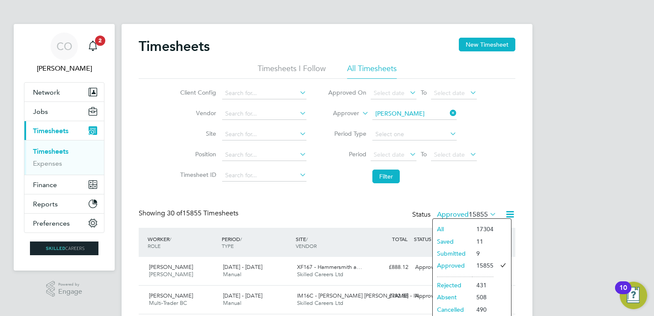
click at [455, 254] on li "Submitted" at bounding box center [451, 253] width 39 height 12
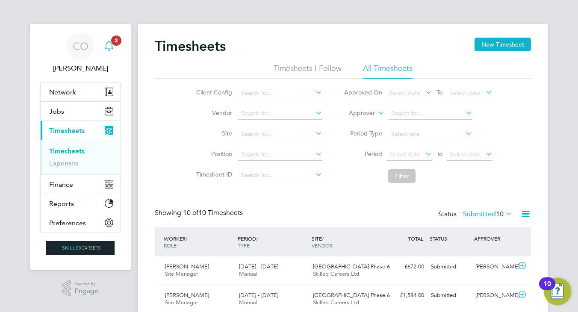
click at [109, 45] on icon "Main navigation" at bounding box center [109, 46] width 10 height 10
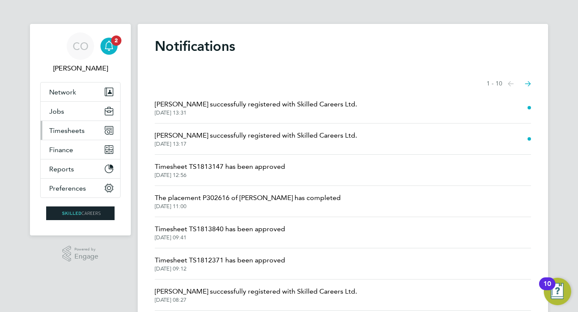
click at [70, 130] on span "Timesheets" at bounding box center [66, 131] width 35 height 8
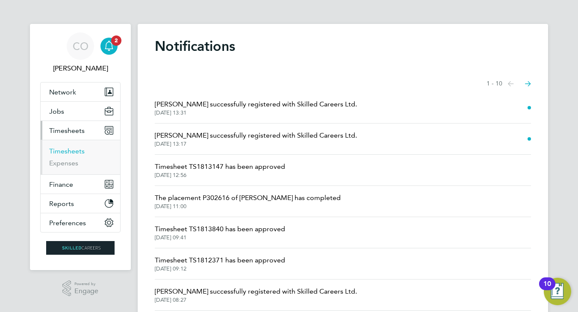
click at [74, 150] on link "Timesheets" at bounding box center [66, 151] width 35 height 8
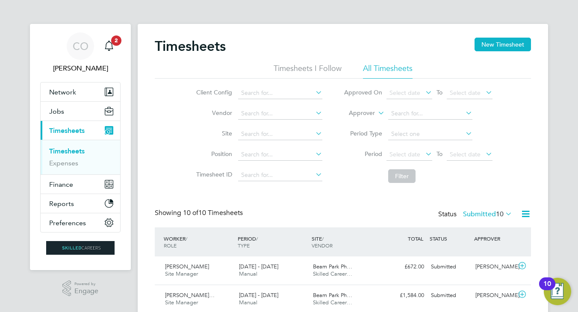
scroll to position [4, 4]
click at [115, 39] on span "2" at bounding box center [116, 40] width 10 height 10
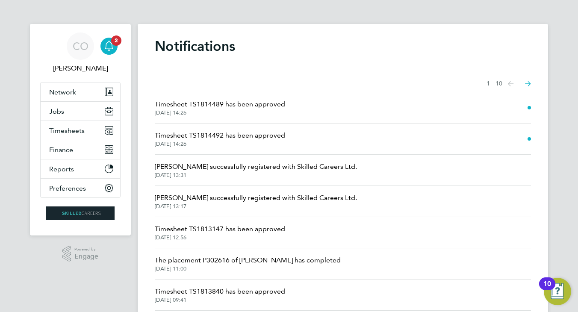
click at [260, 112] on span "03 Sep 2025, 14:26" at bounding box center [220, 112] width 130 height 7
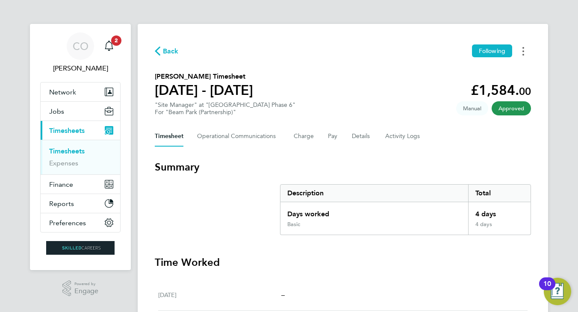
click at [525, 51] on button "Timesheets Menu" at bounding box center [523, 50] width 15 height 13
click at [487, 71] on link "Download timesheet" at bounding box center [480, 70] width 103 height 17
click at [112, 38] on span "1" at bounding box center [116, 40] width 10 height 10
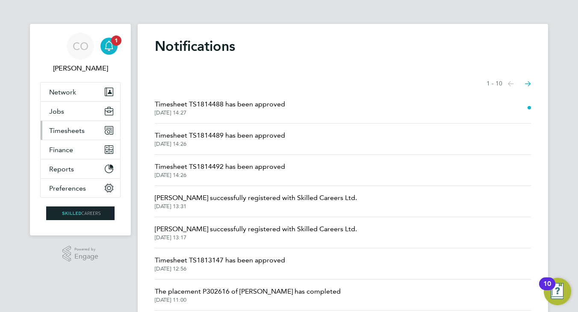
click at [73, 130] on span "Timesheets" at bounding box center [66, 131] width 35 height 8
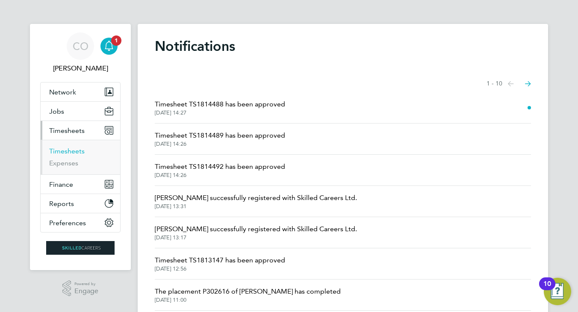
click at [70, 152] on link "Timesheets" at bounding box center [66, 151] width 35 height 8
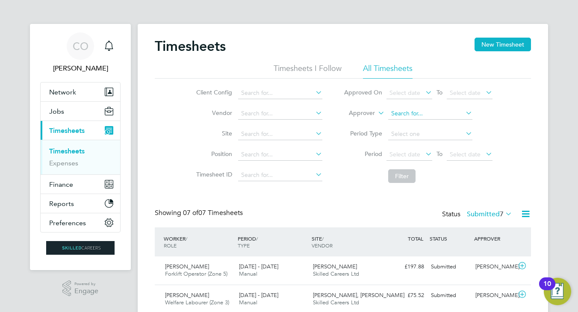
click at [409, 116] on input at bounding box center [430, 114] width 84 height 12
type input "j"
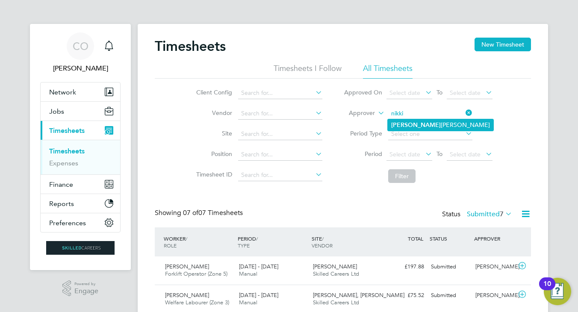
click at [404, 124] on b "Nikki" at bounding box center [416, 124] width 50 height 7
type input "[PERSON_NAME]"
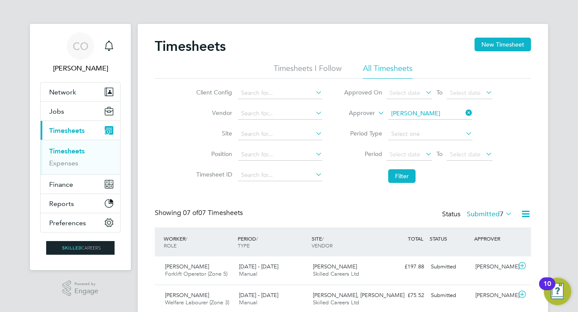
click at [478, 213] on label "Submitted 7" at bounding box center [489, 214] width 45 height 9
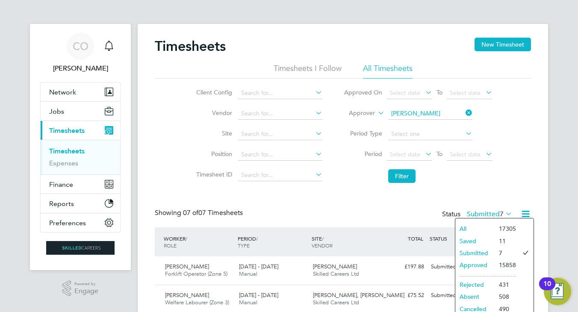
click at [484, 211] on label "Submitted 7" at bounding box center [489, 214] width 45 height 9
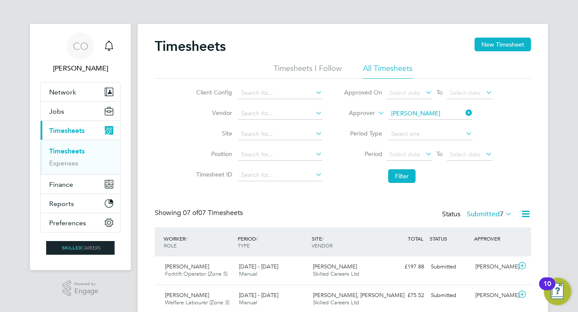
click at [504, 212] on icon at bounding box center [504, 214] width 0 height 12
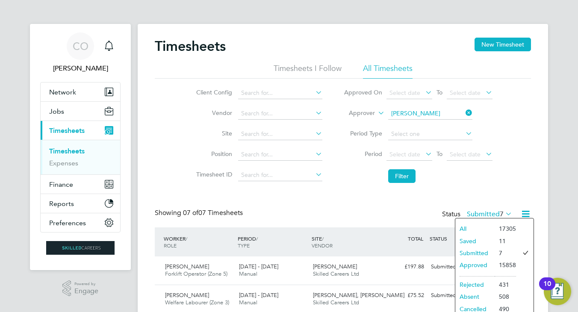
click at [468, 262] on li "Approved" at bounding box center [475, 265] width 39 height 12
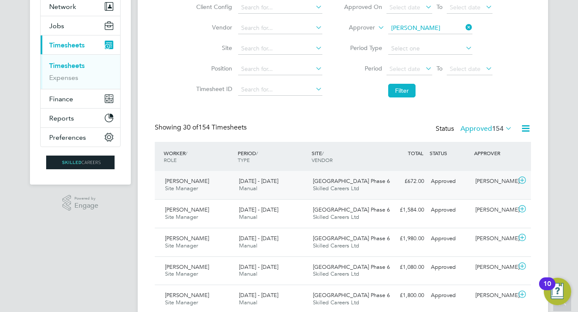
click at [322, 189] on span "Skilled Careers Ltd" at bounding box center [336, 188] width 46 height 7
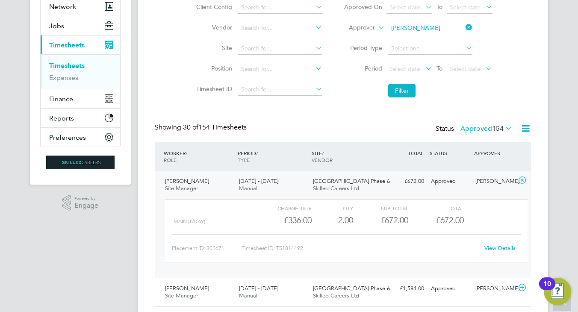
click at [494, 179] on div "[PERSON_NAME]" at bounding box center [494, 182] width 44 height 14
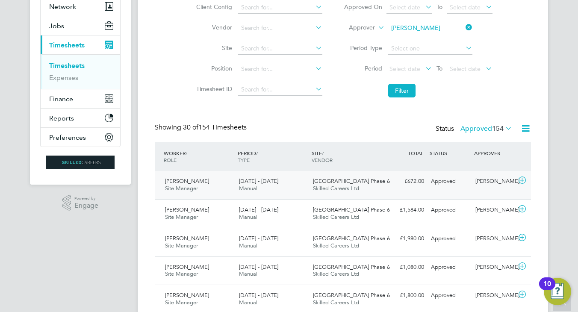
click at [496, 179] on div "[PERSON_NAME]" at bounding box center [494, 182] width 44 height 14
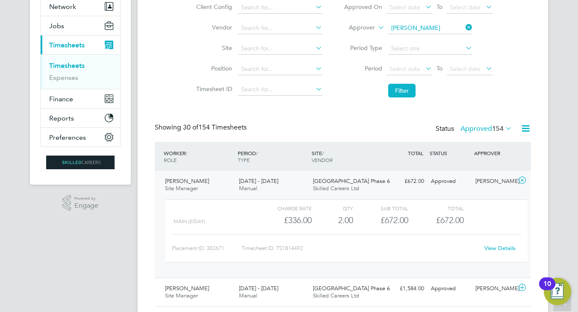
click at [524, 179] on icon at bounding box center [522, 180] width 11 height 7
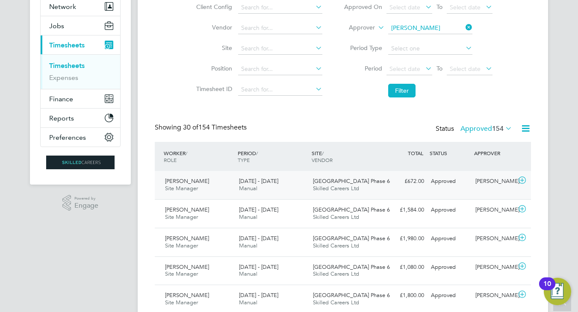
click at [494, 176] on div "Nikki Hobden" at bounding box center [494, 182] width 44 height 14
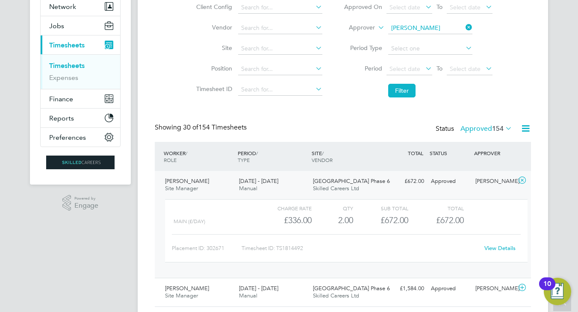
click at [500, 248] on link "View Details" at bounding box center [500, 248] width 31 height 7
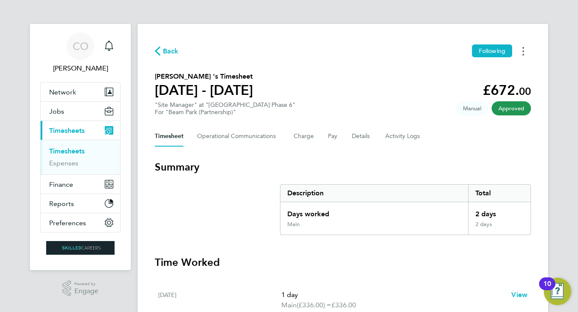
click at [522, 48] on button "Timesheets Menu" at bounding box center [523, 50] width 15 height 13
click at [500, 74] on link "Download timesheet" at bounding box center [480, 70] width 103 height 17
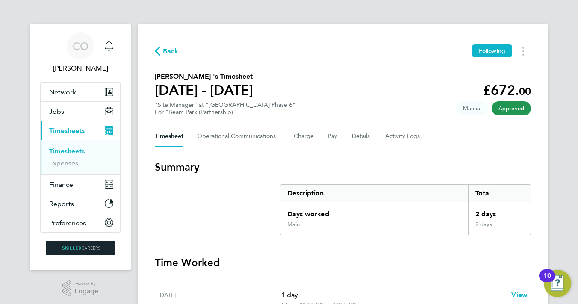
click at [313, 13] on ng-component "Back Following [PERSON_NAME] 's Timesheet [DATE] - [DATE] £672. 00 "Site Manage…" at bounding box center [343, 243] width 411 height 487
click at [166, 50] on span "Back" at bounding box center [171, 51] width 16 height 10
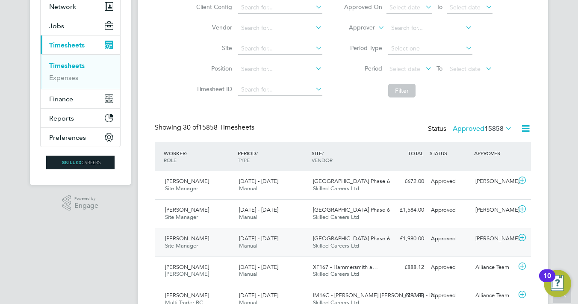
click at [365, 241] on div "[GEOGRAPHIC_DATA] Phase 6 Skilled Careers Ltd" at bounding box center [347, 242] width 74 height 21
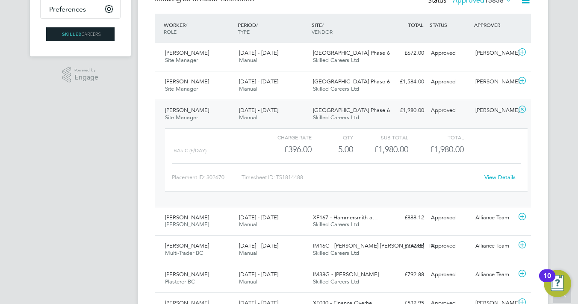
click at [500, 177] on link "View Details" at bounding box center [500, 177] width 31 height 7
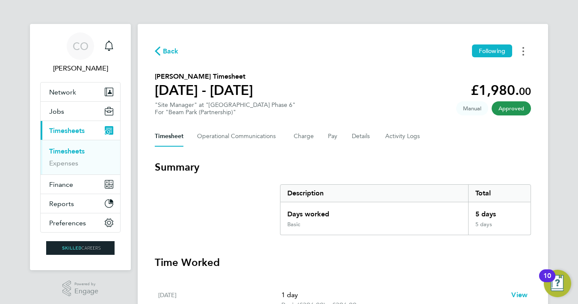
click at [522, 50] on button "Timesheets Menu" at bounding box center [523, 50] width 15 height 13
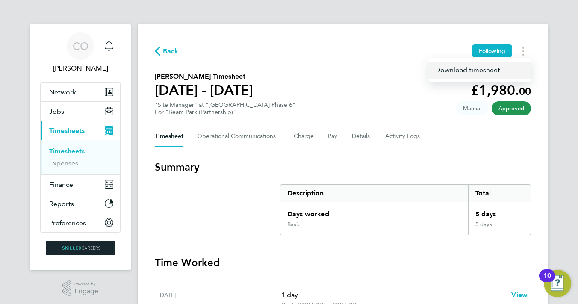
click at [471, 73] on link "Download timesheet" at bounding box center [480, 70] width 103 height 17
